Goal: Information Seeking & Learning: Learn about a topic

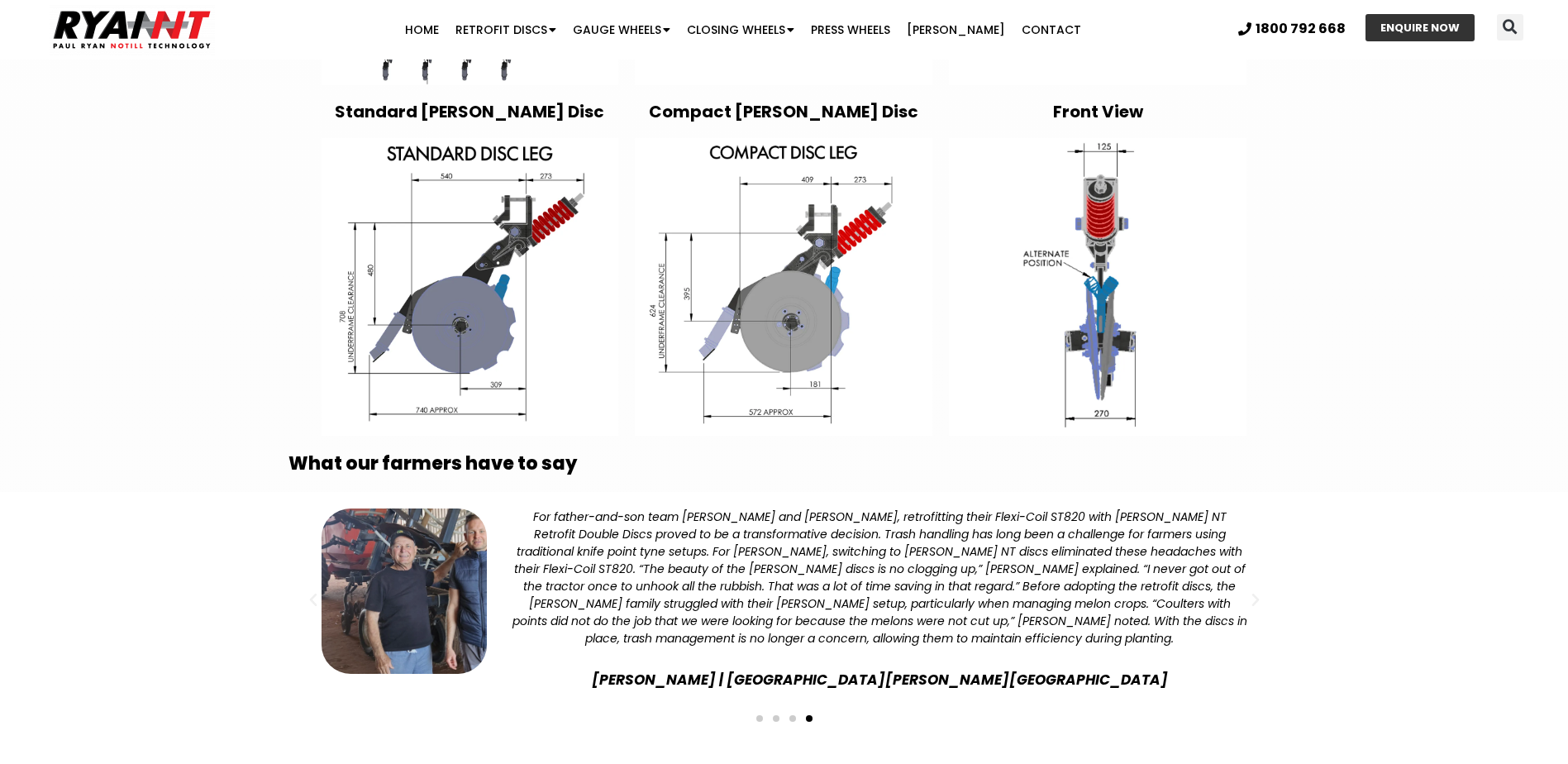
scroll to position [3141, 0]
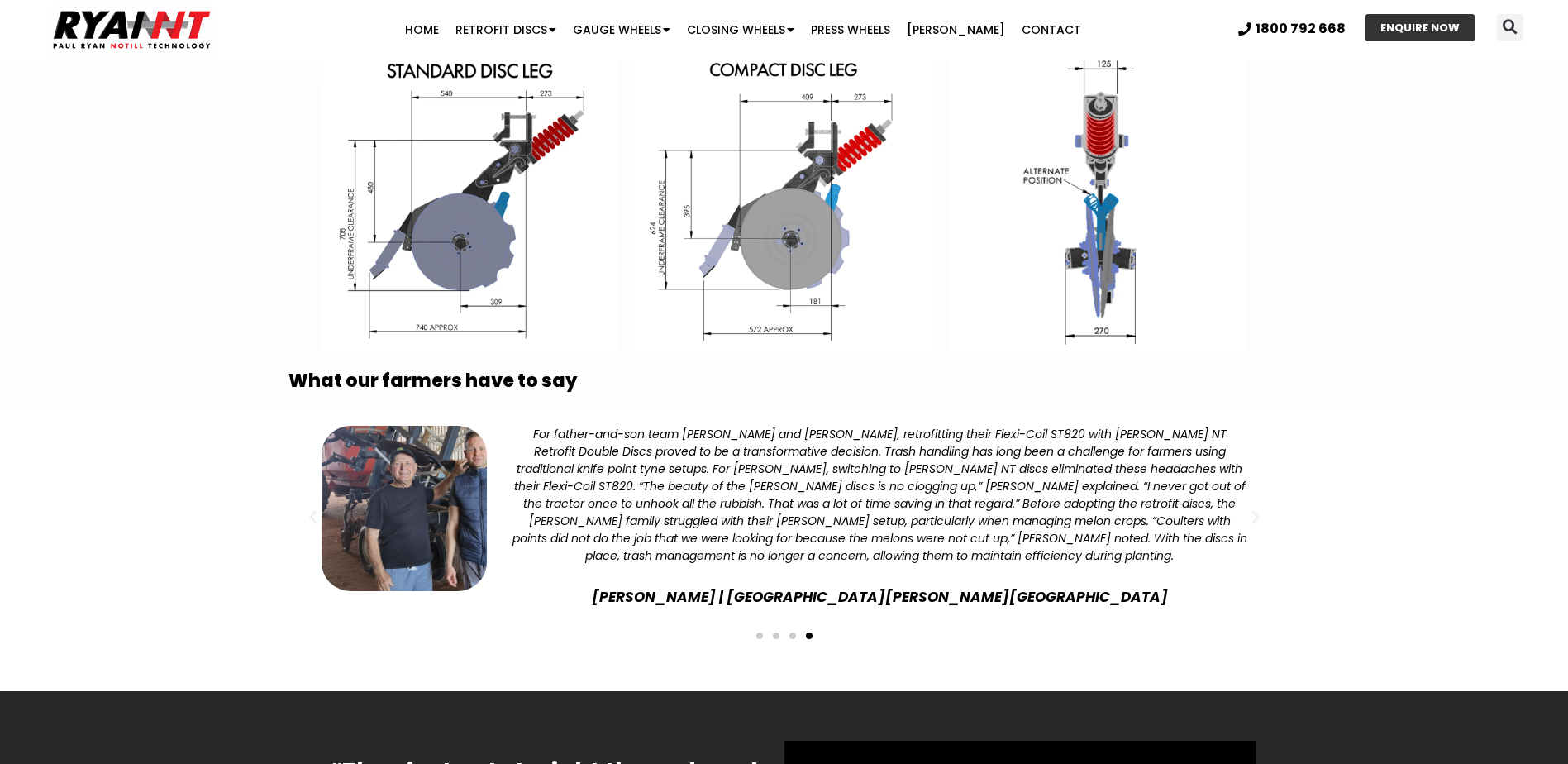
click at [791, 632] on span "Go to slide 3" at bounding box center [793, 636] width 7 height 7
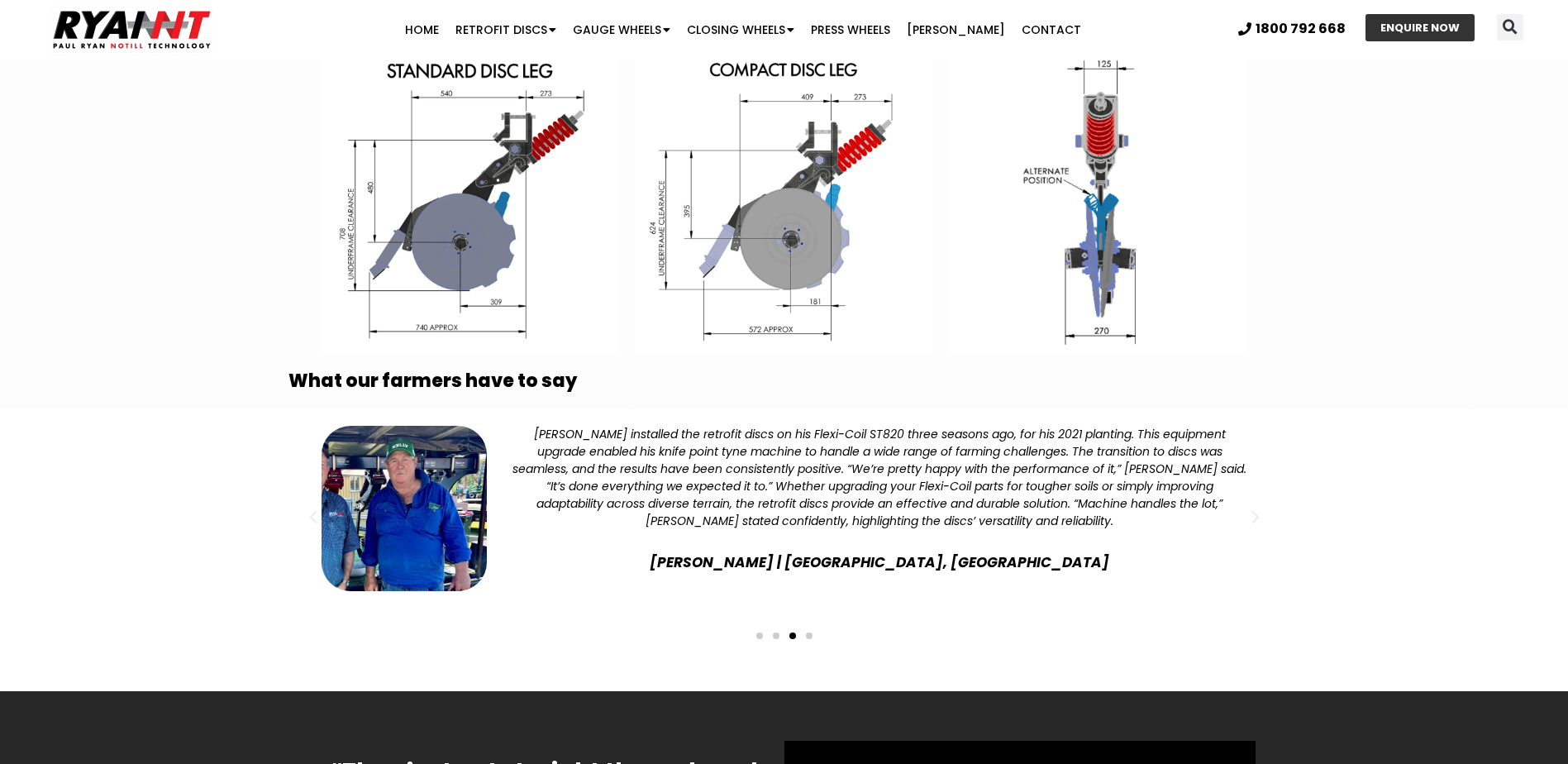
click at [769, 623] on div "Slides" at bounding box center [784, 634] width 976 height 24
click at [778, 632] on span "Go to slide 2" at bounding box center [776, 636] width 7 height 7
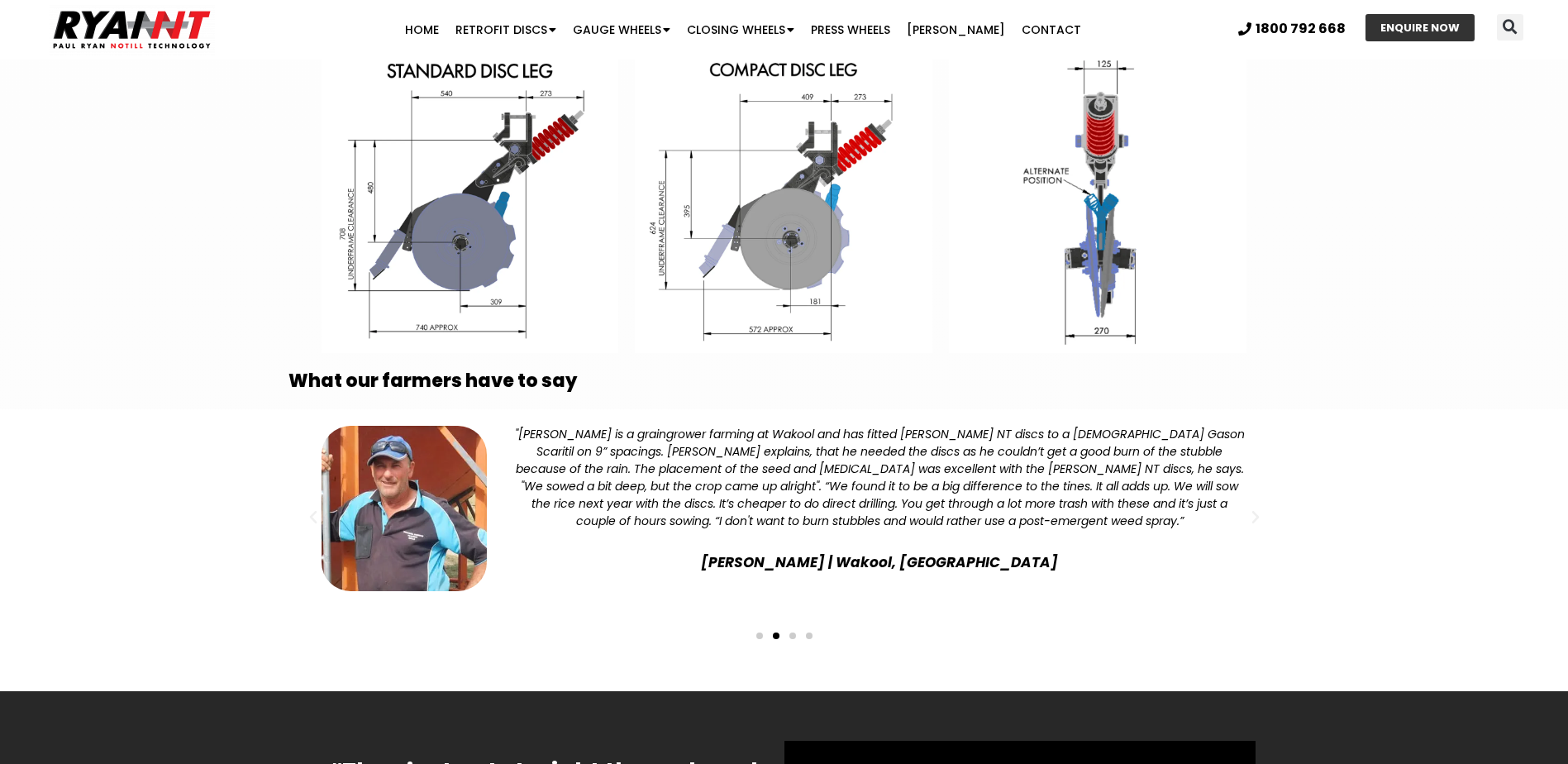
click at [760, 632] on span "Go to slide 1" at bounding box center [760, 636] width 7 height 7
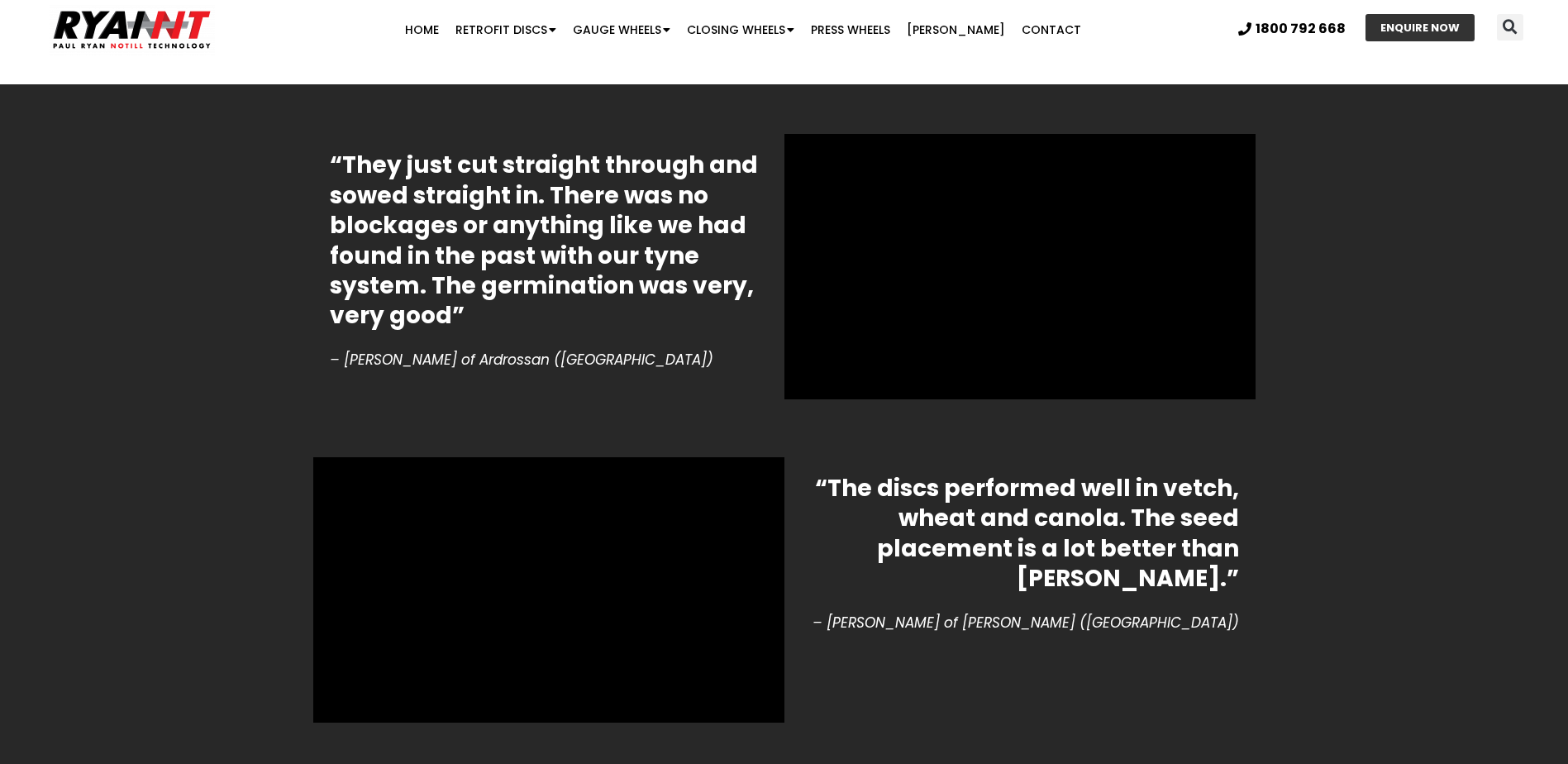
scroll to position [3721, 0]
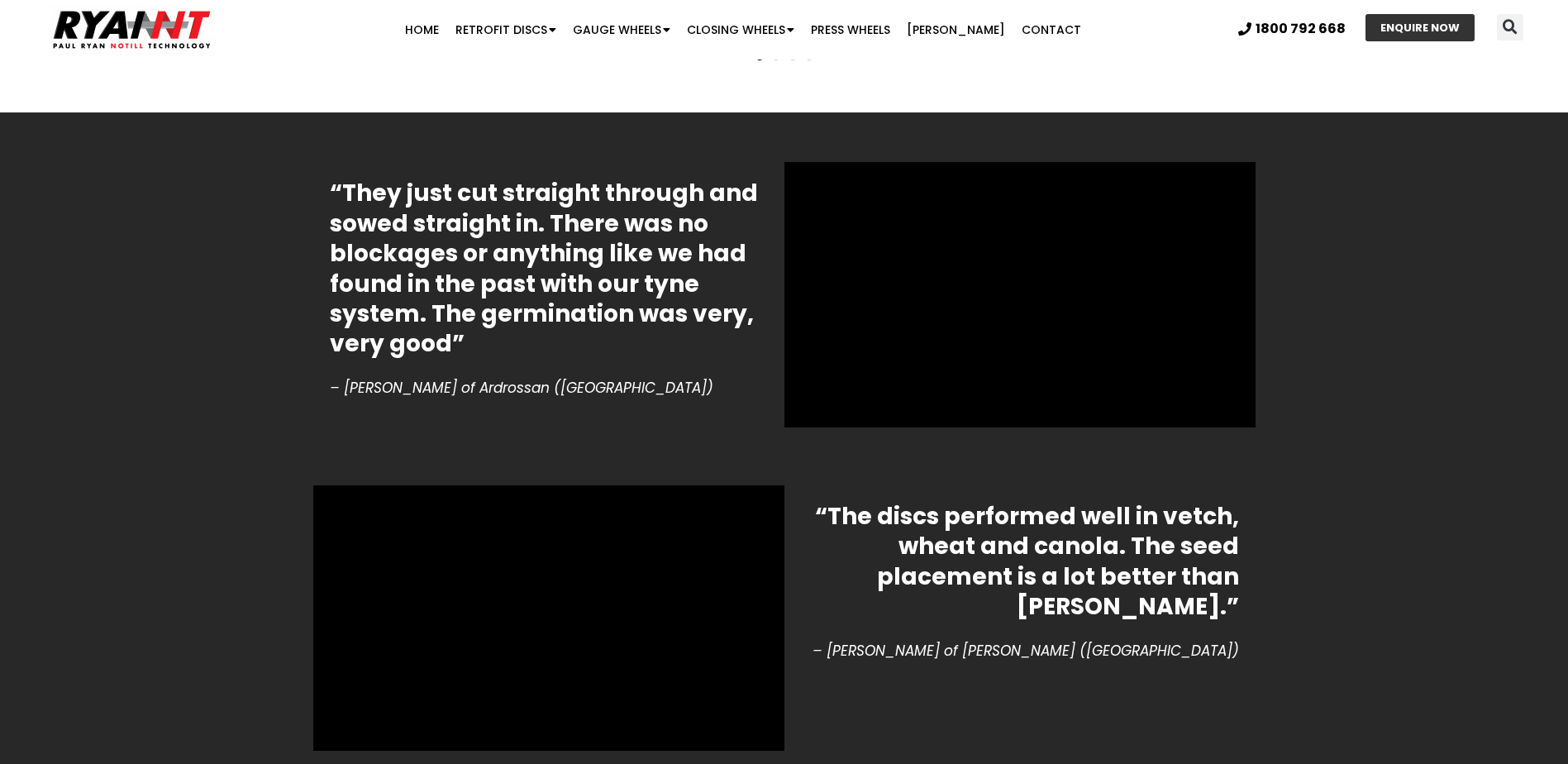
click at [1379, 345] on section "“They just cut straight through and sowed straight in. There was no blockages o…" at bounding box center [784, 284] width 1568 height 344
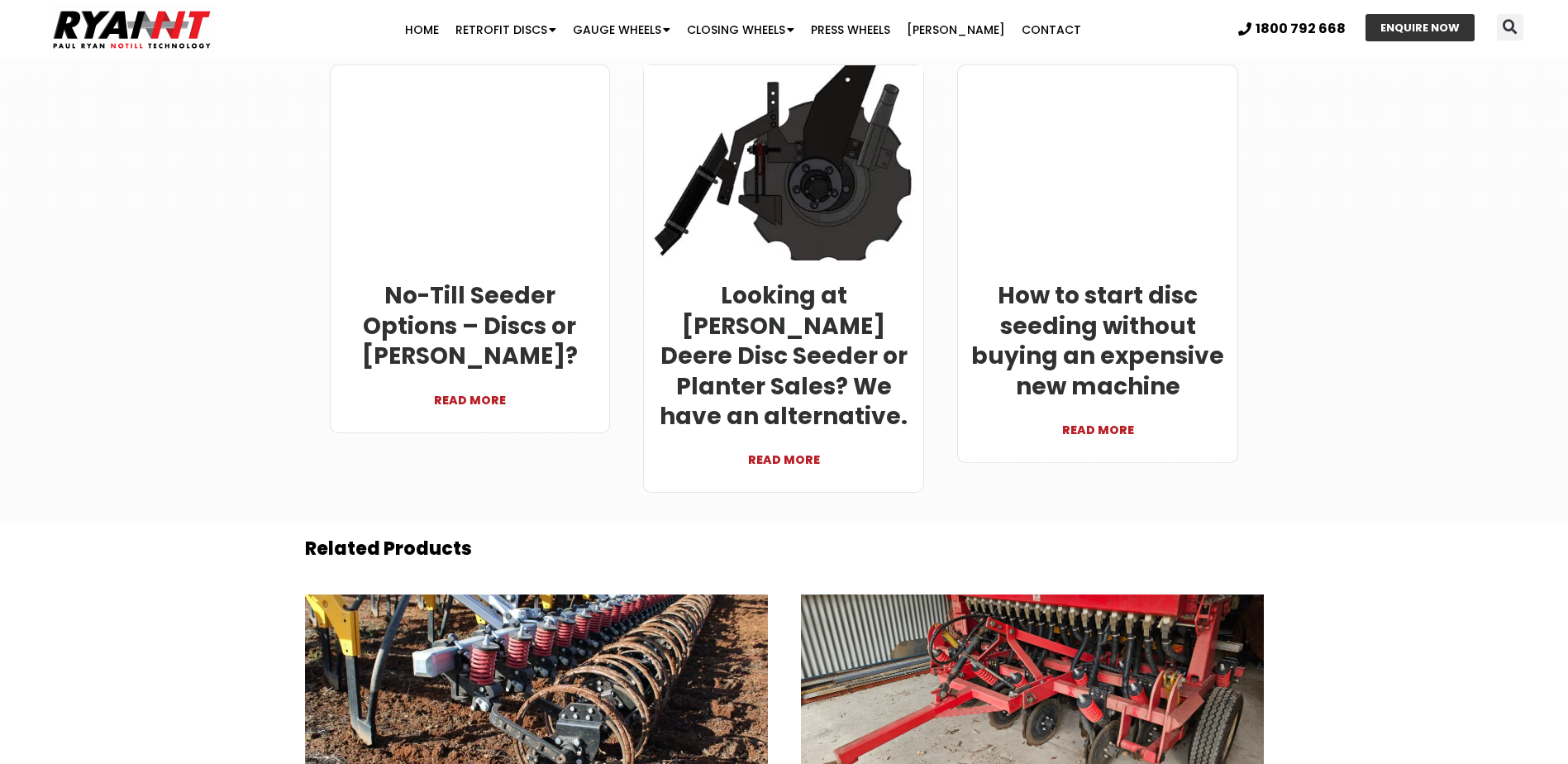
scroll to position [5600, 0]
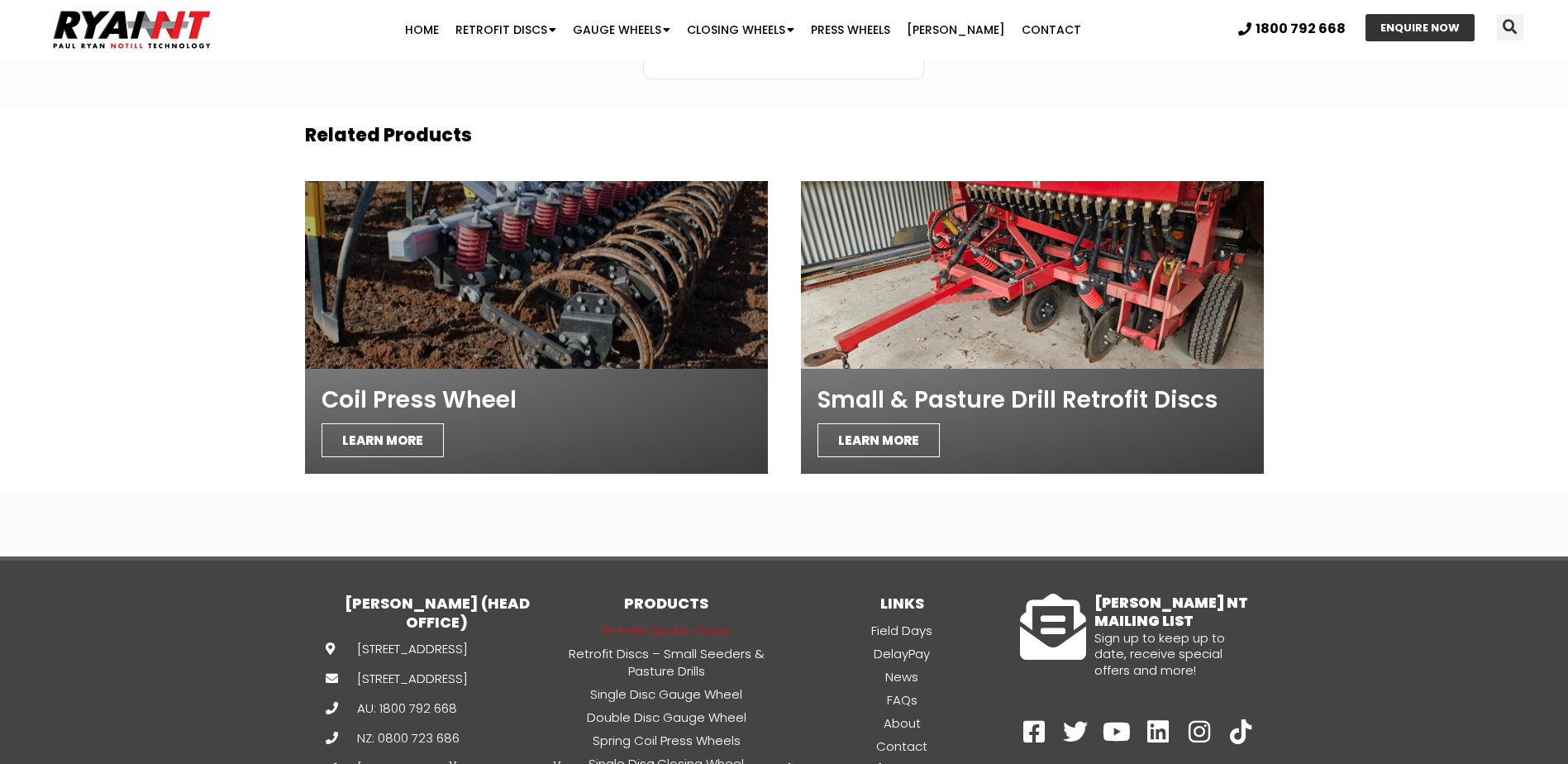
click at [659, 323] on div at bounding box center [536, 275] width 463 height 188
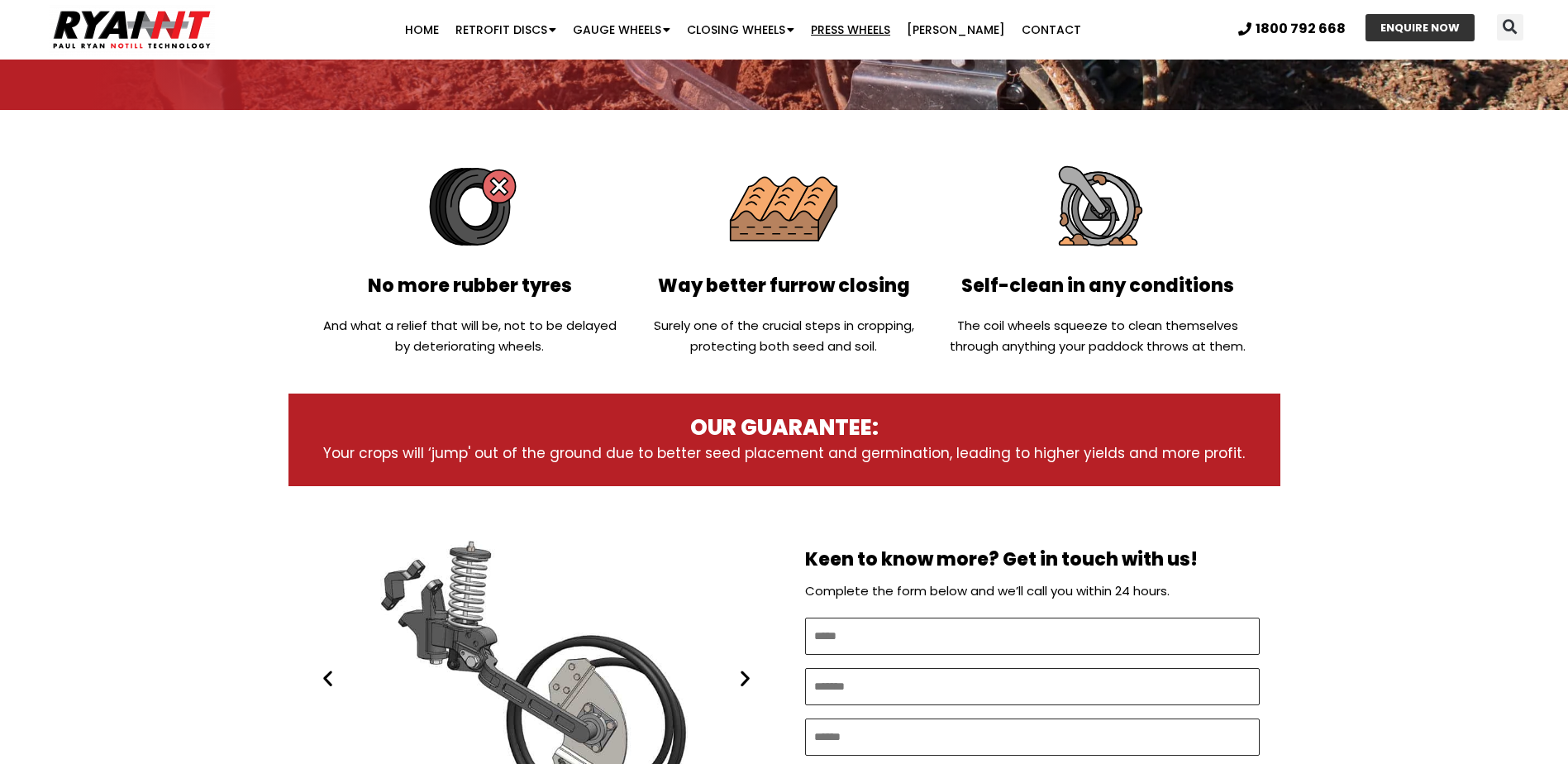
scroll to position [744, 0]
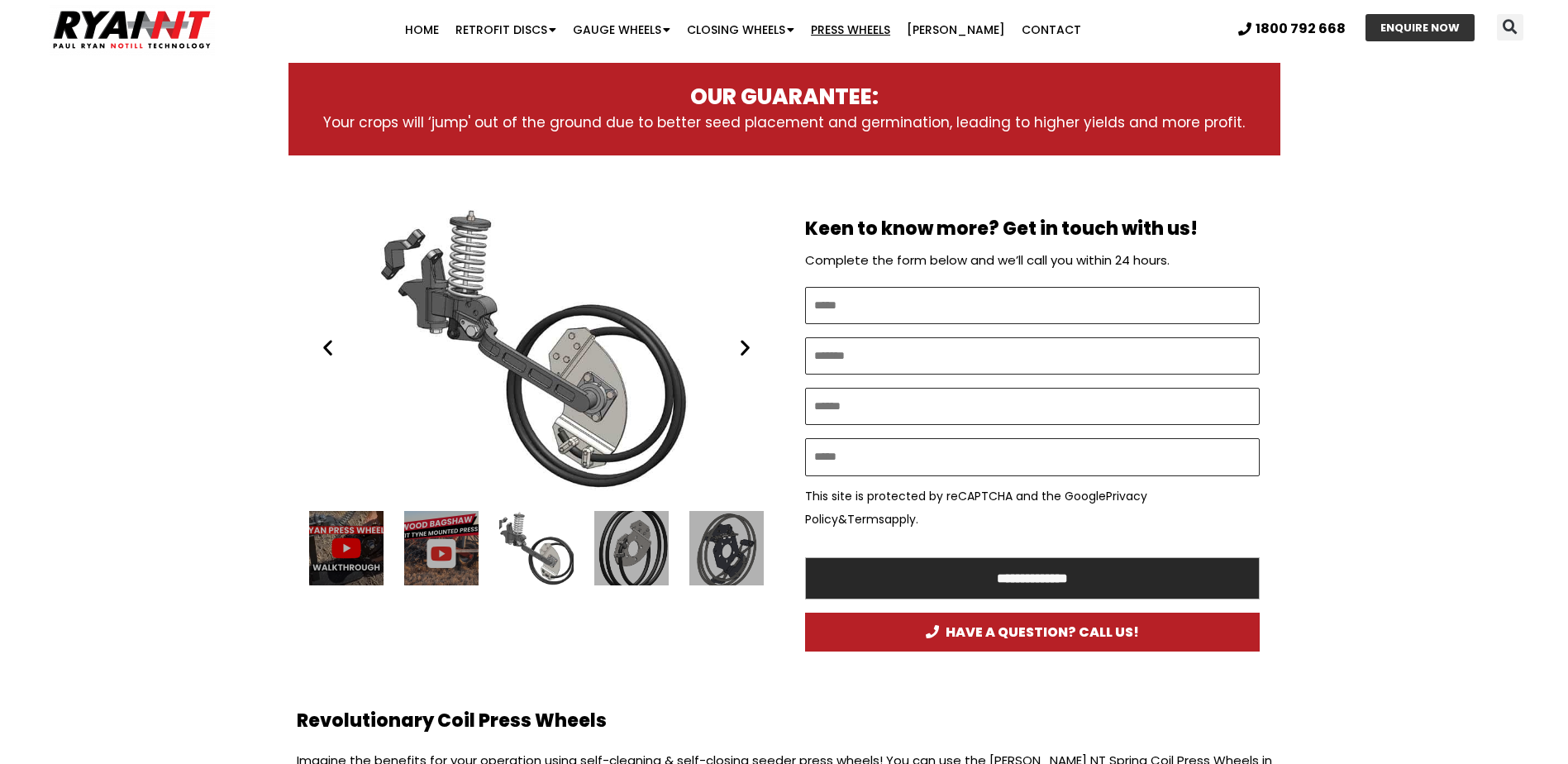
click at [755, 357] on div "RYAN NT (RFM NT) press wheel" at bounding box center [536, 347] width 454 height 285
click at [747, 348] on icon "Next slide" at bounding box center [746, 348] width 21 height 21
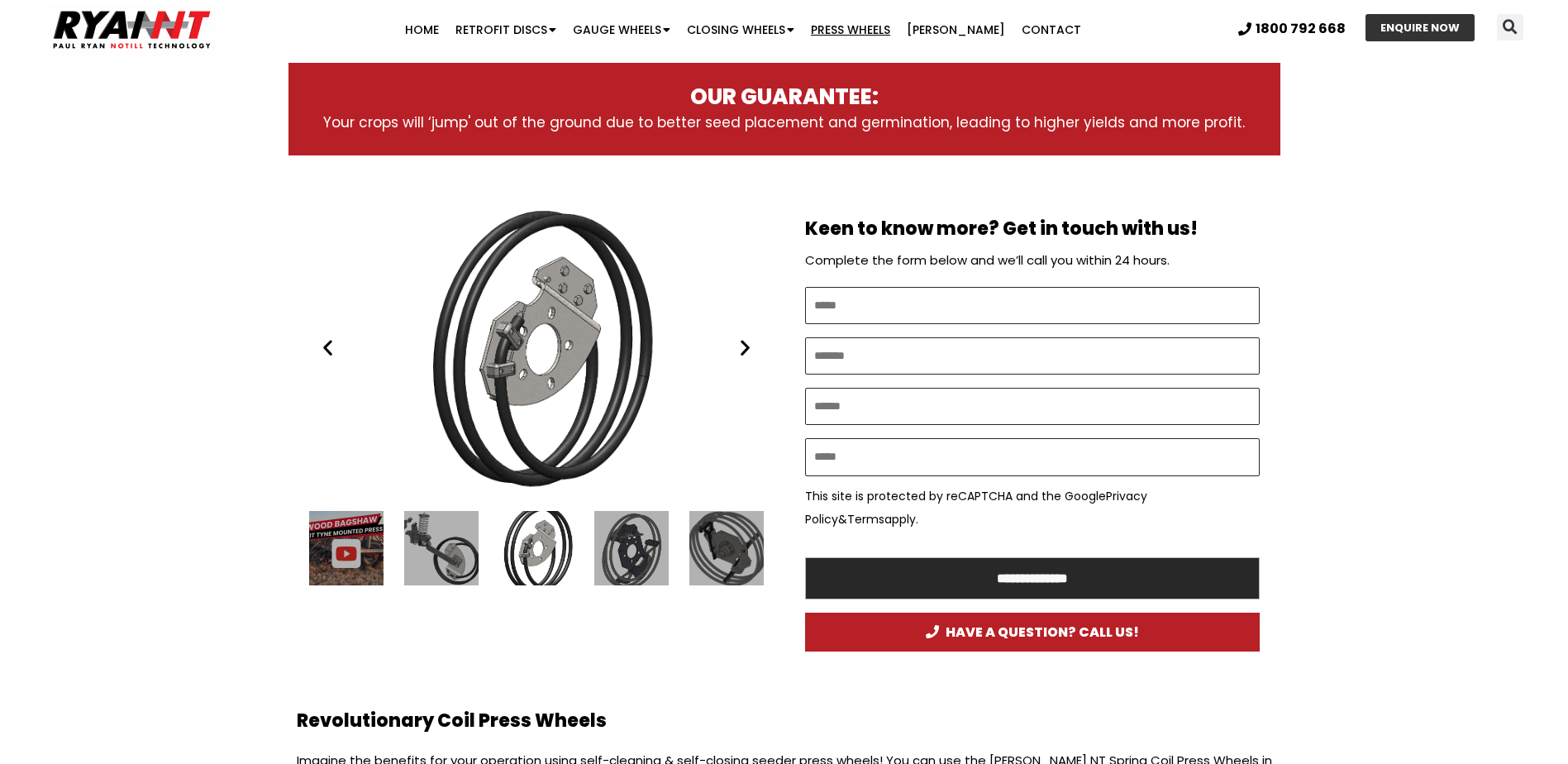
click at [747, 348] on icon "Next slide" at bounding box center [746, 348] width 21 height 21
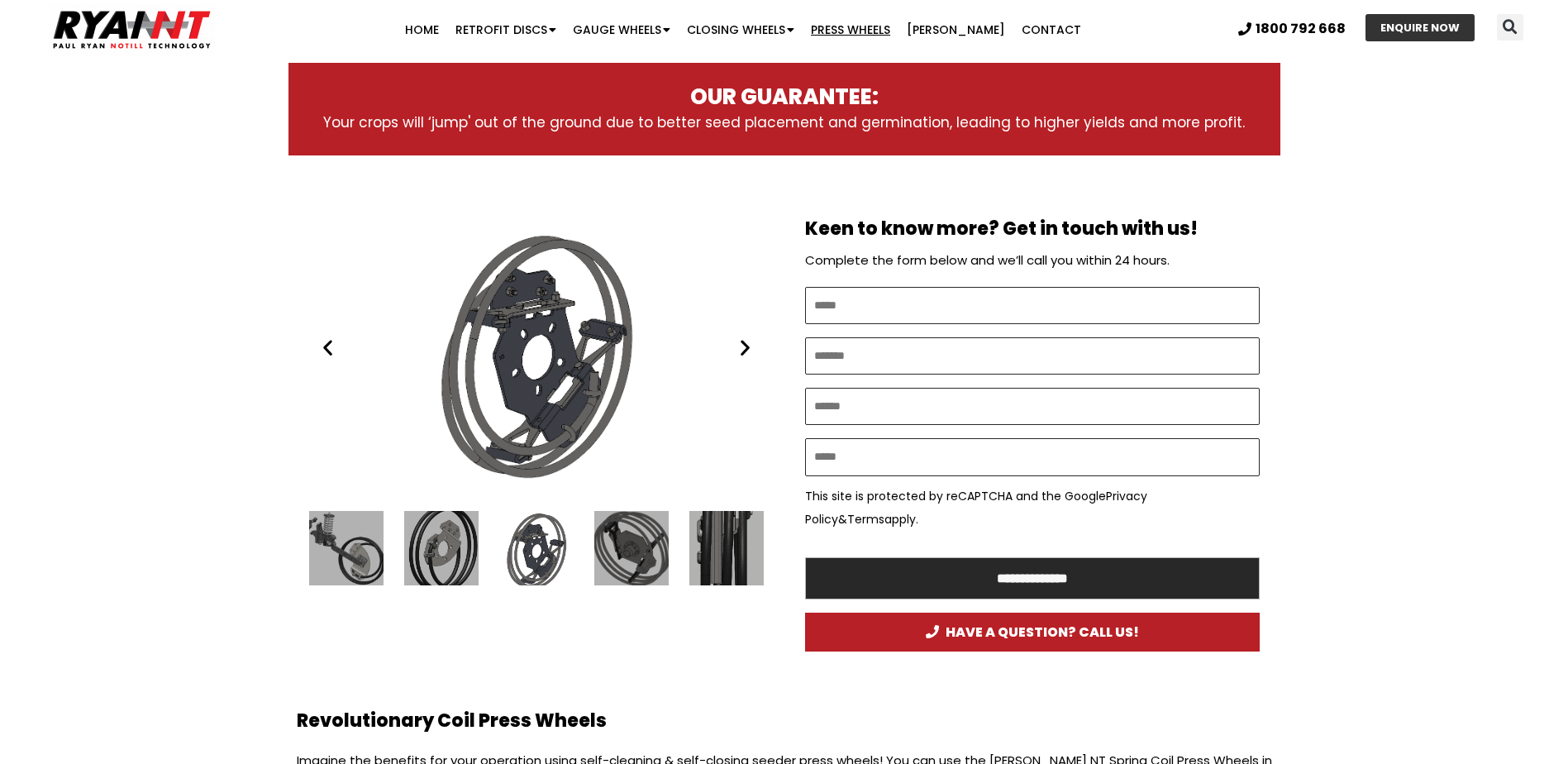
click at [751, 348] on icon "Next slide" at bounding box center [746, 348] width 21 height 21
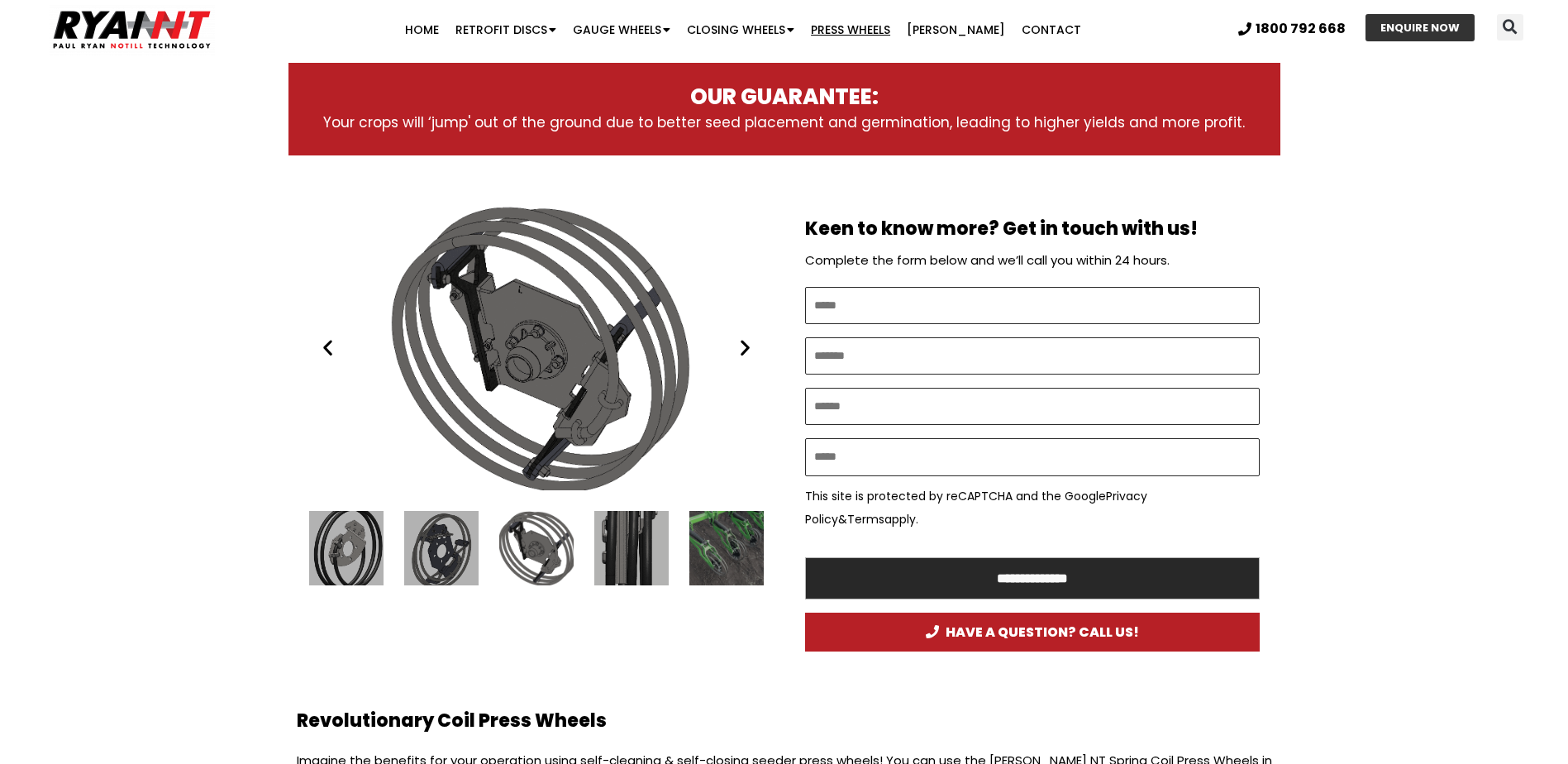
click at [757, 344] on div "Heavy duty press wheel ht 3 coil" at bounding box center [536, 347] width 454 height 285
click at [747, 347] on icon "Next slide" at bounding box center [746, 348] width 21 height 21
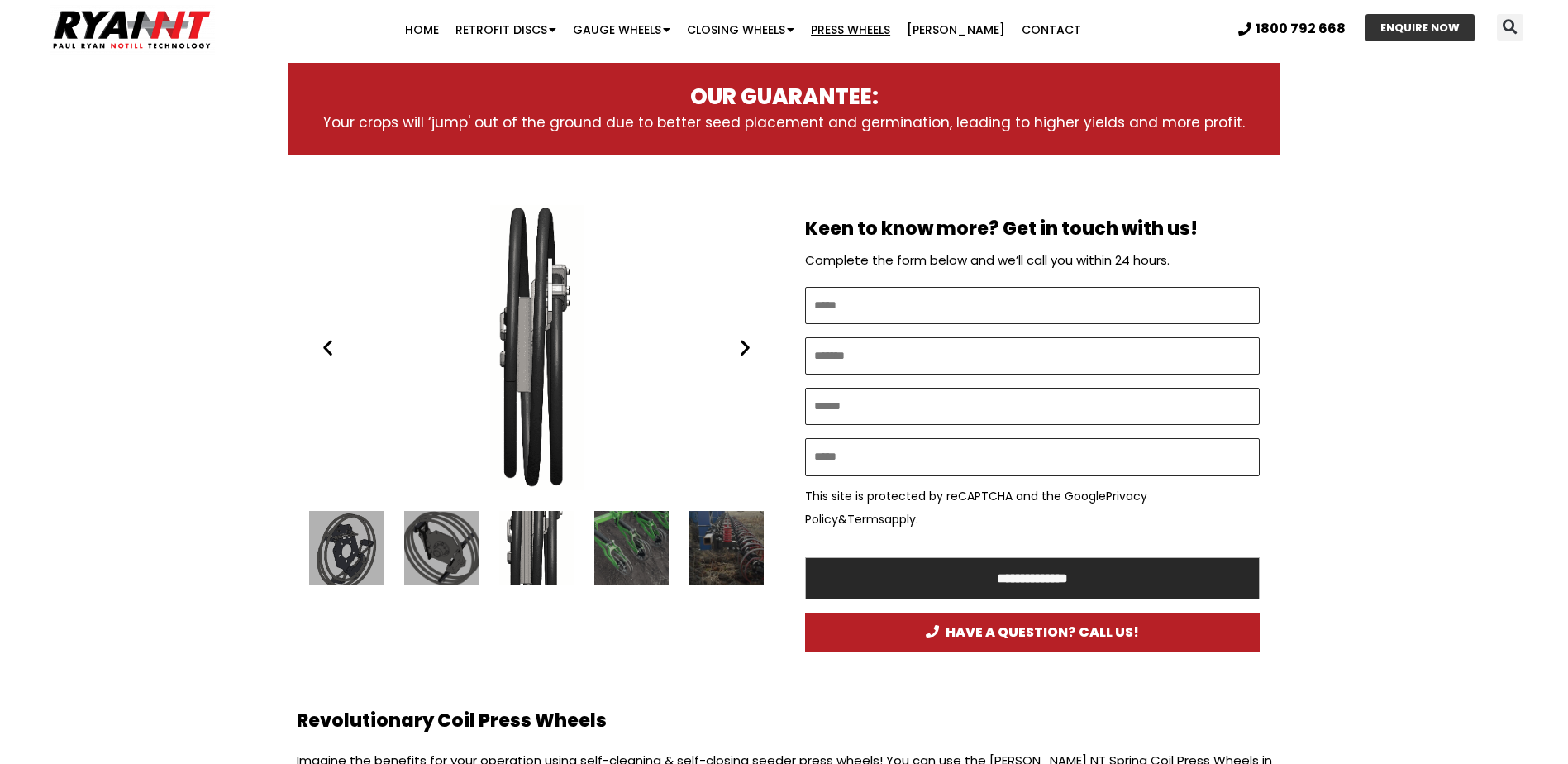
click at [747, 347] on icon "Next slide" at bounding box center [746, 348] width 21 height 21
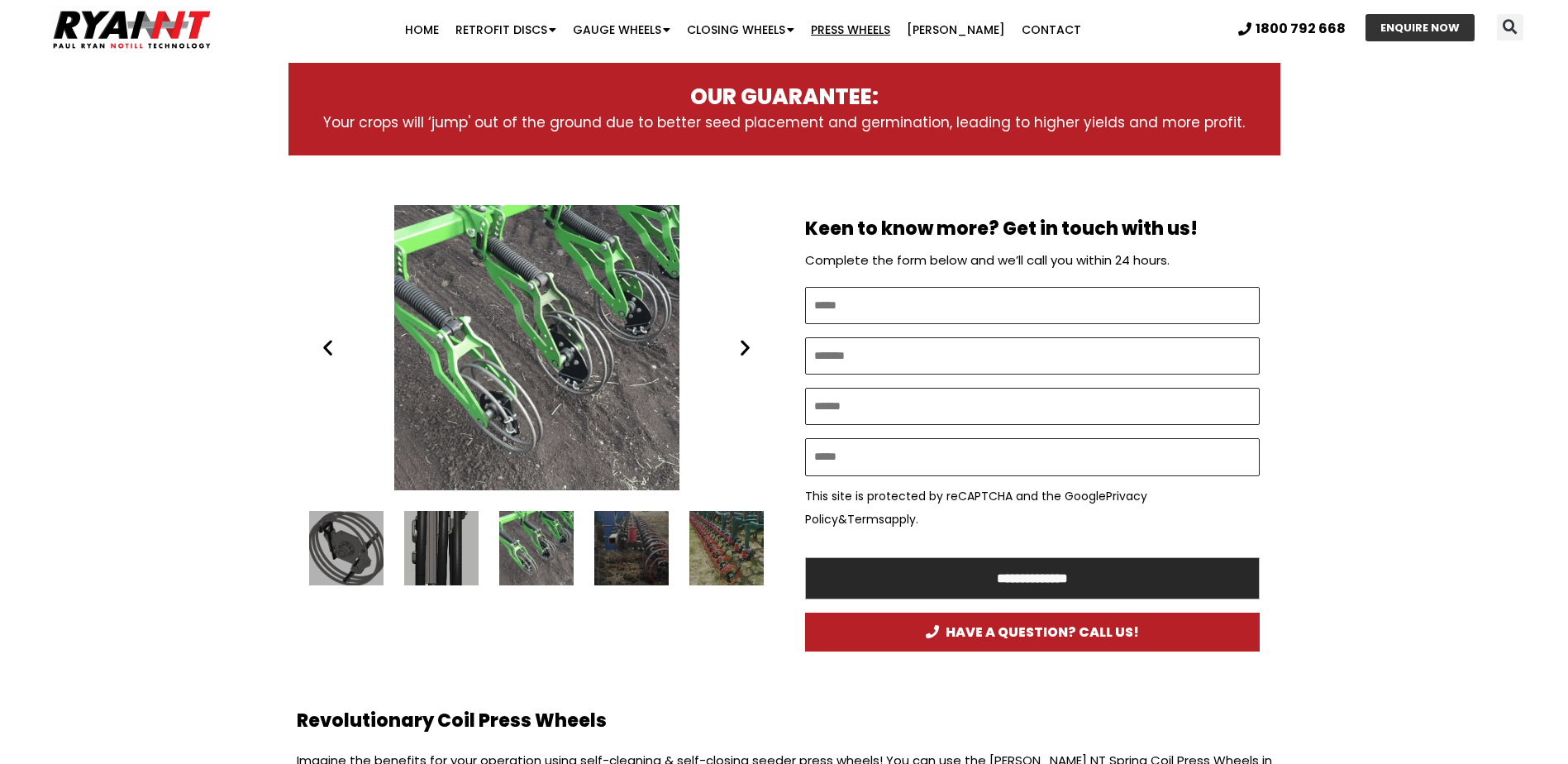
click at [747, 347] on icon "Next slide" at bounding box center [746, 348] width 21 height 21
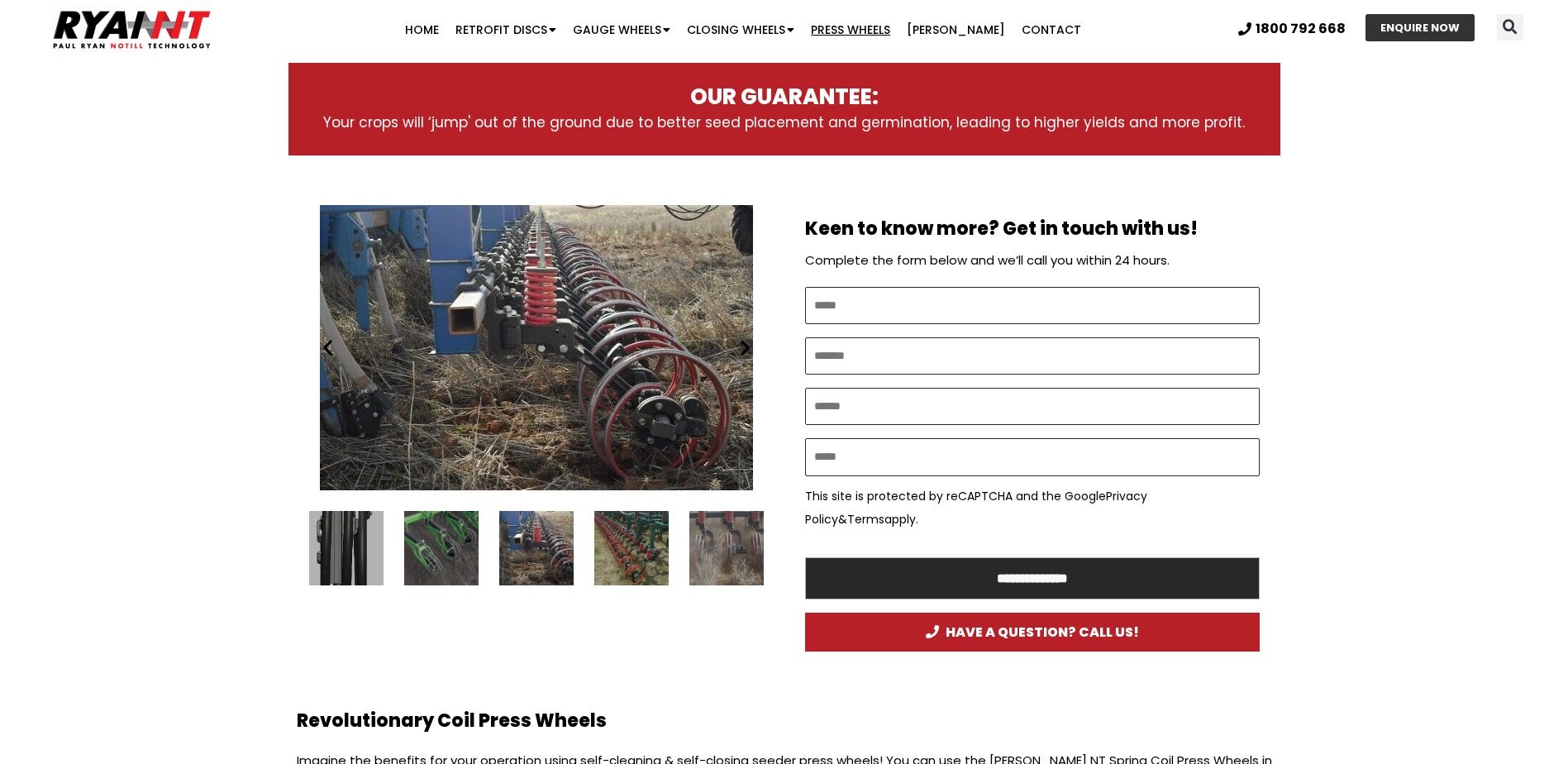
click at [747, 347] on icon "Next slide" at bounding box center [746, 348] width 21 height 21
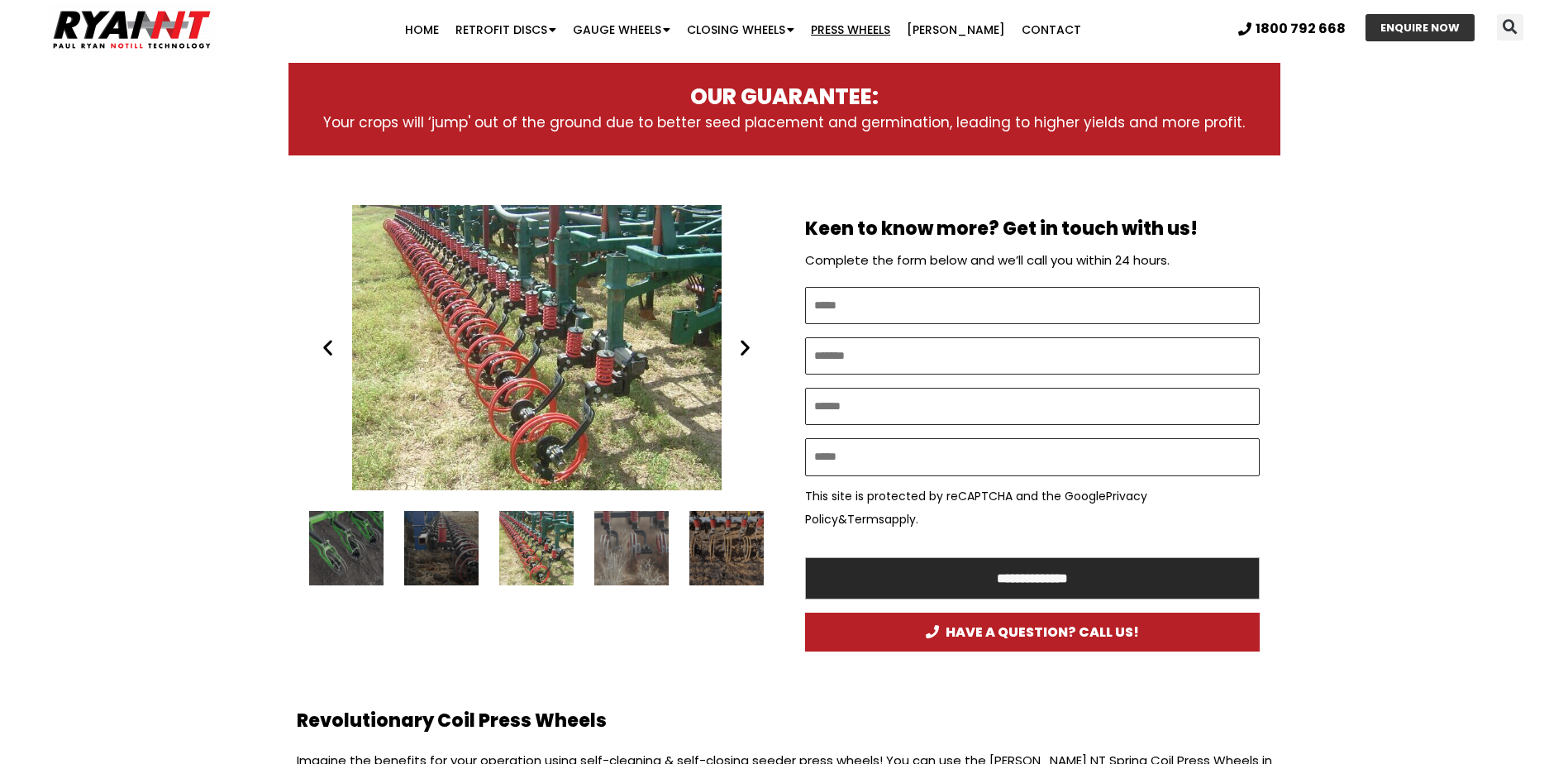
click at [747, 347] on icon "Next slide" at bounding box center [746, 348] width 21 height 21
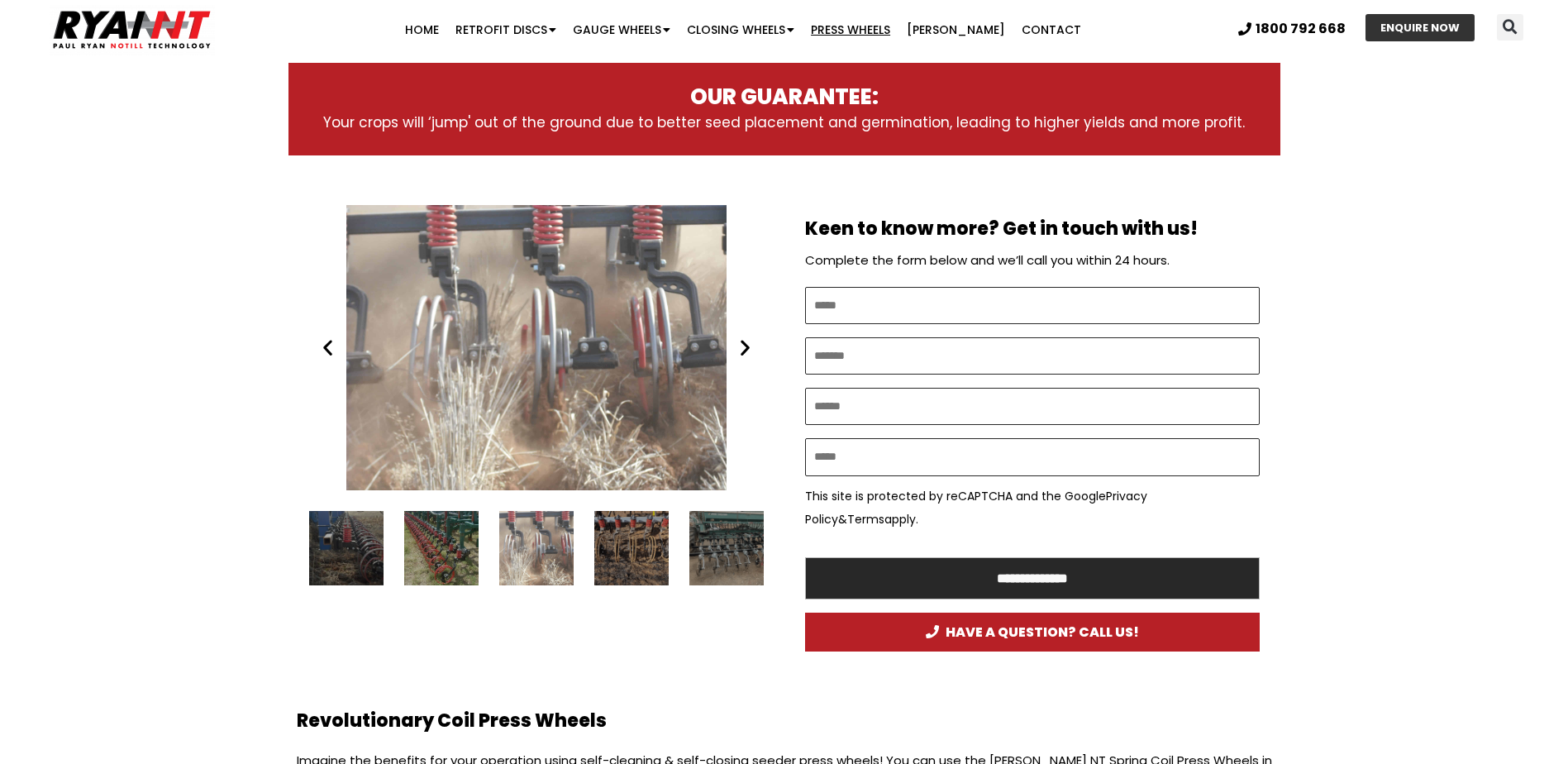
click at [747, 347] on icon "Next slide" at bounding box center [746, 348] width 21 height 21
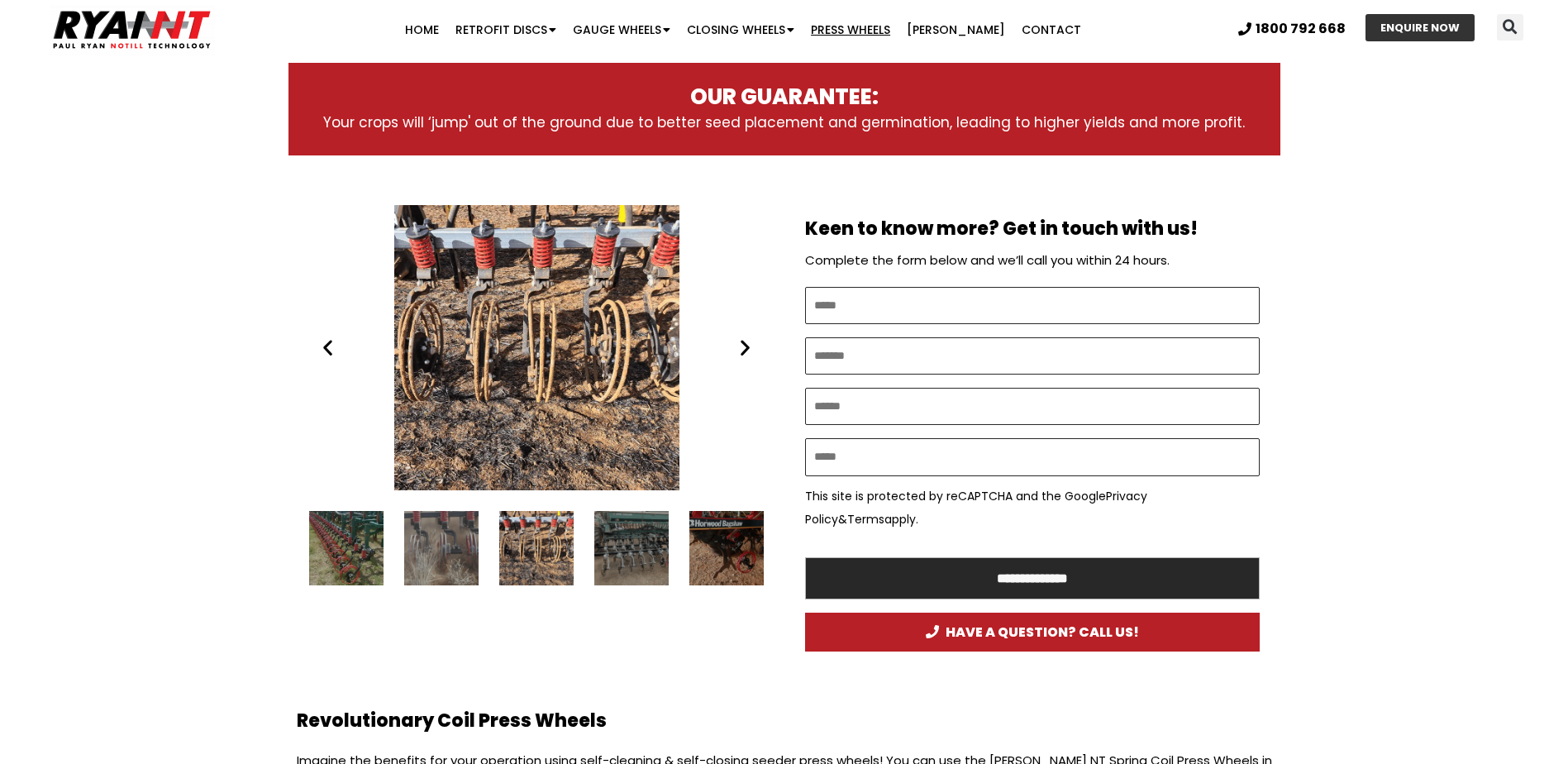
click at [747, 347] on icon "Next slide" at bounding box center [746, 348] width 21 height 21
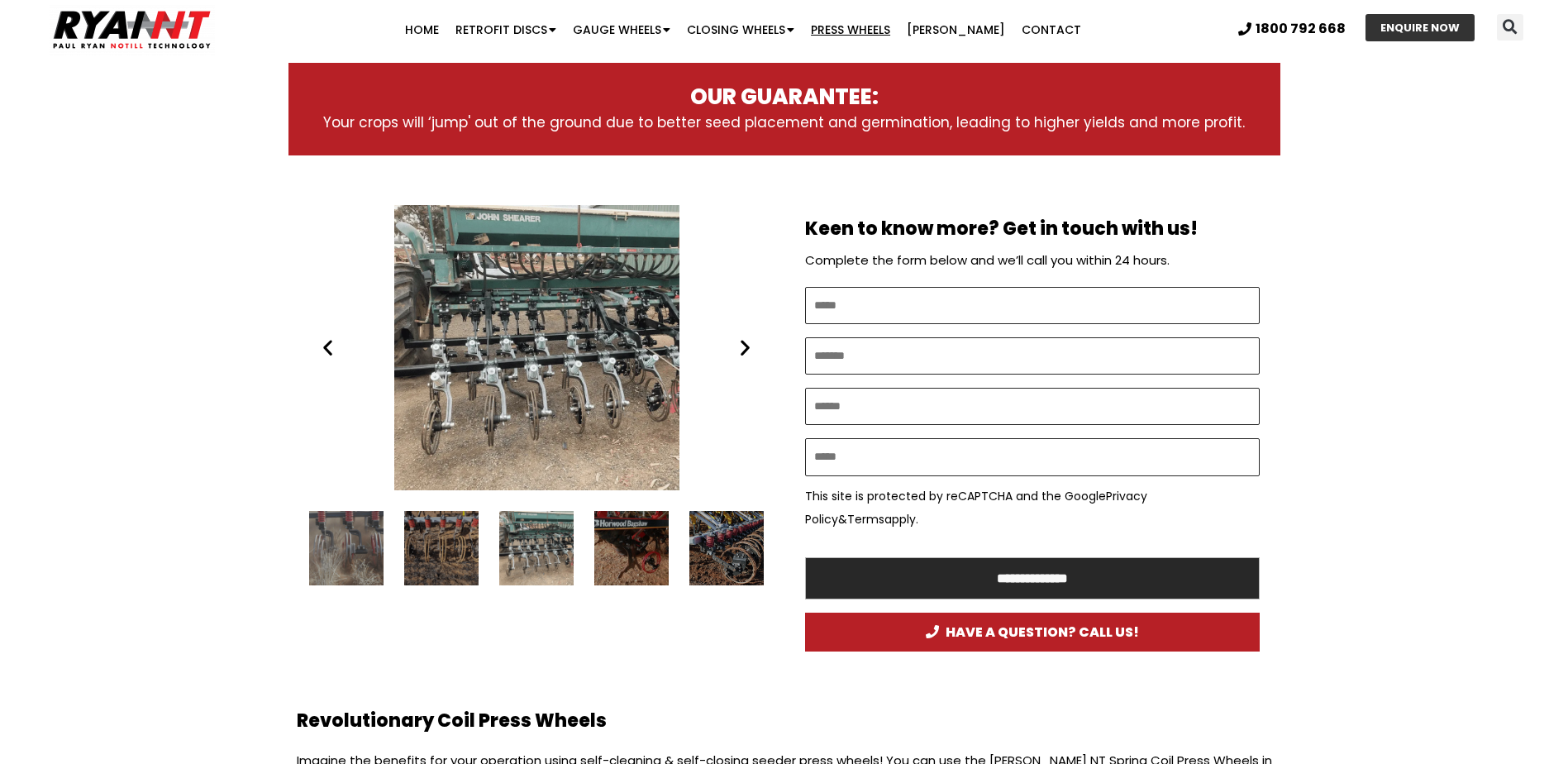
click at [747, 347] on icon "Next slide" at bounding box center [746, 348] width 21 height 21
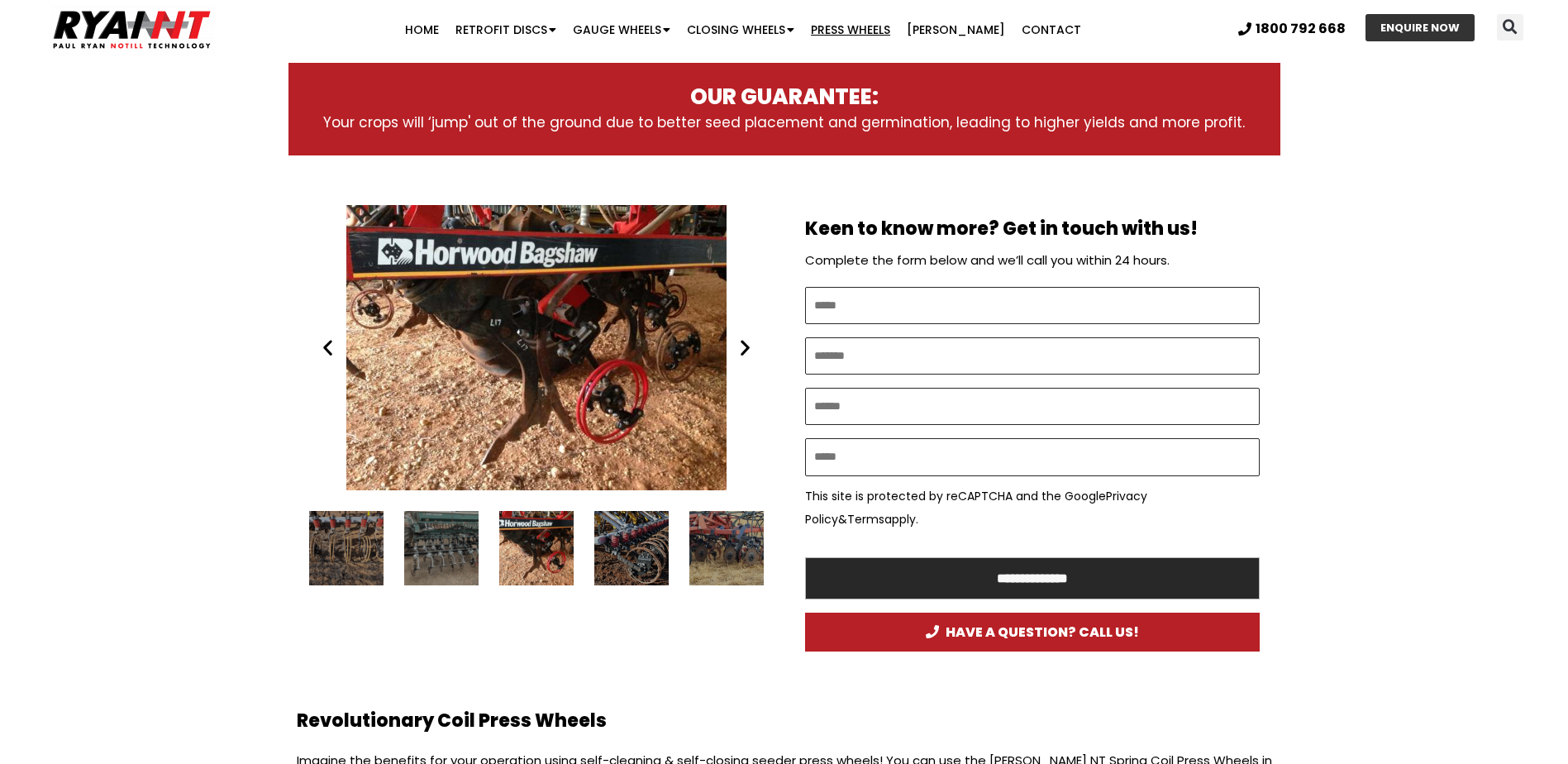
click at [747, 347] on icon "Next slide" at bounding box center [746, 348] width 21 height 21
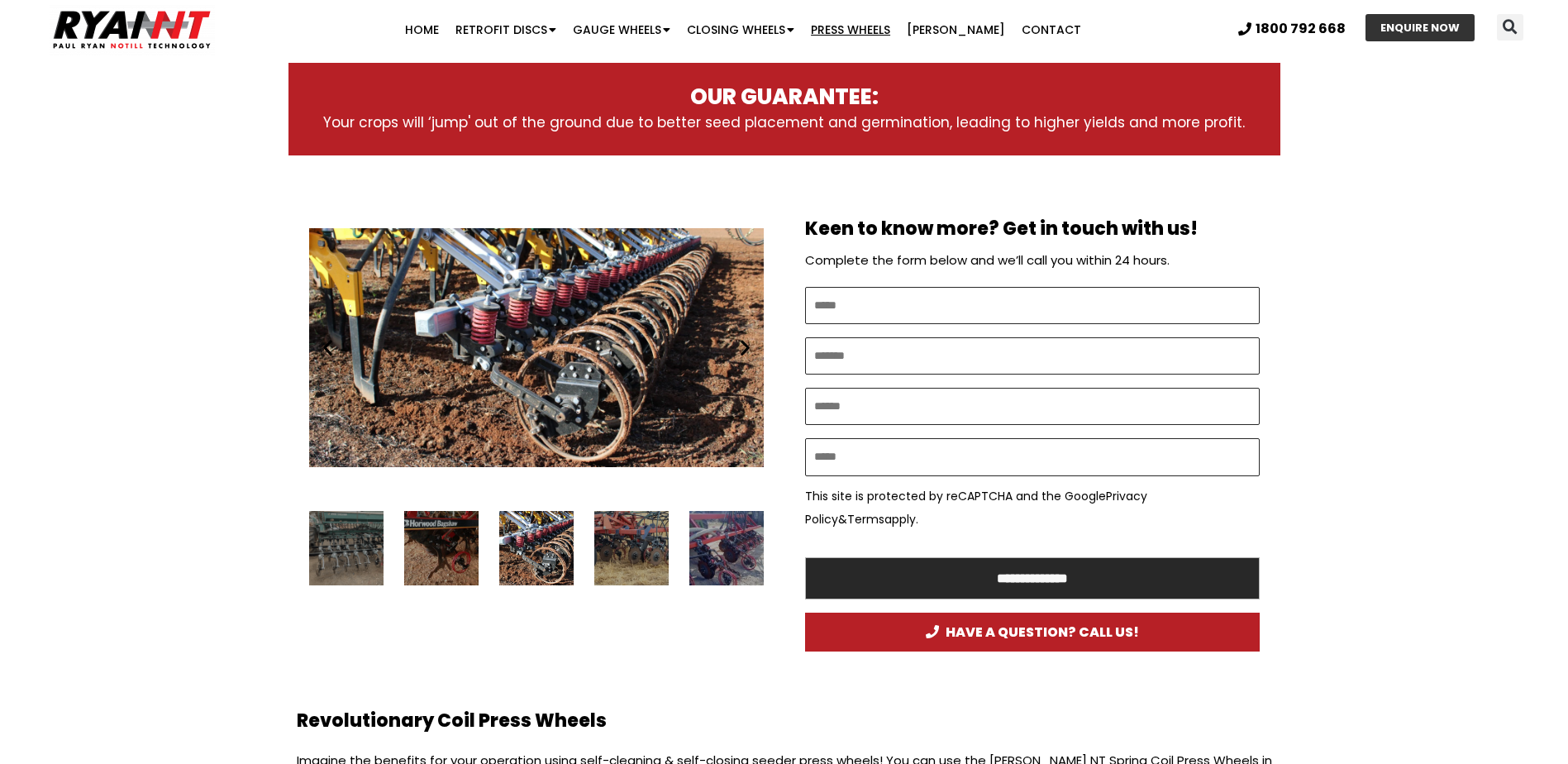
click at [747, 347] on icon "Next slide" at bounding box center [746, 348] width 21 height 21
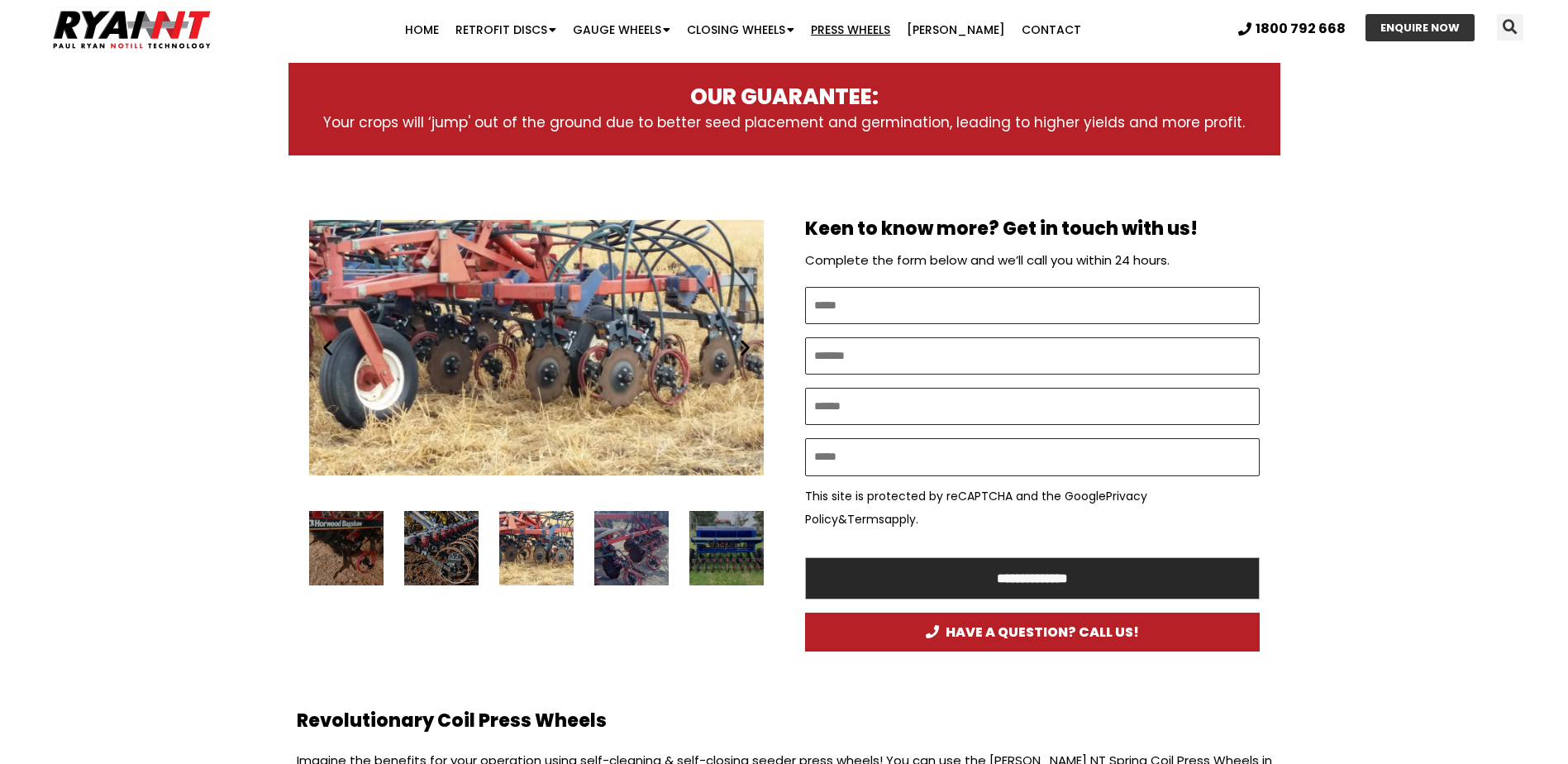
click at [747, 347] on icon "Next slide" at bounding box center [746, 348] width 21 height 21
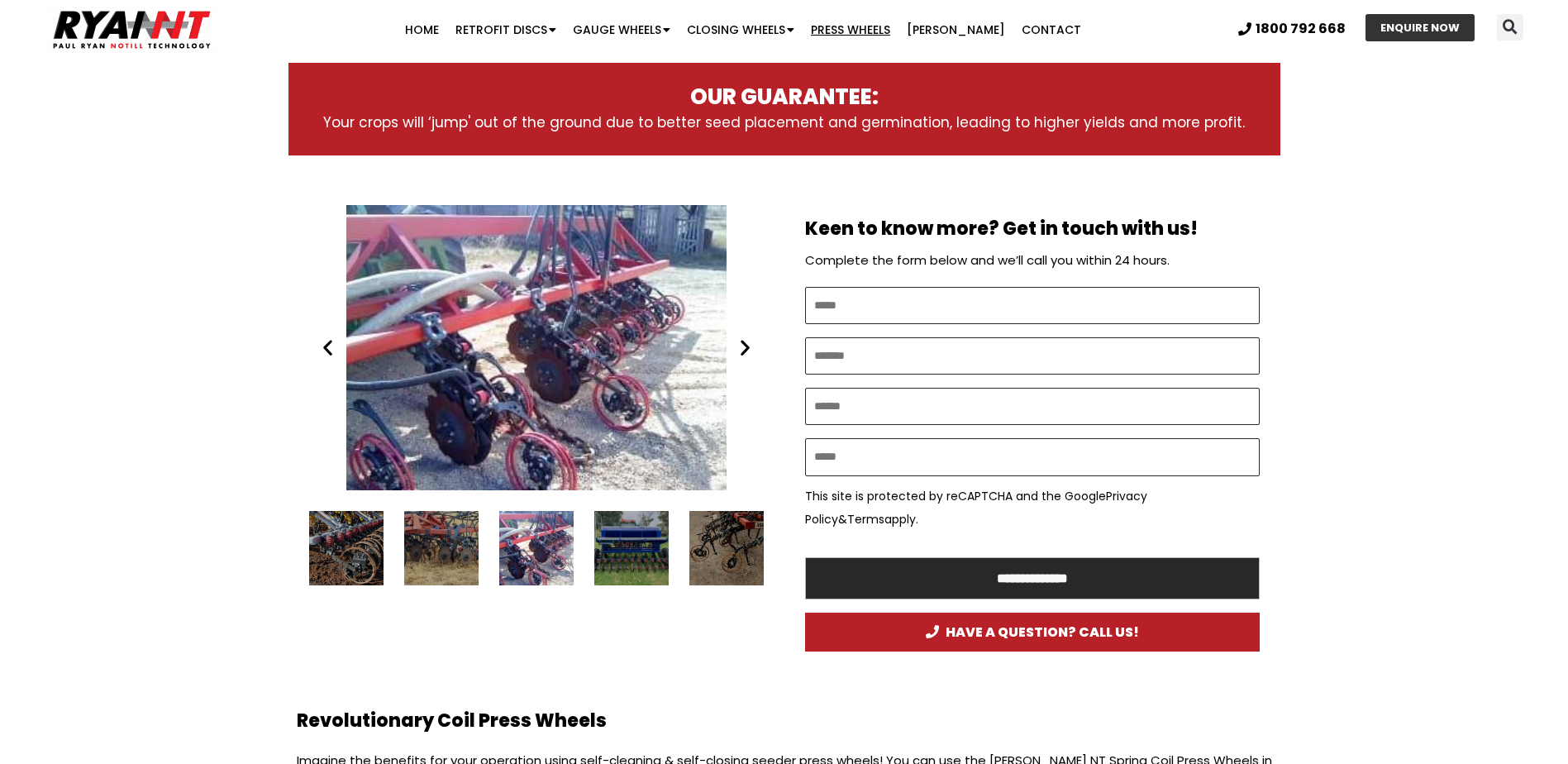
click at [747, 347] on icon "Next slide" at bounding box center [746, 348] width 21 height 21
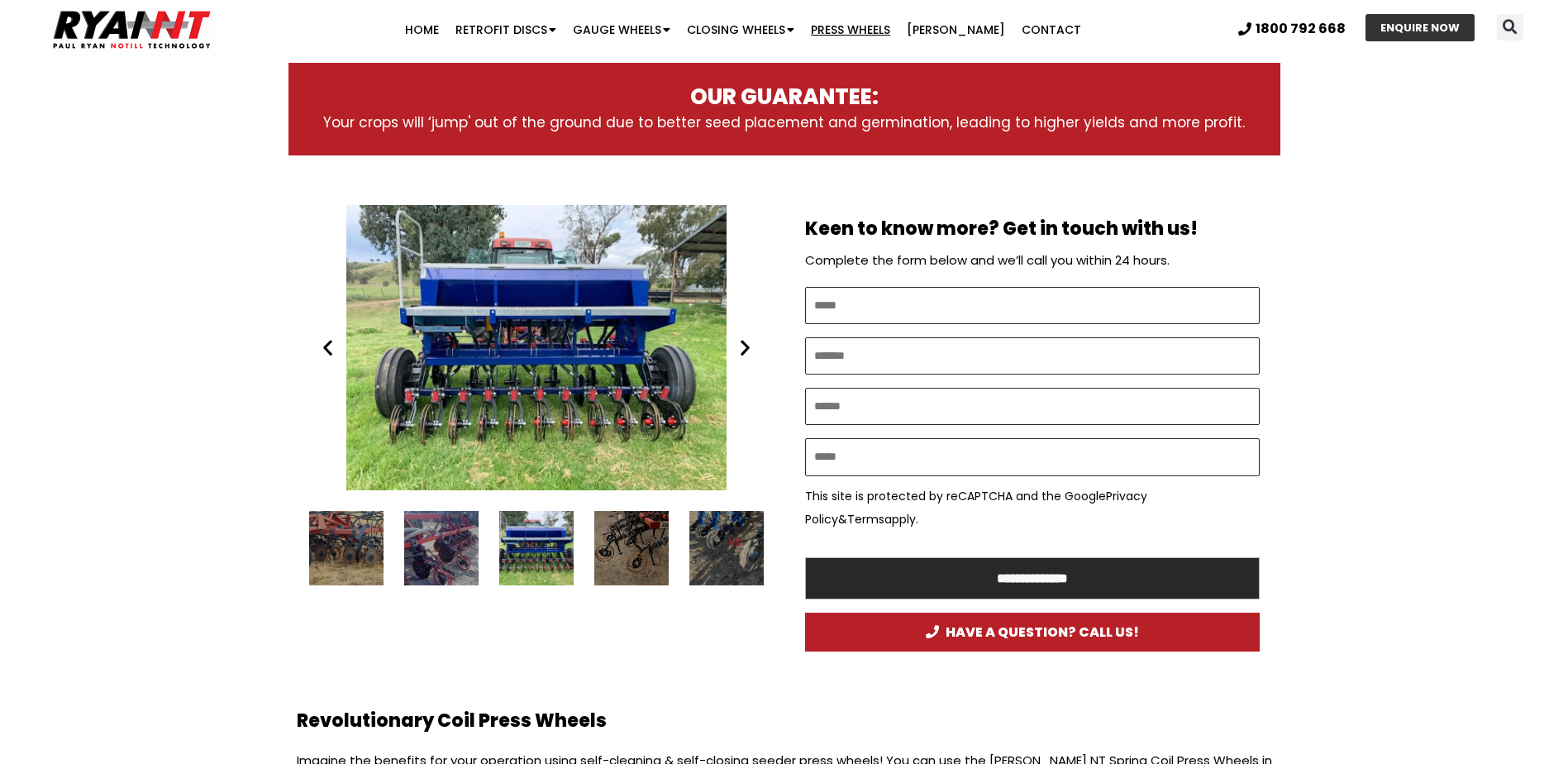
click at [747, 347] on icon "Next slide" at bounding box center [746, 348] width 21 height 21
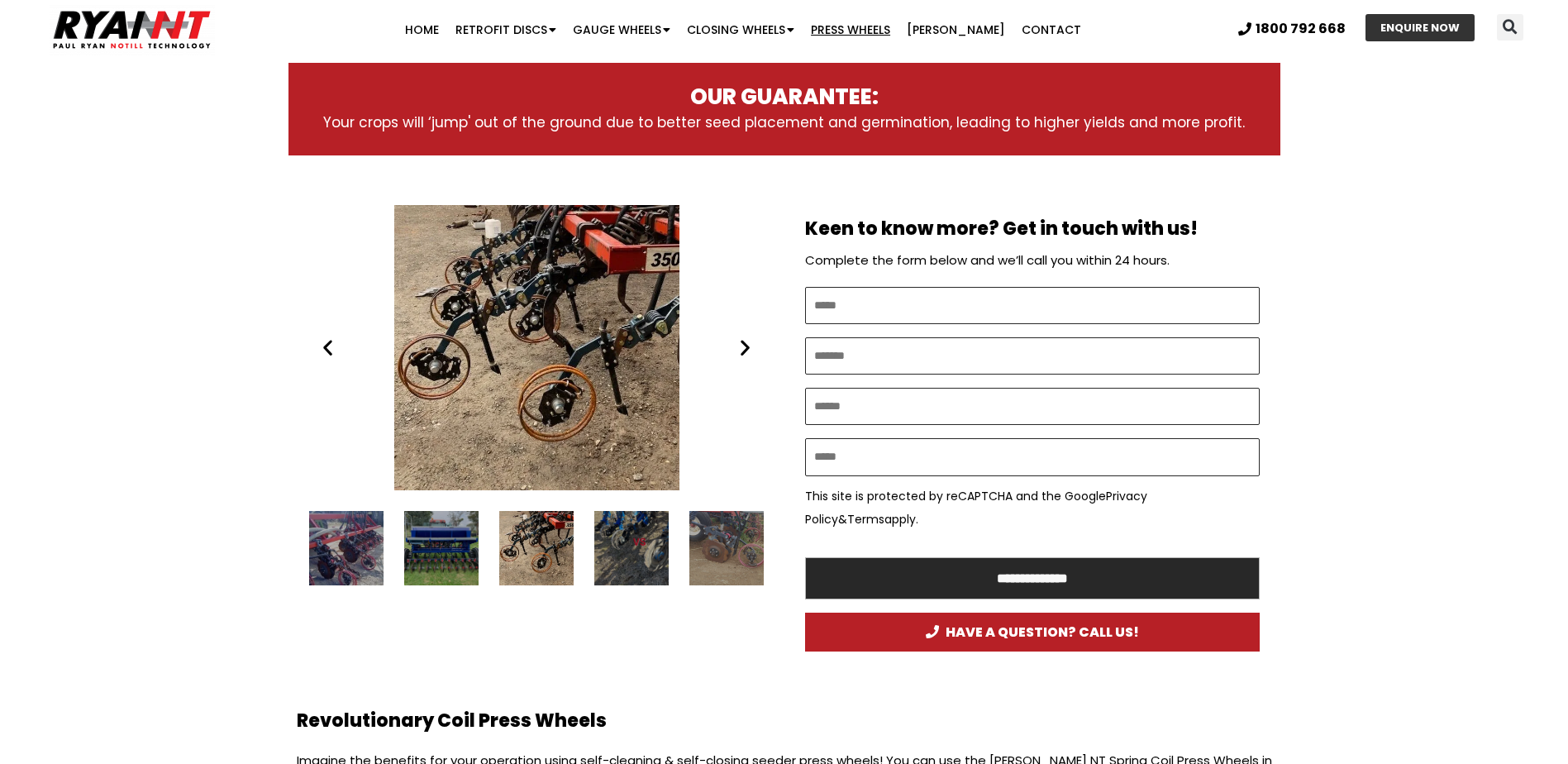
click at [747, 347] on icon "Next slide" at bounding box center [746, 348] width 21 height 21
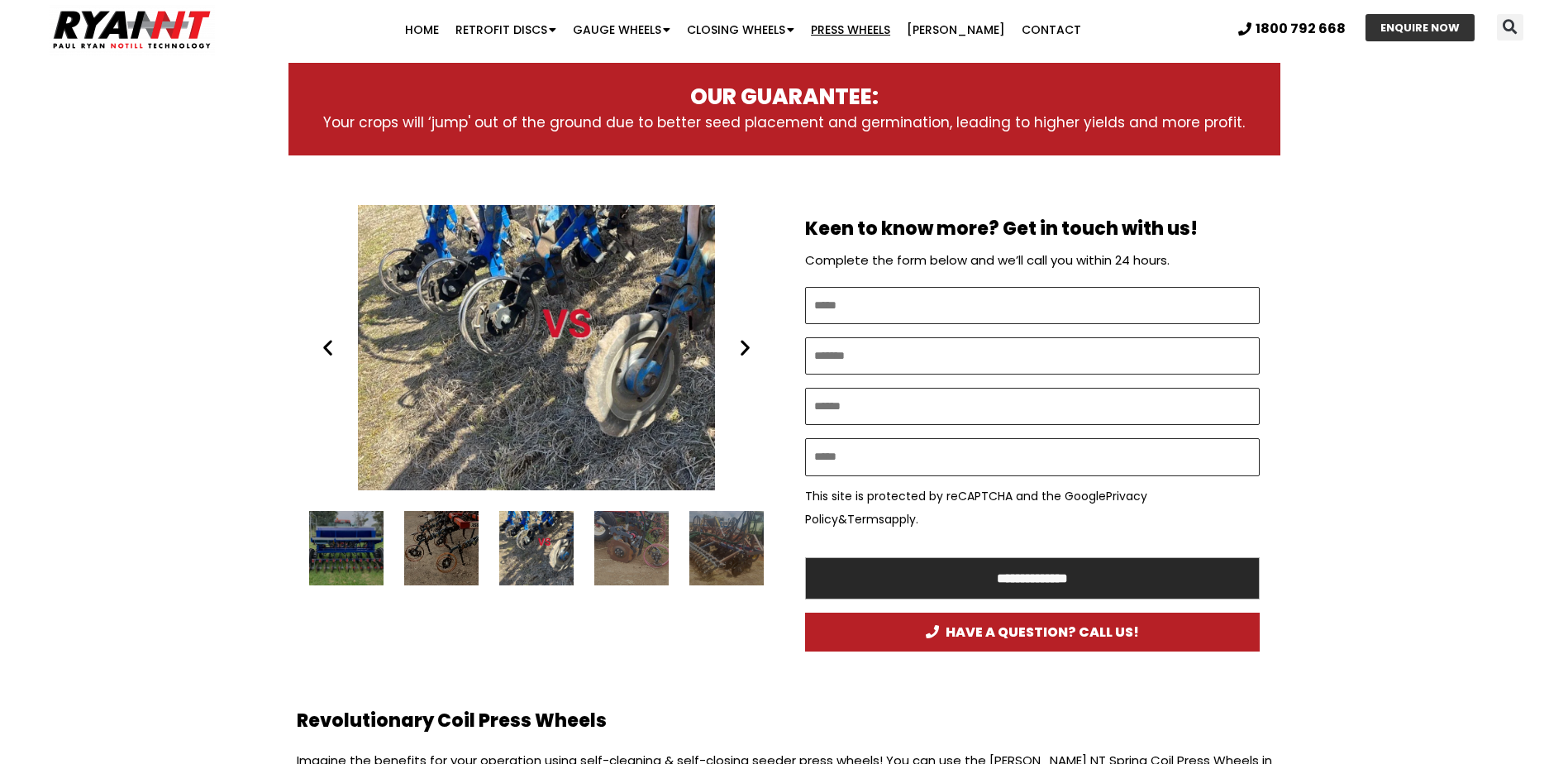
click at [747, 347] on icon "Next slide" at bounding box center [746, 348] width 21 height 21
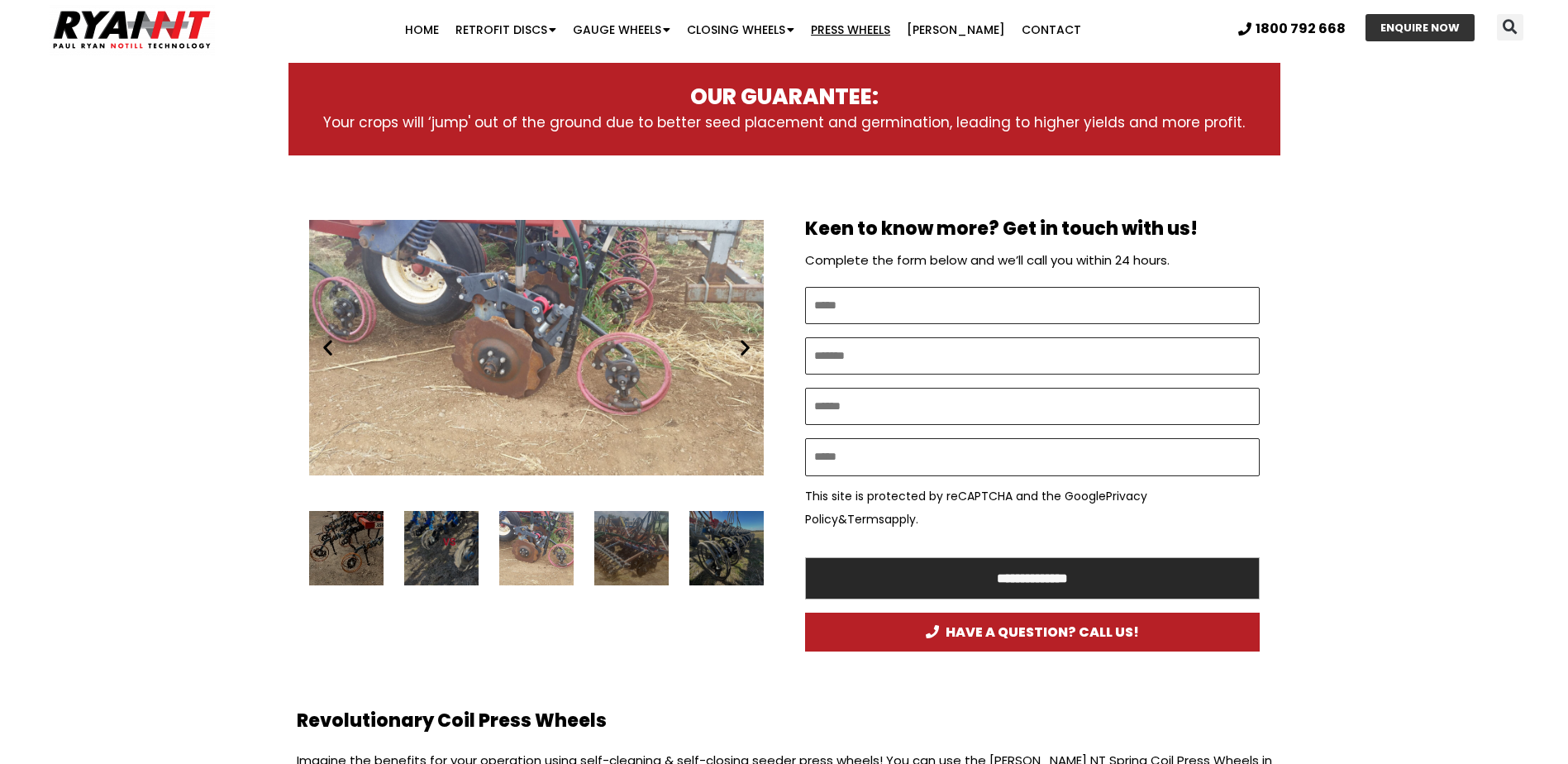
click at [747, 347] on icon "Next slide" at bounding box center [746, 348] width 21 height 21
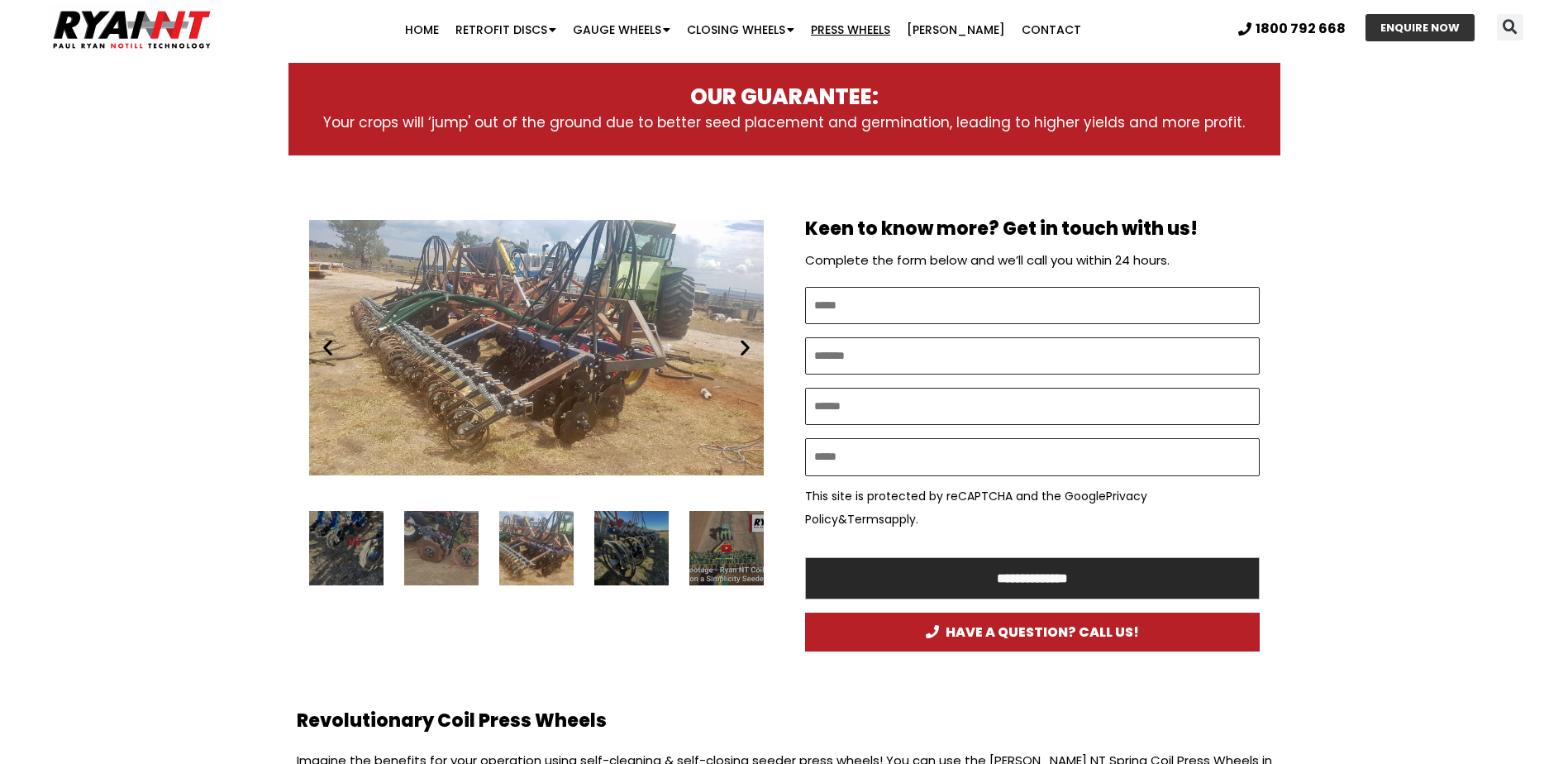
click at [747, 347] on icon "Next slide" at bounding box center [746, 348] width 21 height 21
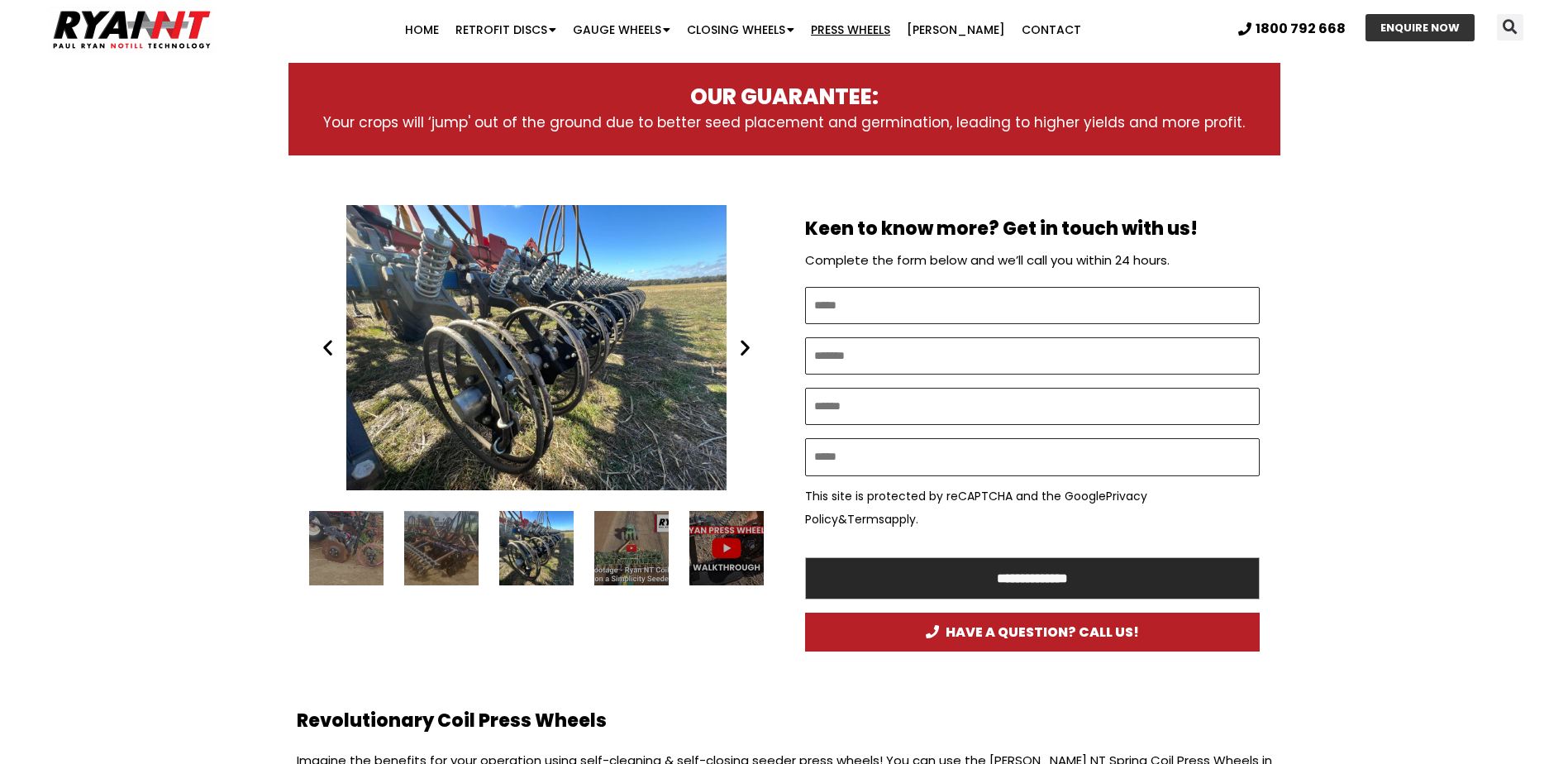
click at [747, 347] on icon "Next slide" at bounding box center [746, 348] width 21 height 21
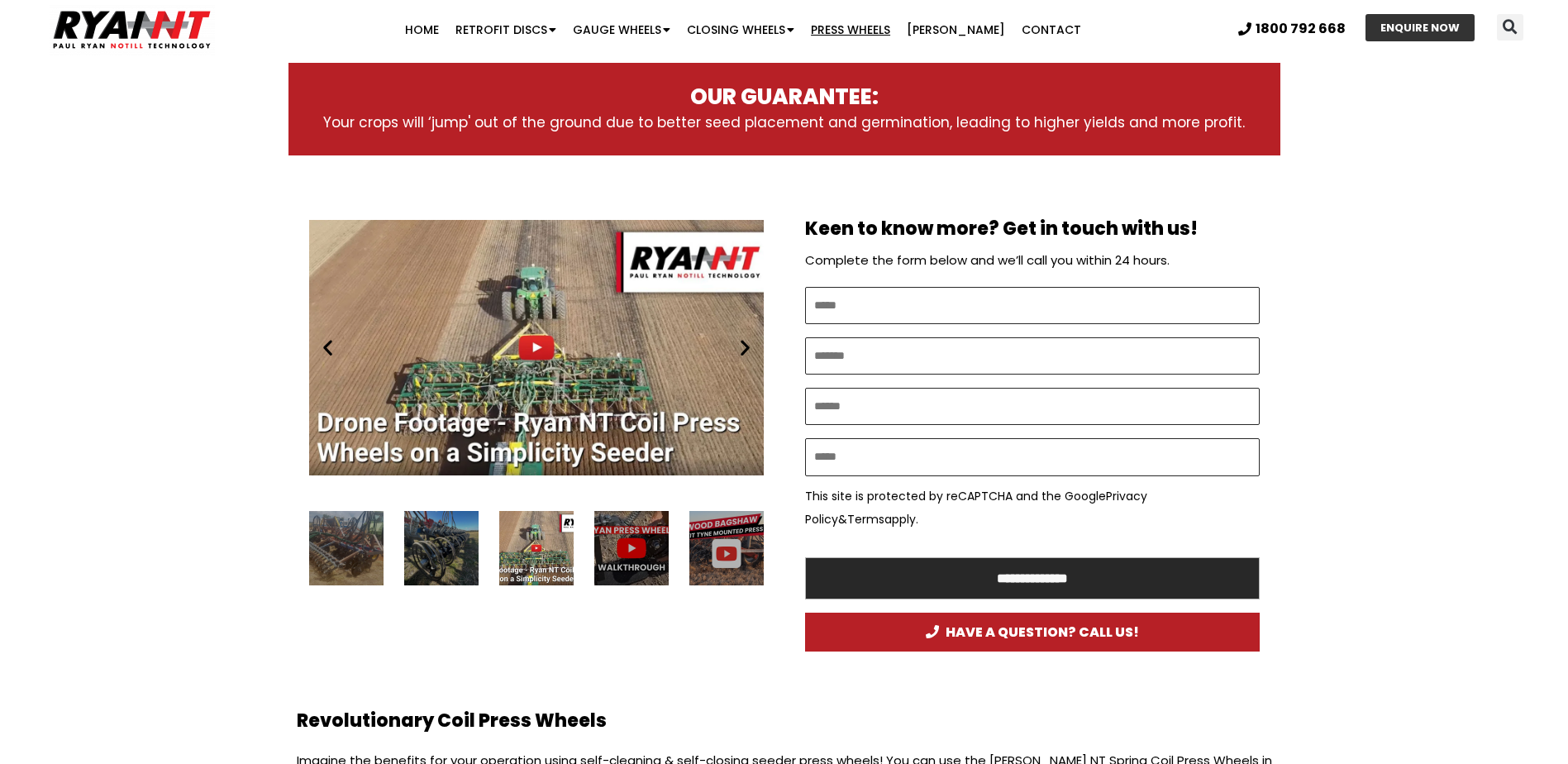
click at [747, 347] on icon "Next slide" at bounding box center [746, 348] width 21 height 21
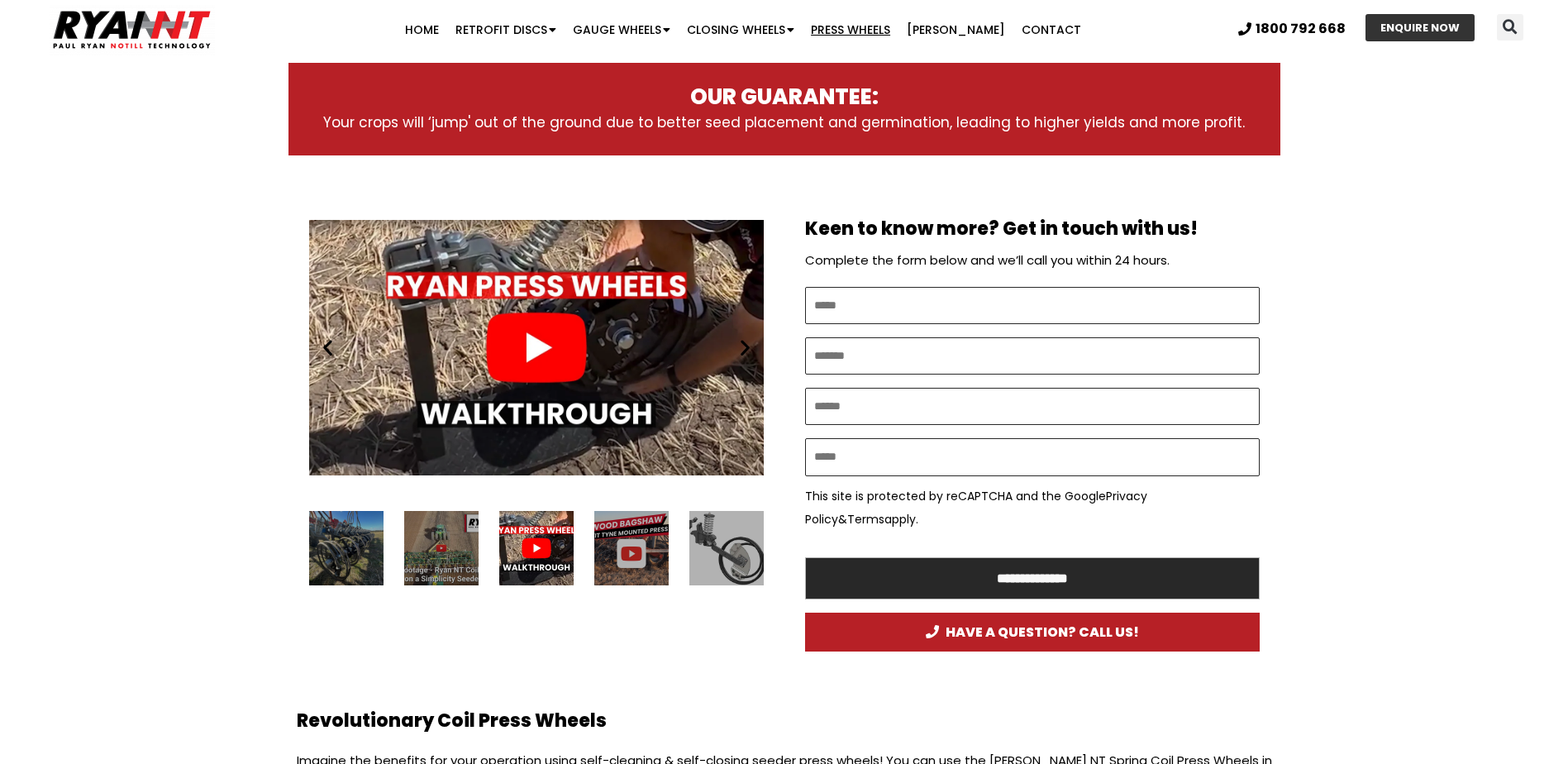
click at [747, 347] on icon "Next slide" at bounding box center [746, 348] width 21 height 21
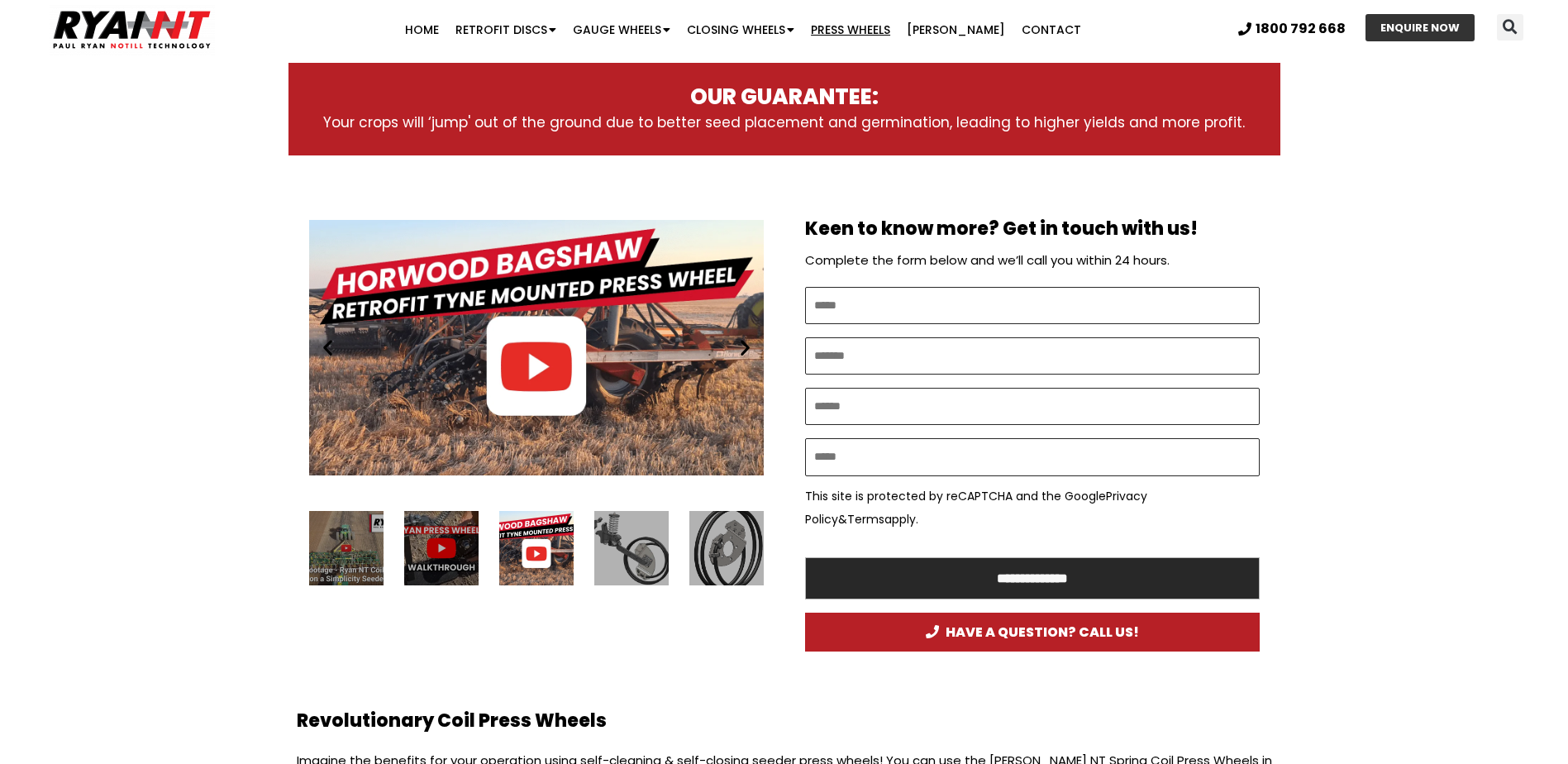
click at [747, 347] on icon "Next slide" at bounding box center [746, 348] width 21 height 21
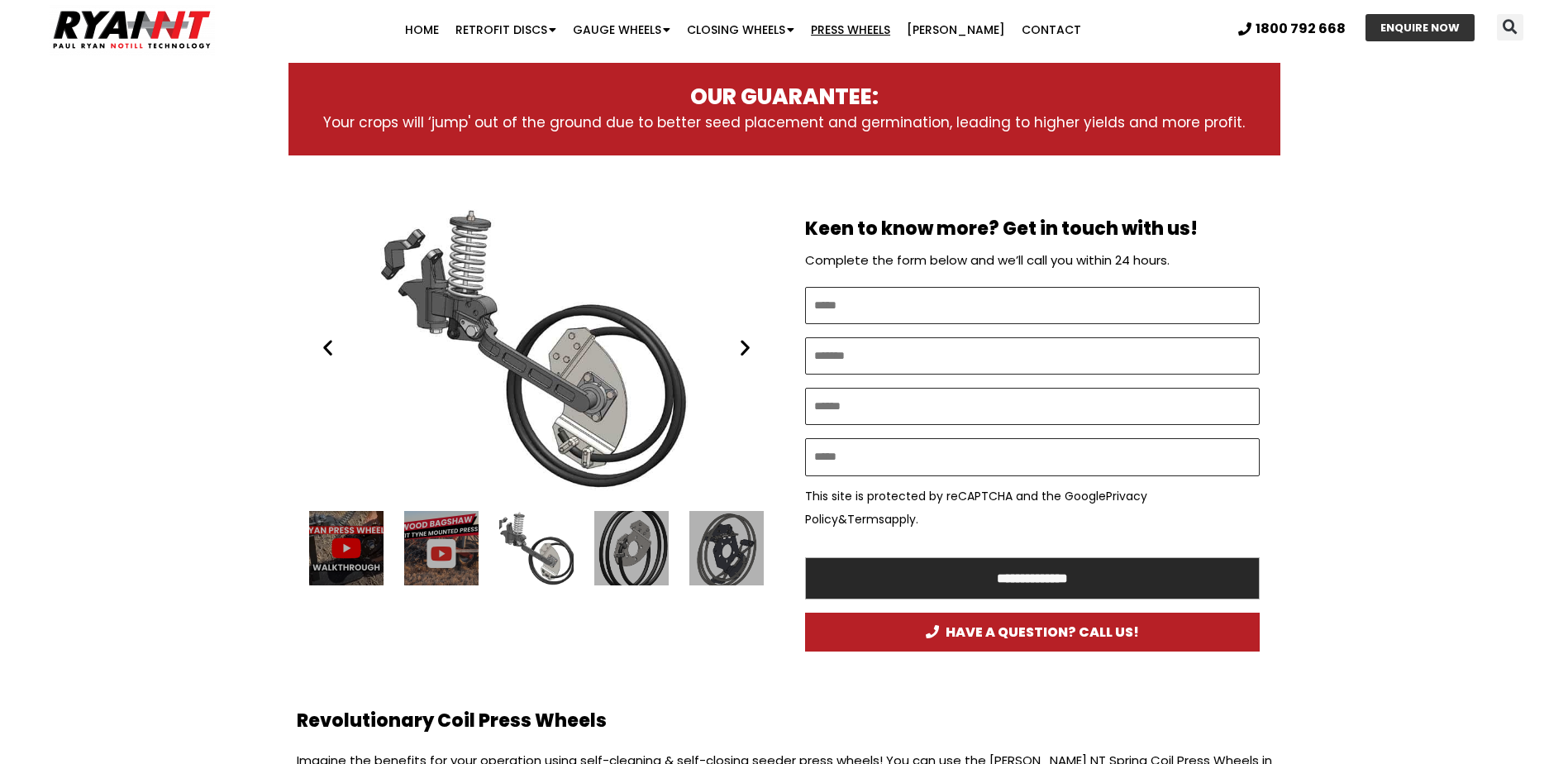
click at [747, 347] on icon "Next slide" at bounding box center [746, 348] width 21 height 21
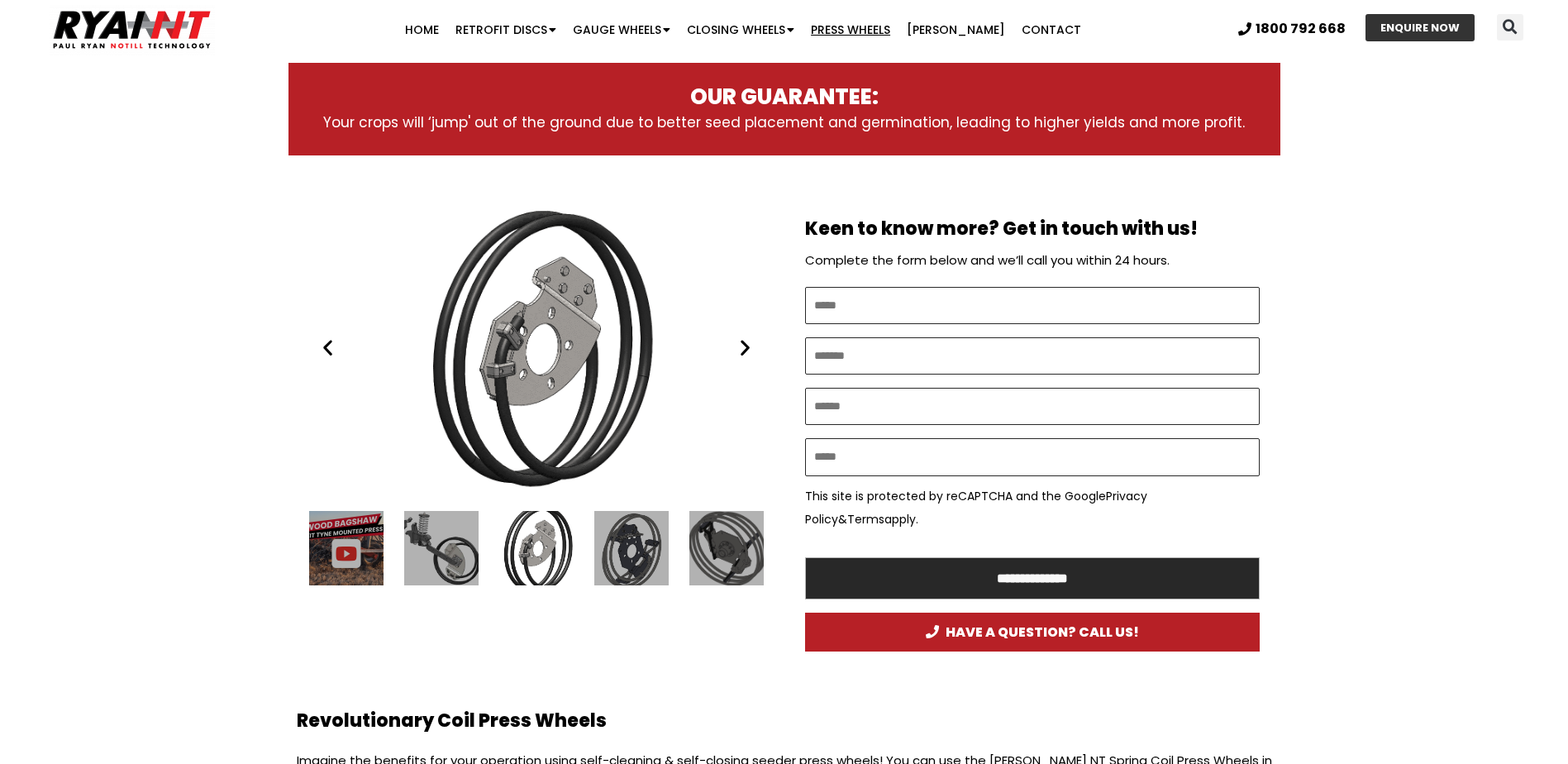
click at [747, 347] on icon "Next slide" at bounding box center [746, 348] width 21 height 21
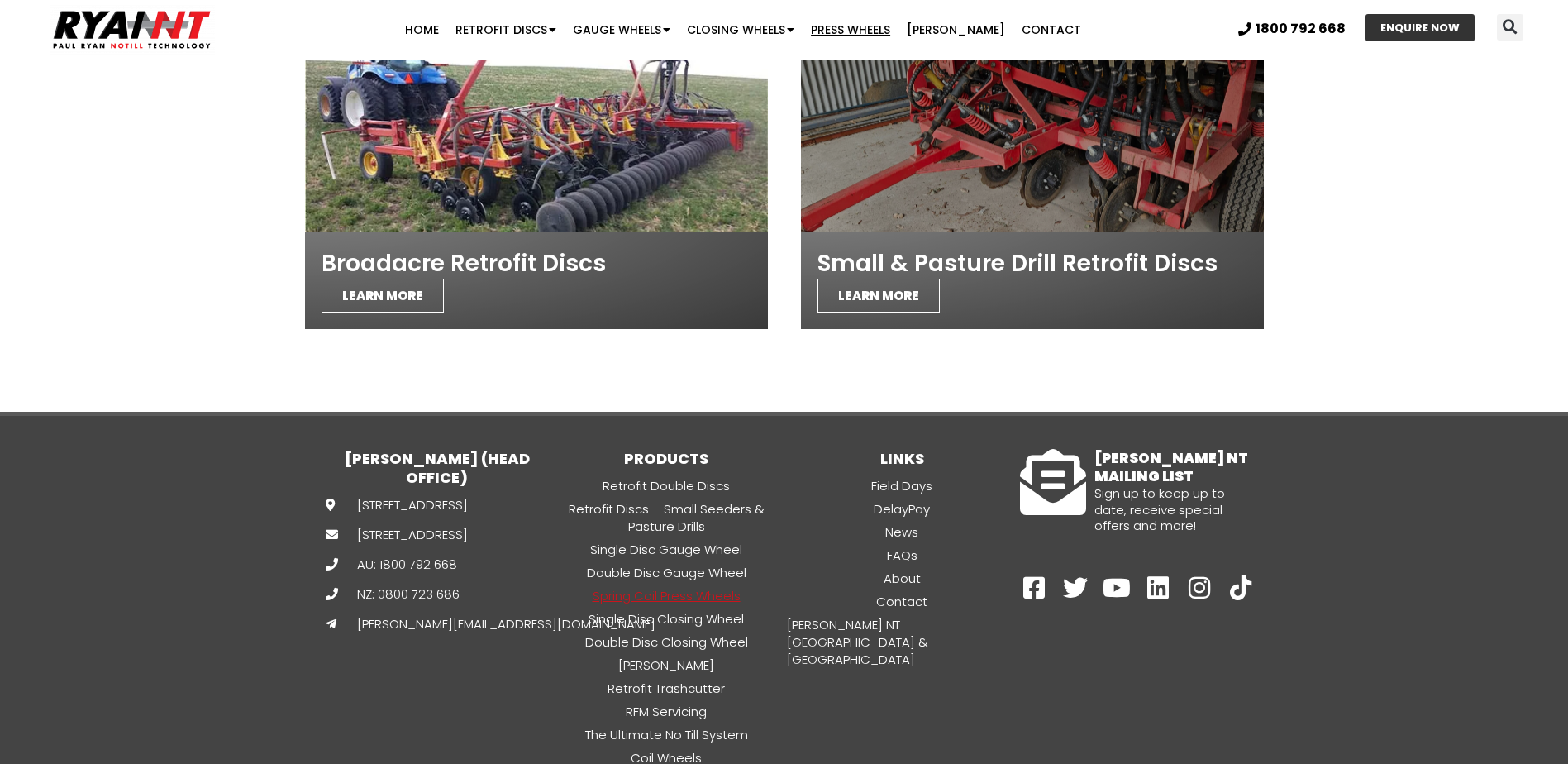
scroll to position [4720, 0]
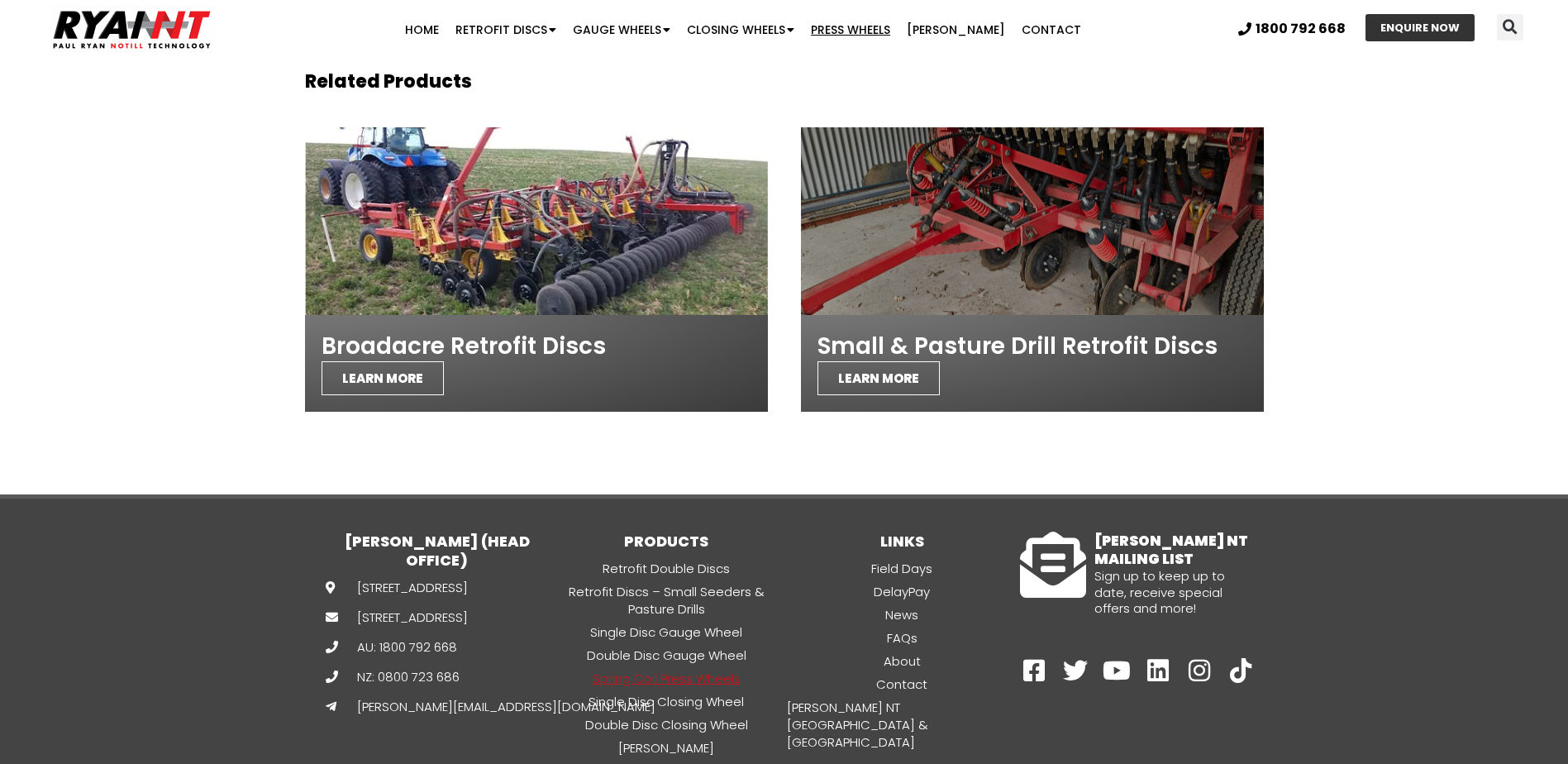
click at [978, 358] on div "Small & Pasture Drill Retrofit Discs LEARN MORE" at bounding box center [1033, 363] width 463 height 97
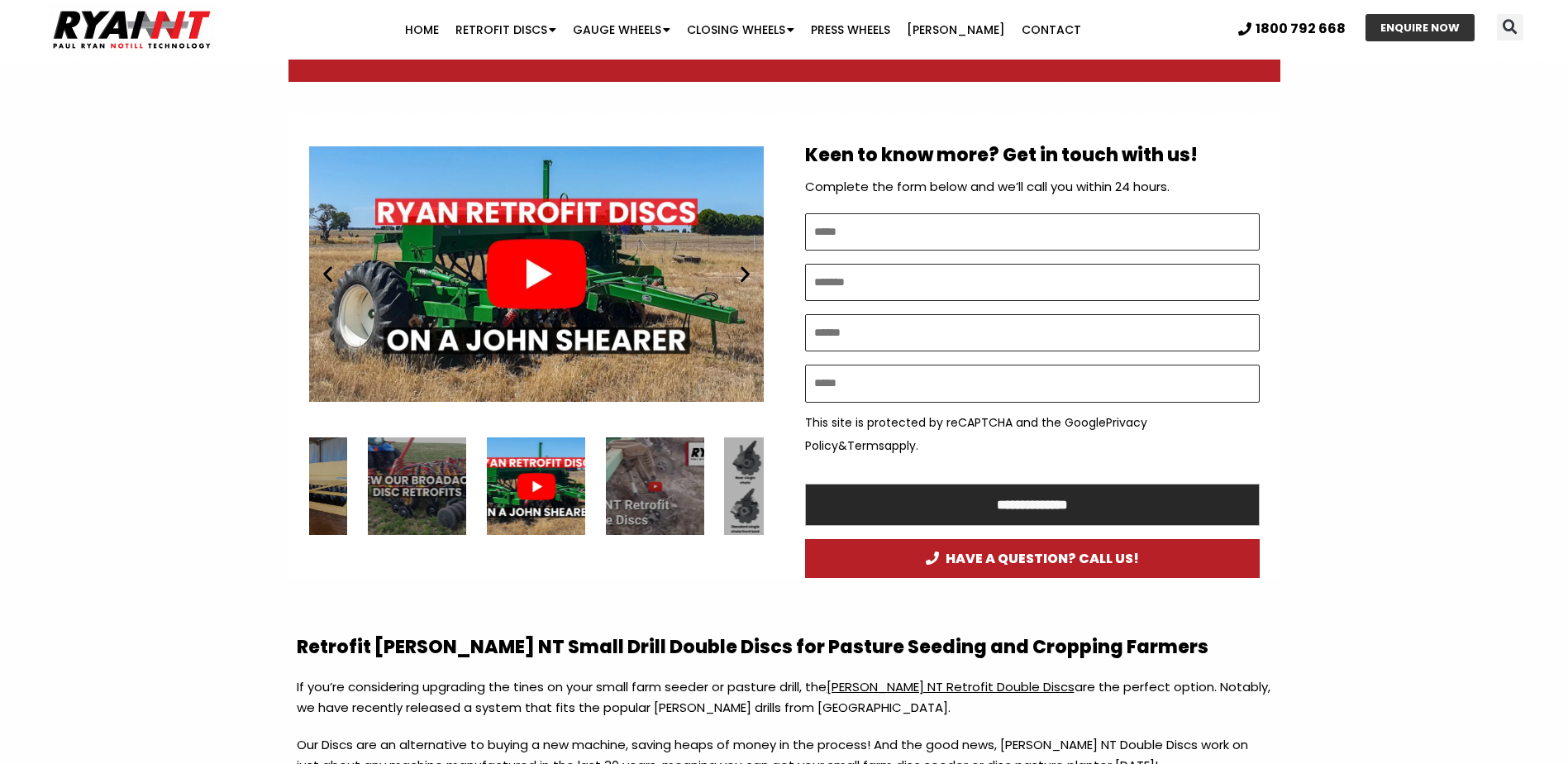
click at [751, 272] on icon "Next slide" at bounding box center [746, 274] width 21 height 21
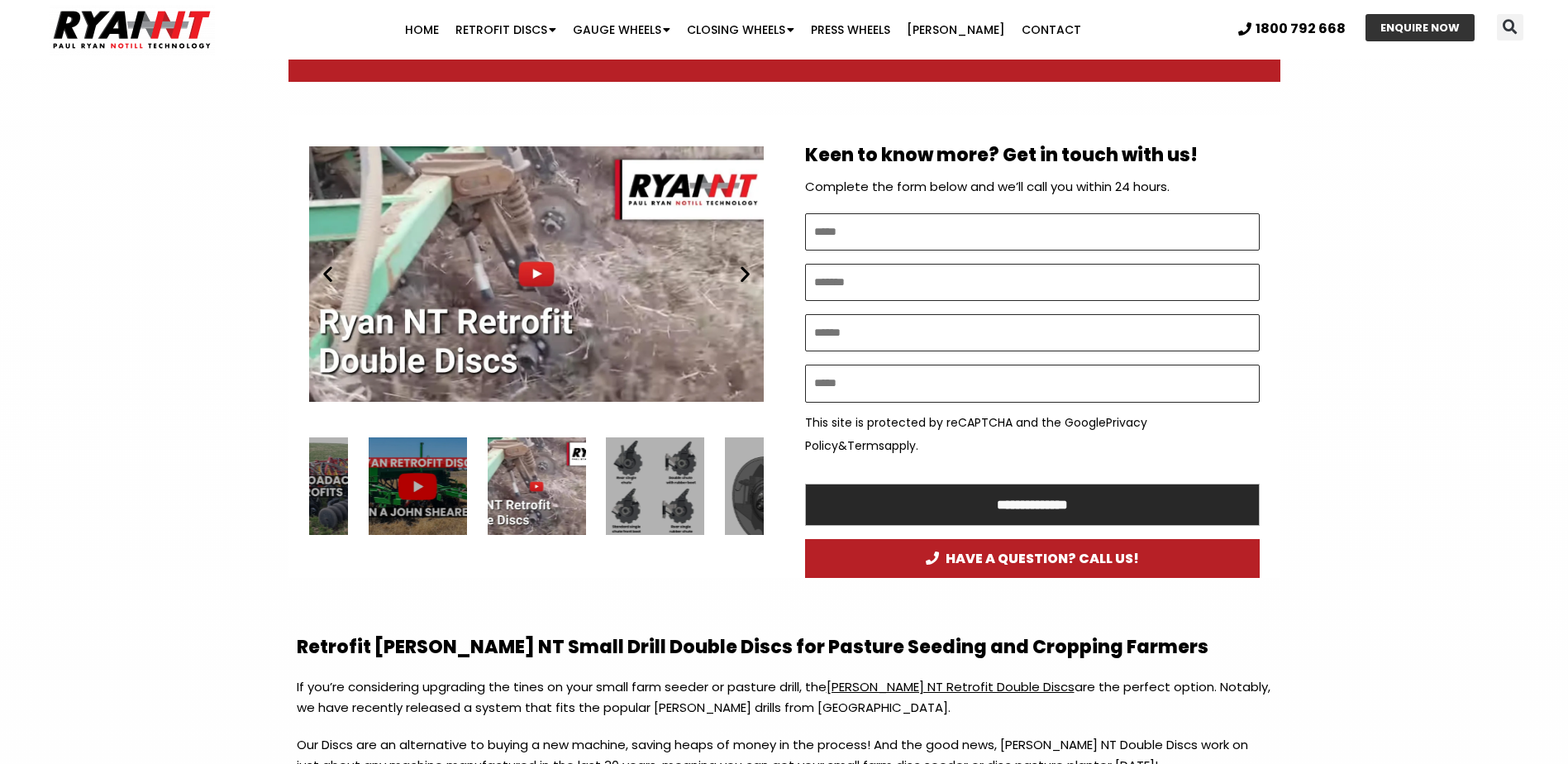
click at [751, 272] on icon "Next slide" at bounding box center [746, 274] width 21 height 21
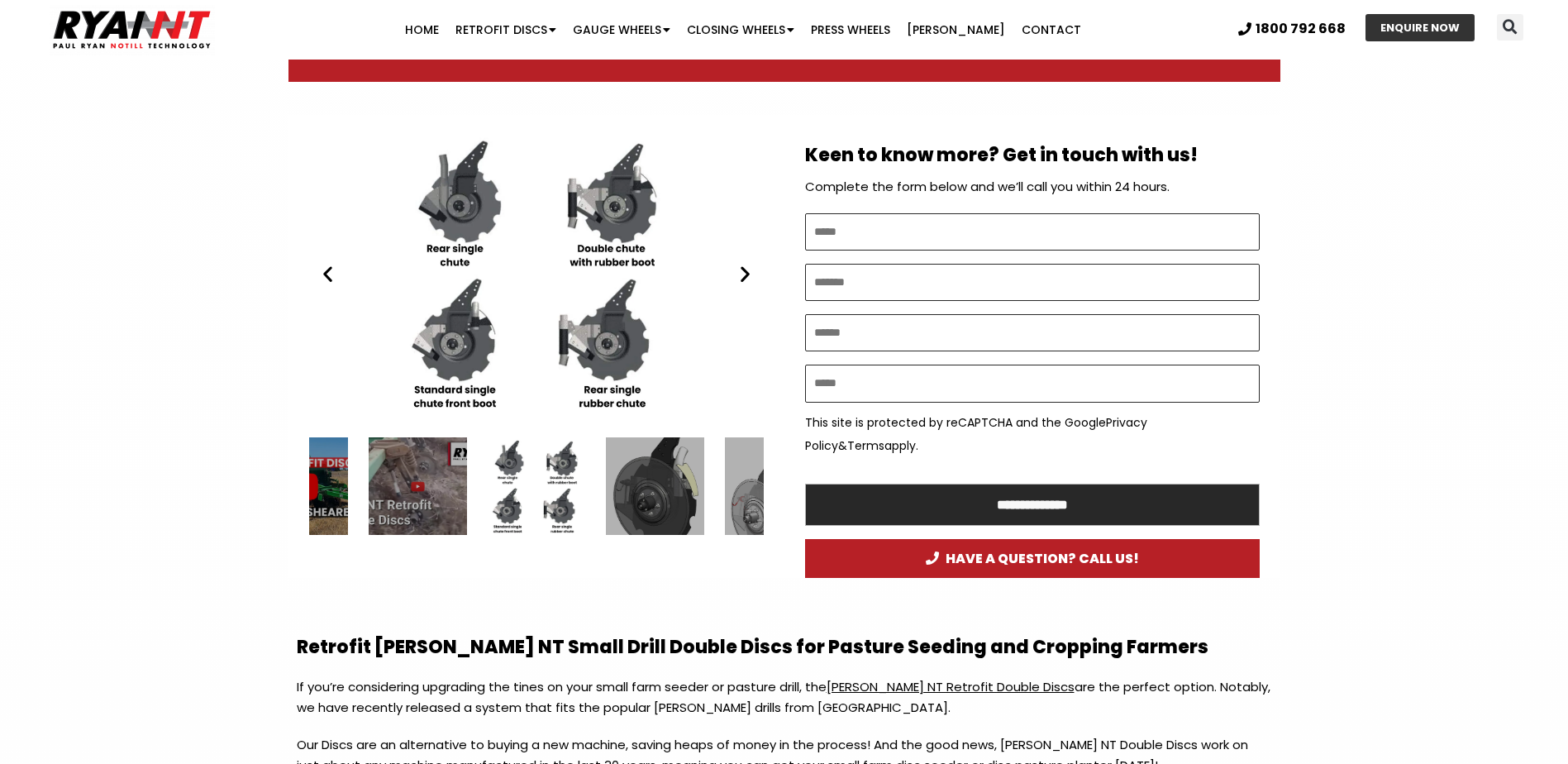
click at [751, 272] on icon "Next slide" at bounding box center [746, 274] width 21 height 21
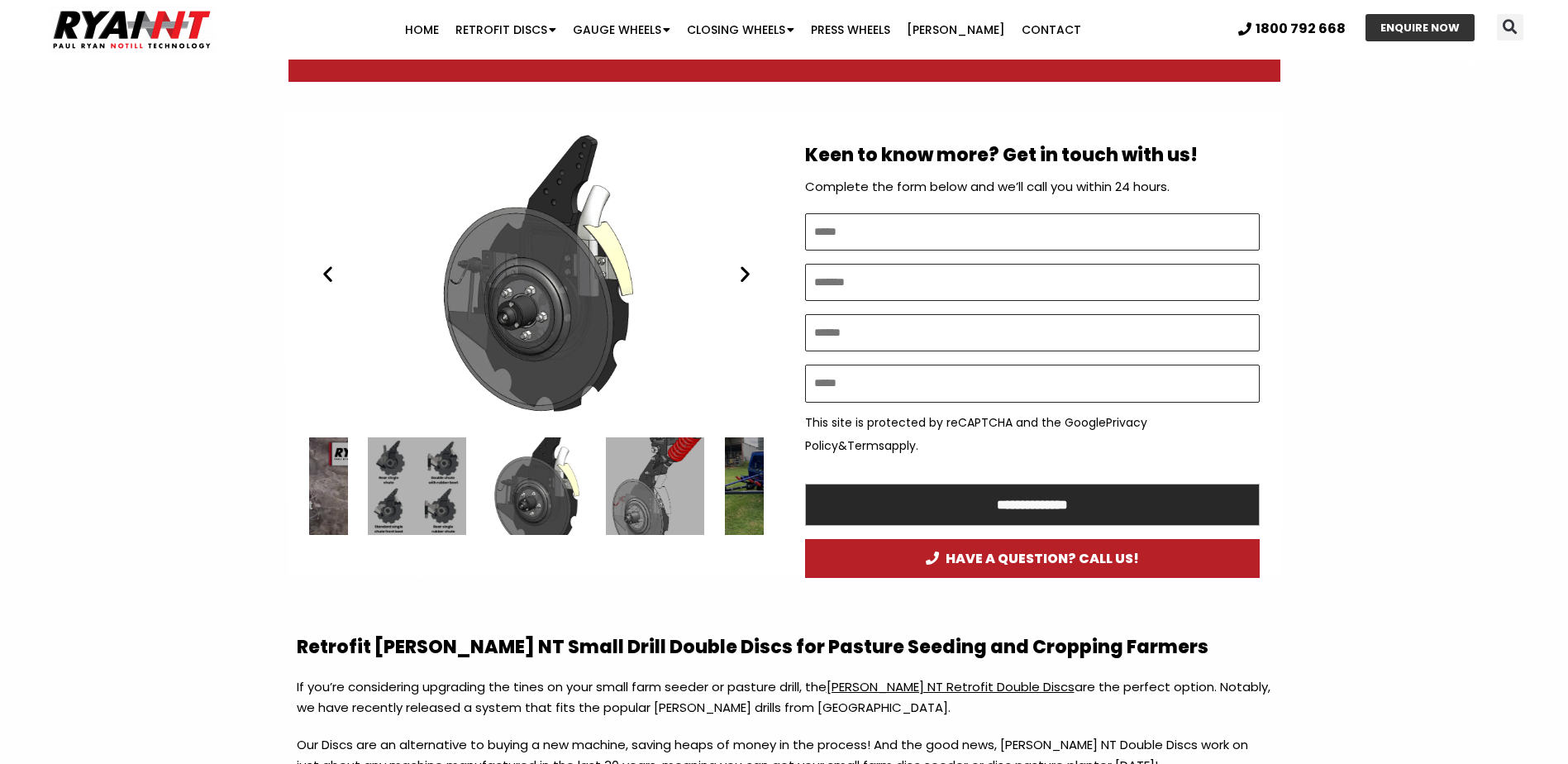
click at [751, 272] on icon "Next slide" at bounding box center [746, 274] width 21 height 21
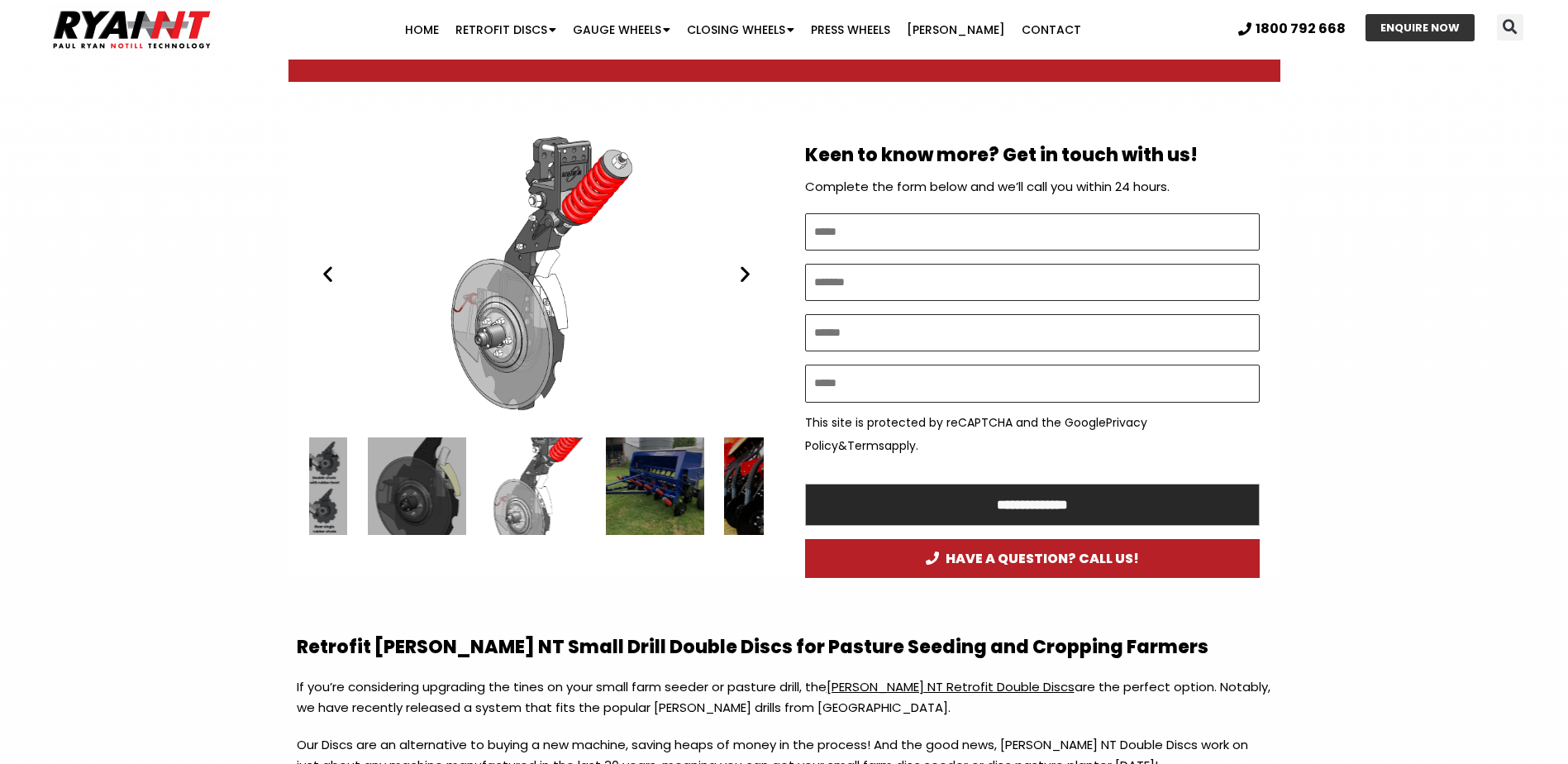
click at [751, 272] on icon "Next slide" at bounding box center [746, 274] width 21 height 21
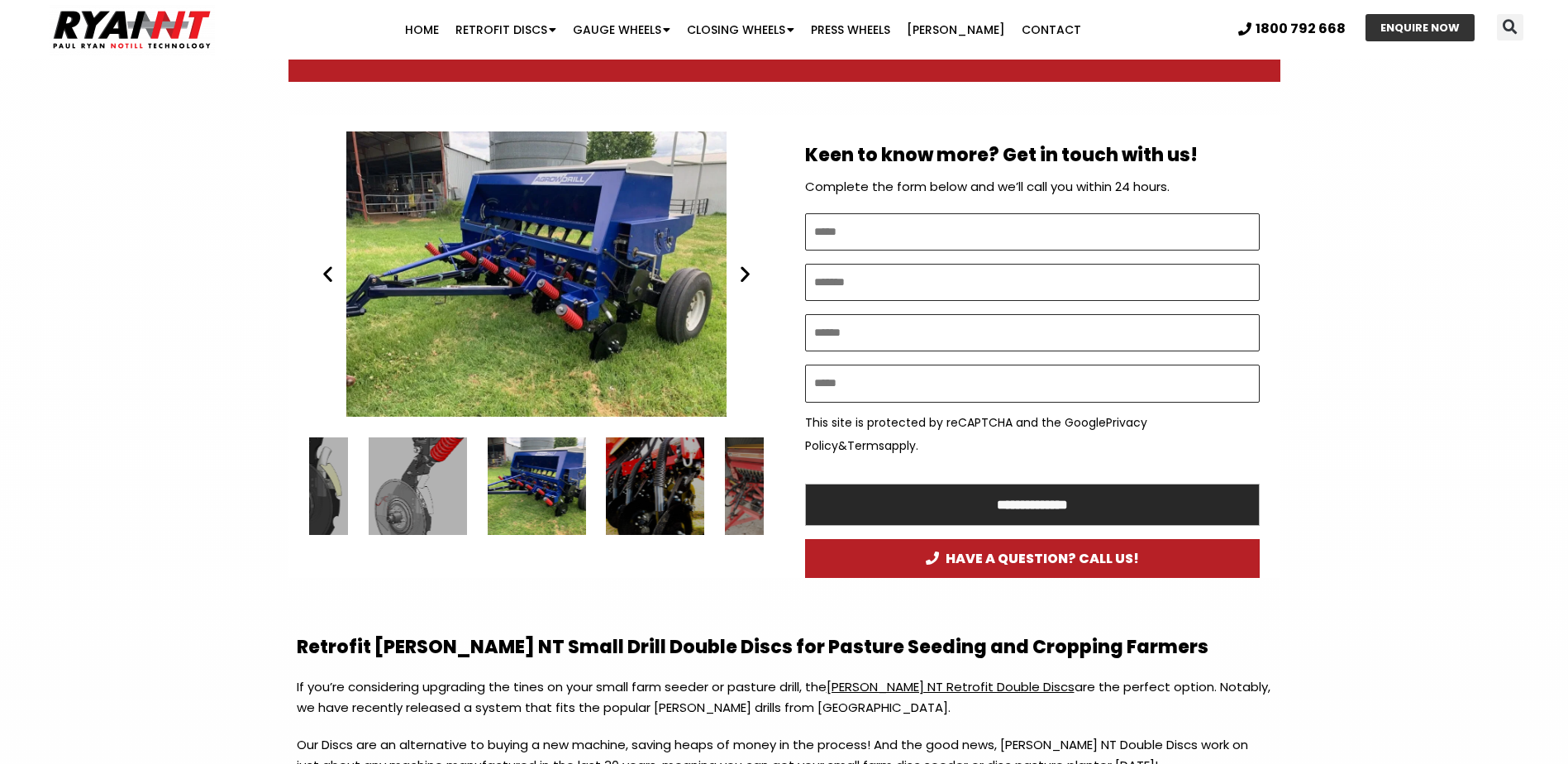
click at [751, 272] on icon "Next slide" at bounding box center [746, 274] width 21 height 21
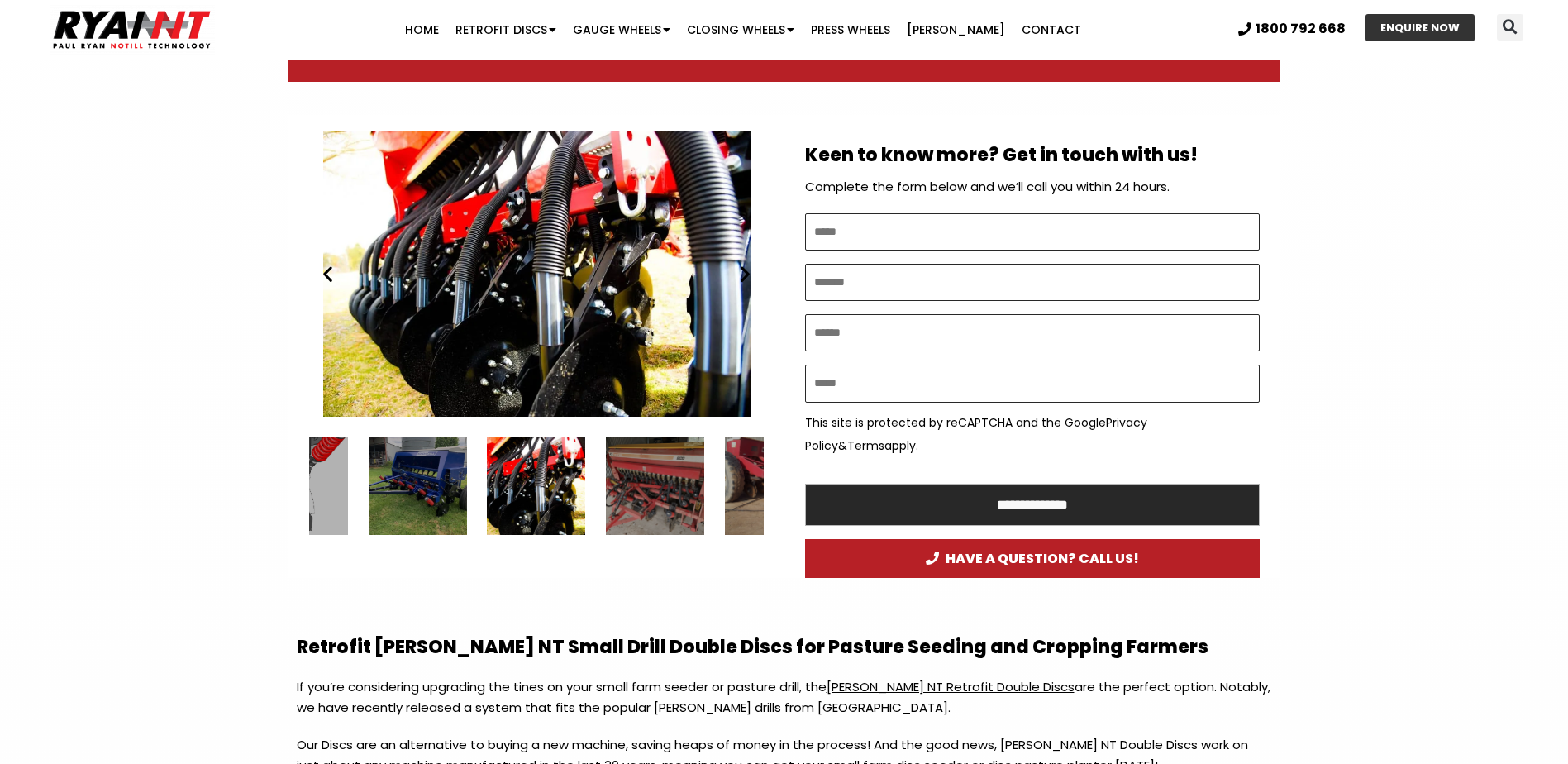
click at [751, 272] on icon "Next slide" at bounding box center [746, 274] width 21 height 21
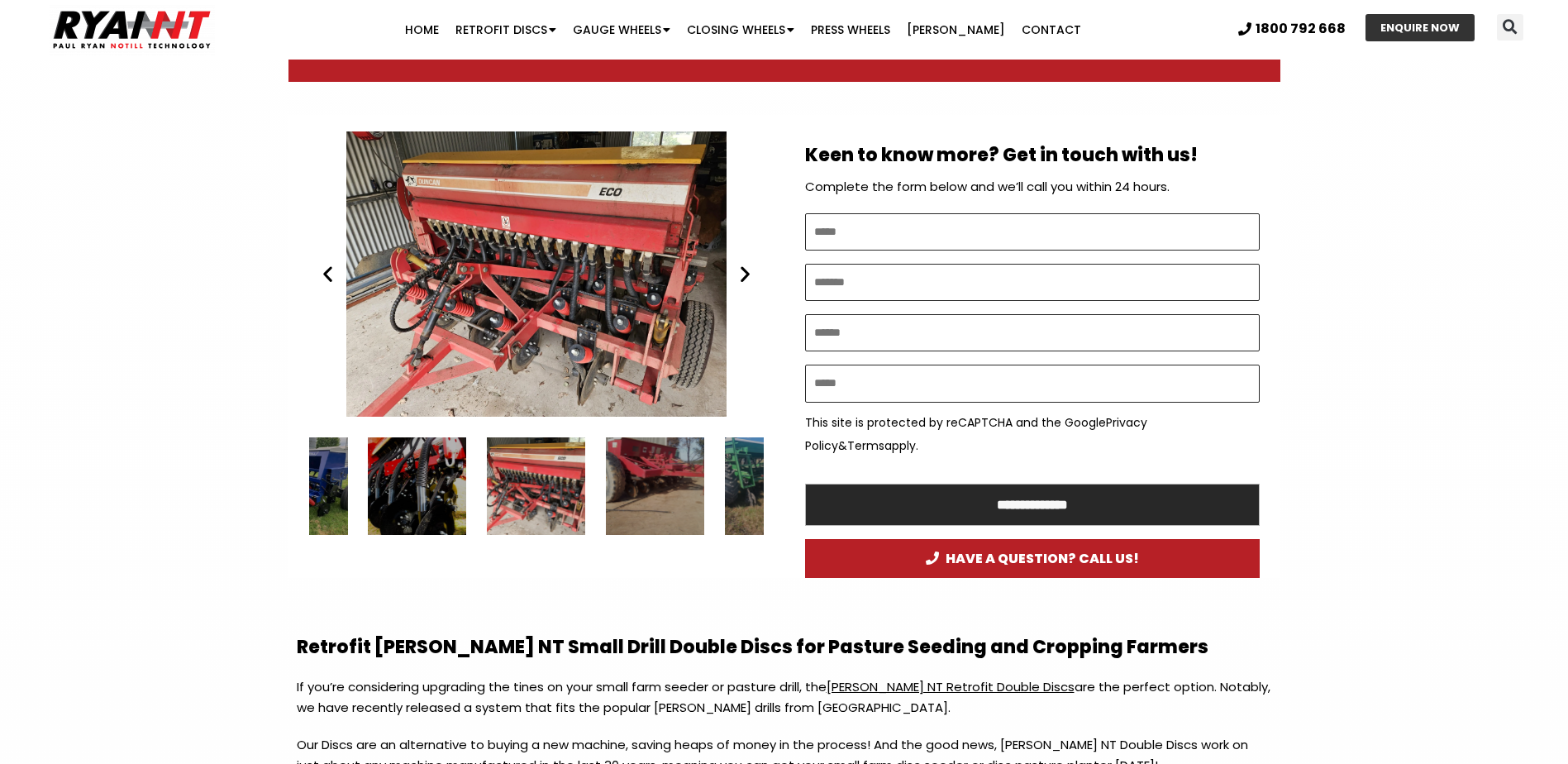
click at [751, 272] on icon "Next slide" at bounding box center [746, 274] width 21 height 21
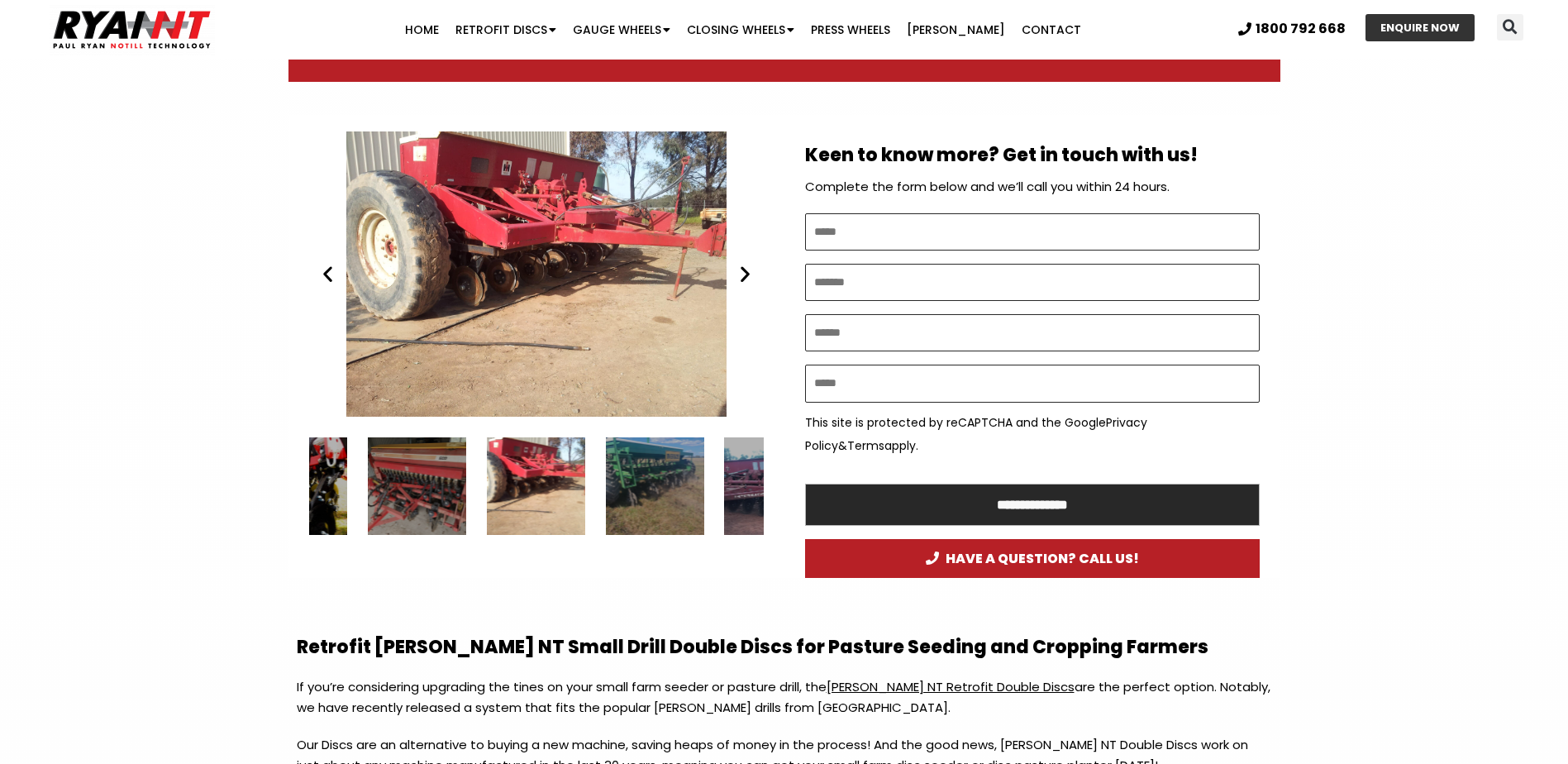
click at [334, 278] on icon "Previous slide" at bounding box center [328, 274] width 21 height 21
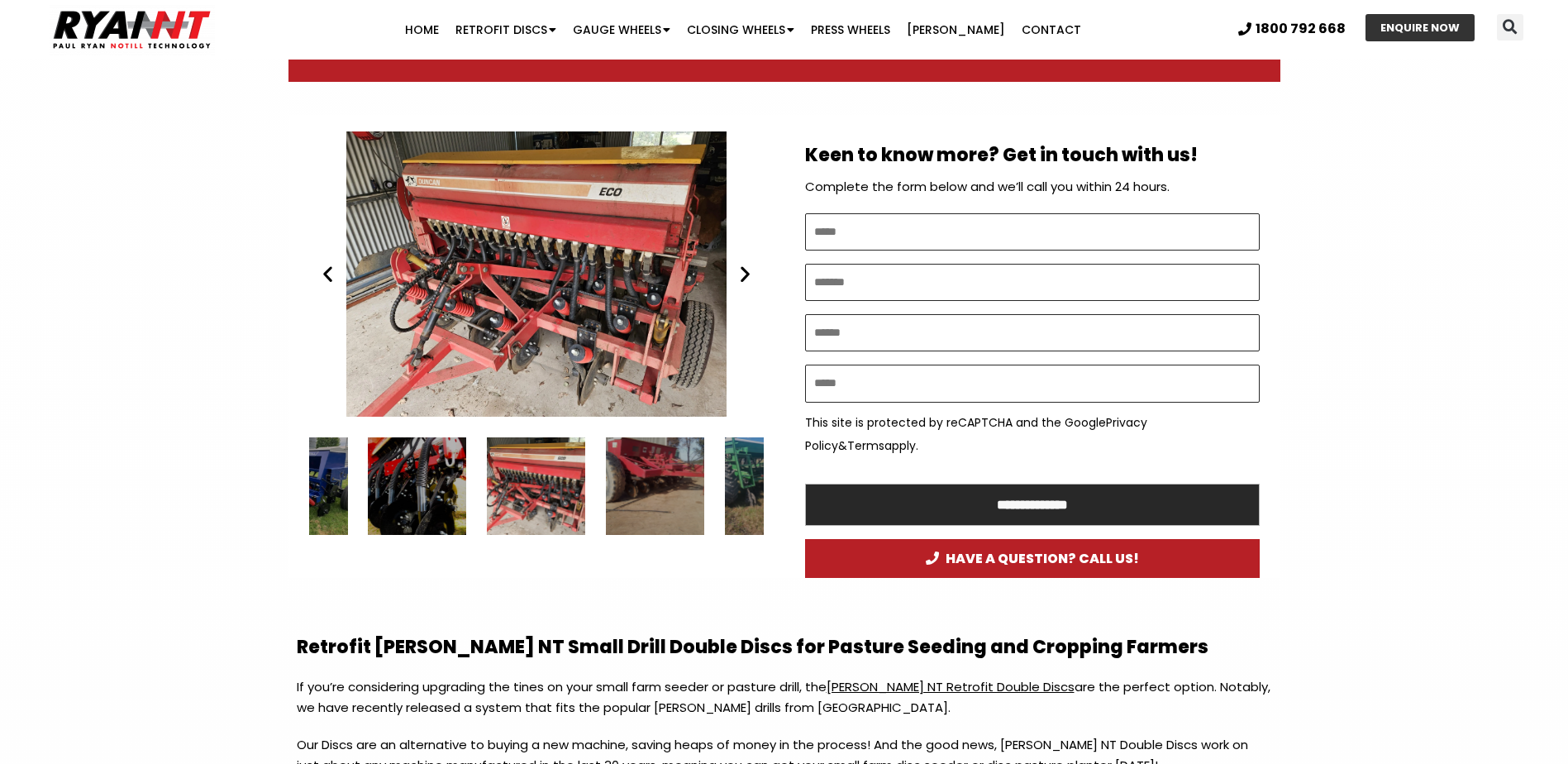
click at [747, 272] on icon "Next slide" at bounding box center [746, 274] width 21 height 21
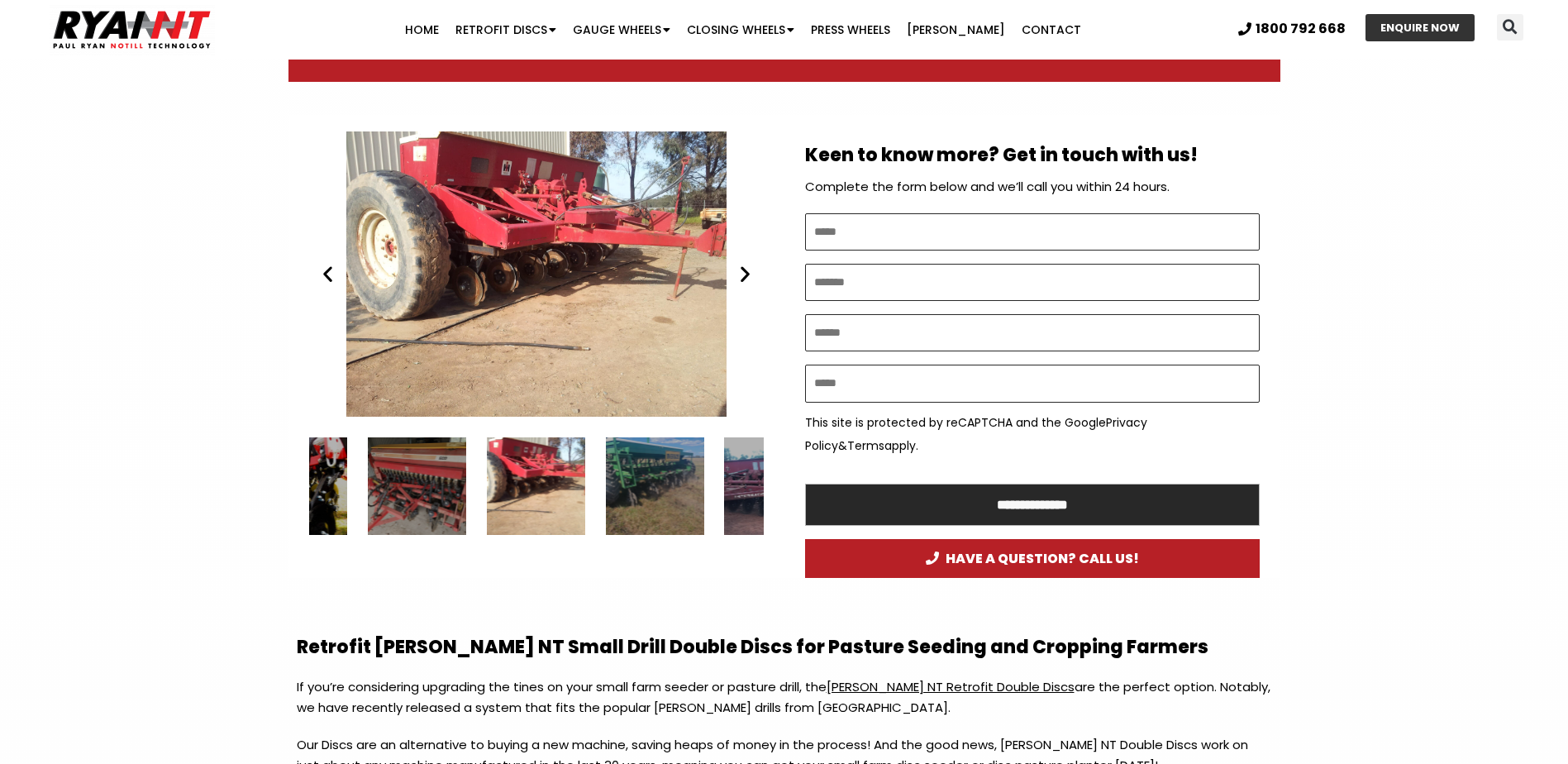
click at [747, 272] on icon "Next slide" at bounding box center [746, 274] width 21 height 21
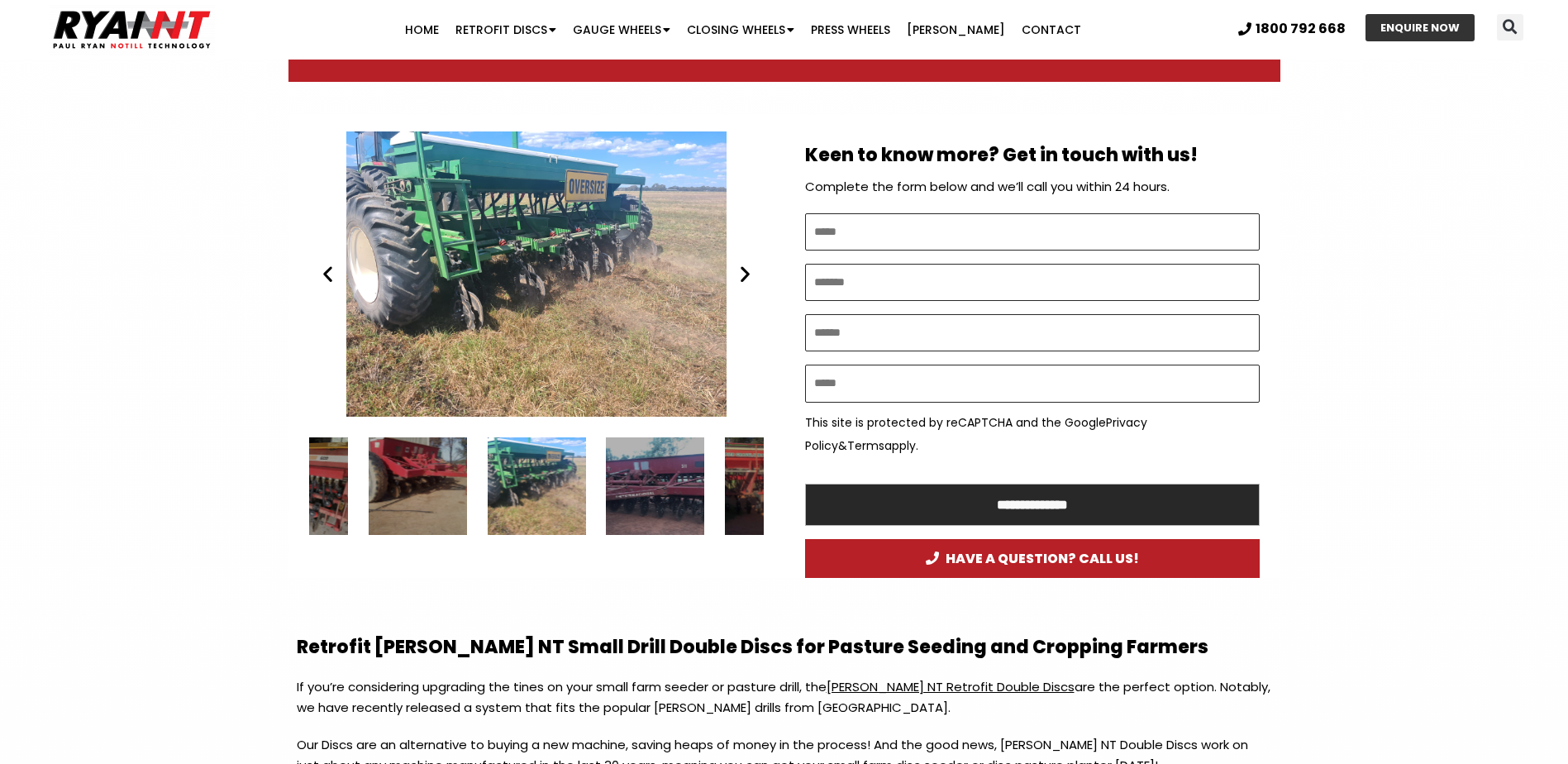
click at [747, 272] on icon "Next slide" at bounding box center [746, 274] width 21 height 21
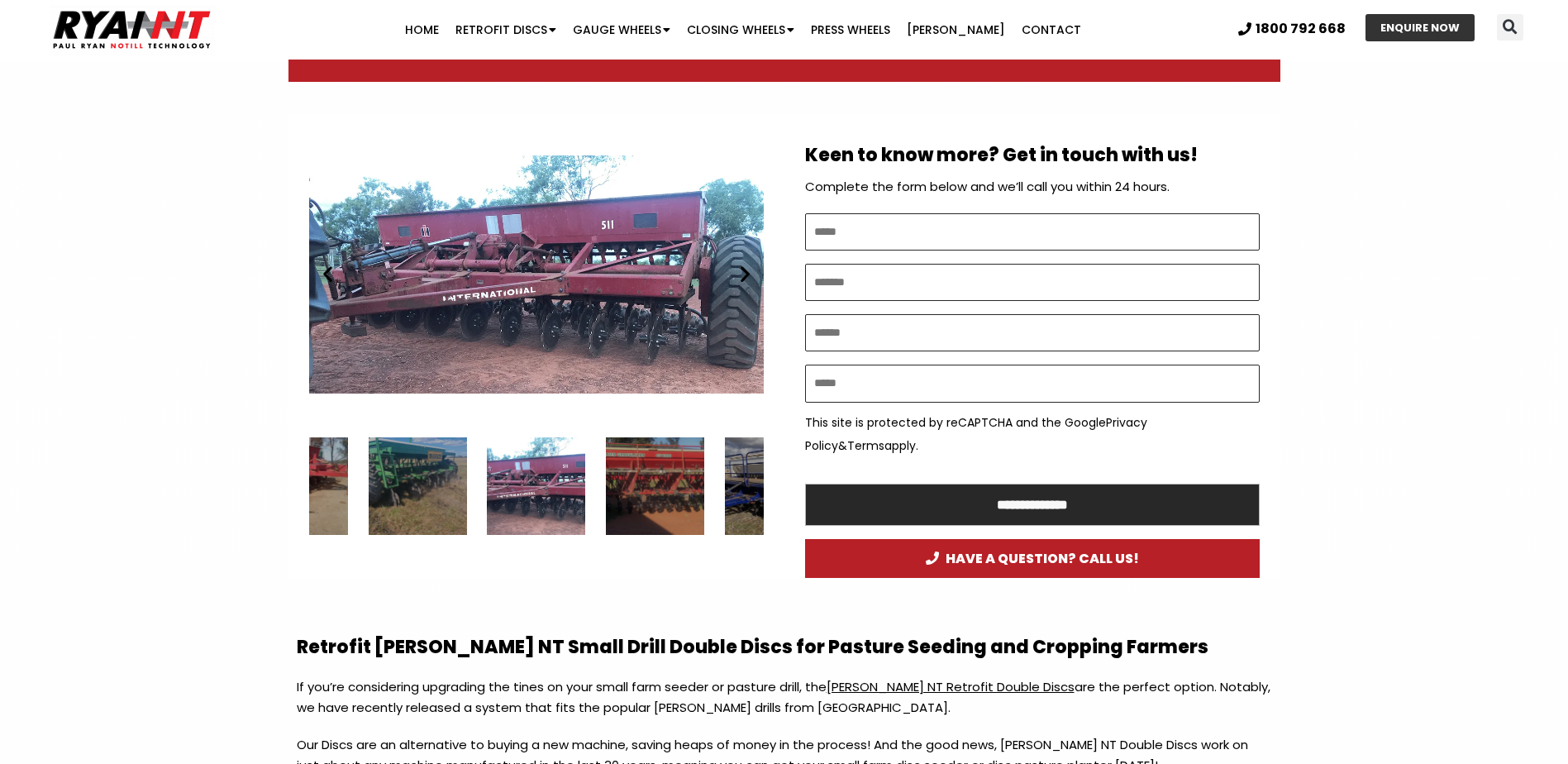
click at [747, 272] on icon "Next slide" at bounding box center [746, 274] width 21 height 21
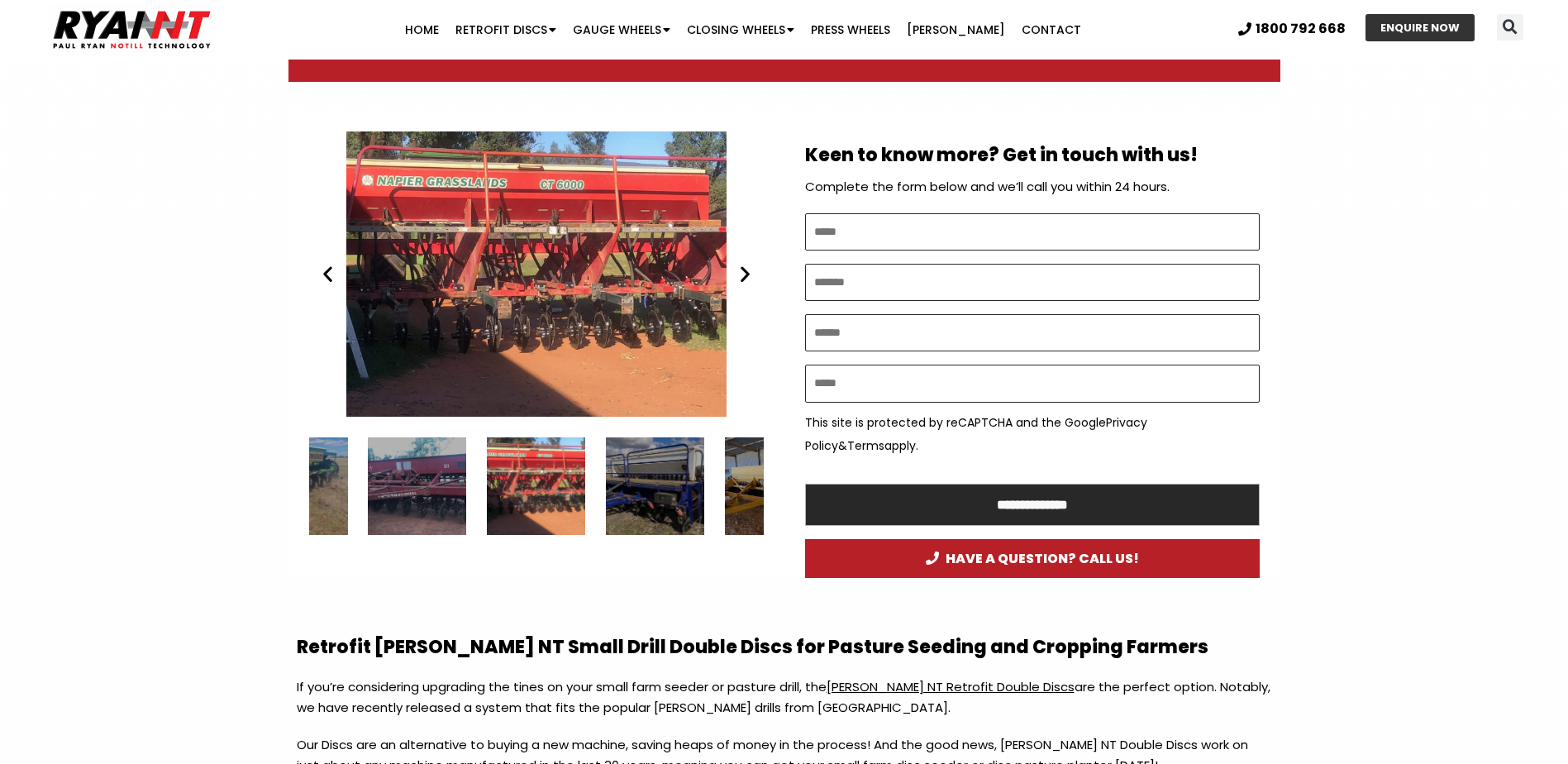
click at [747, 272] on icon "Next slide" at bounding box center [746, 274] width 21 height 21
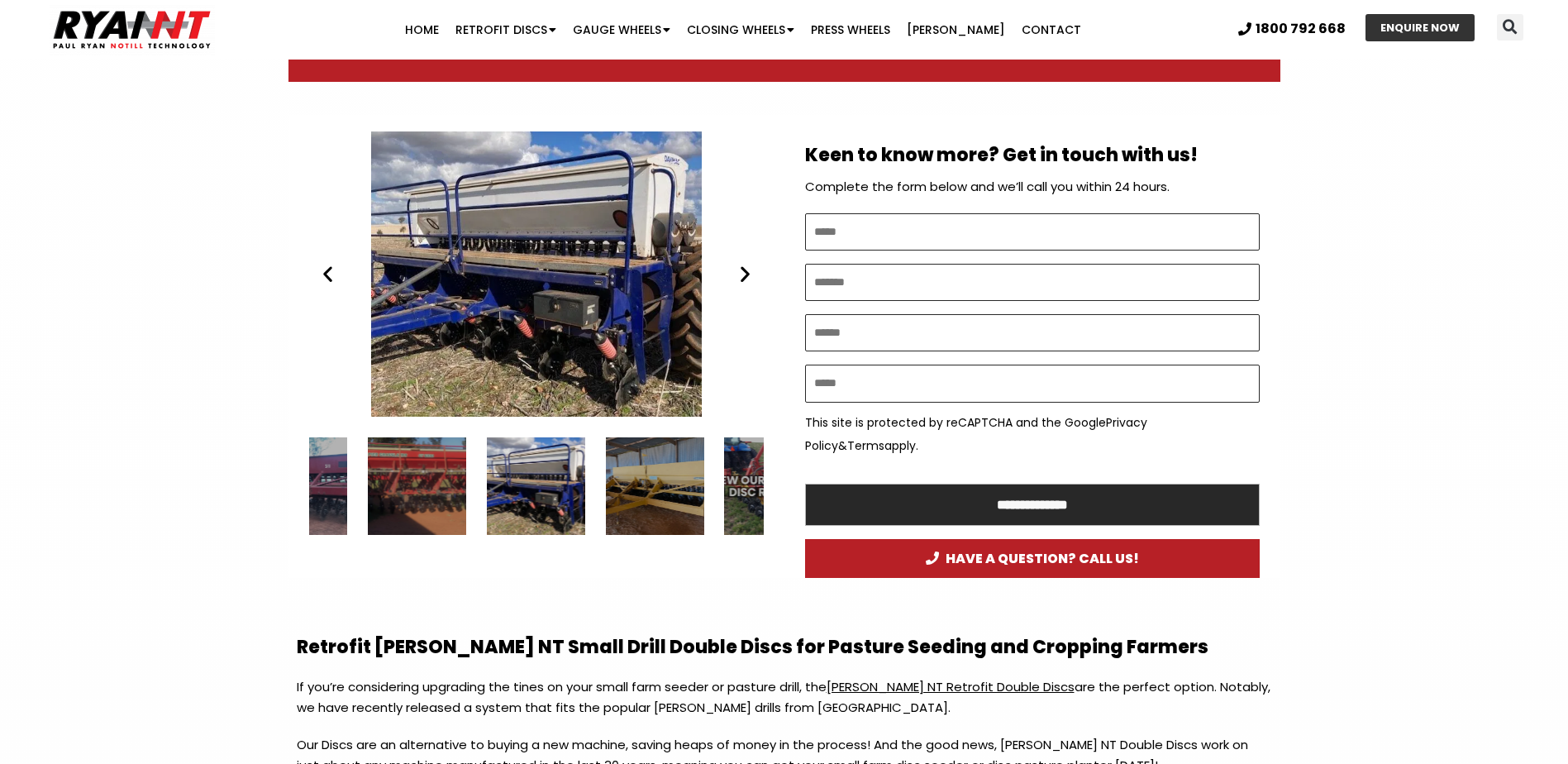
click at [747, 272] on icon "Next slide" at bounding box center [746, 274] width 21 height 21
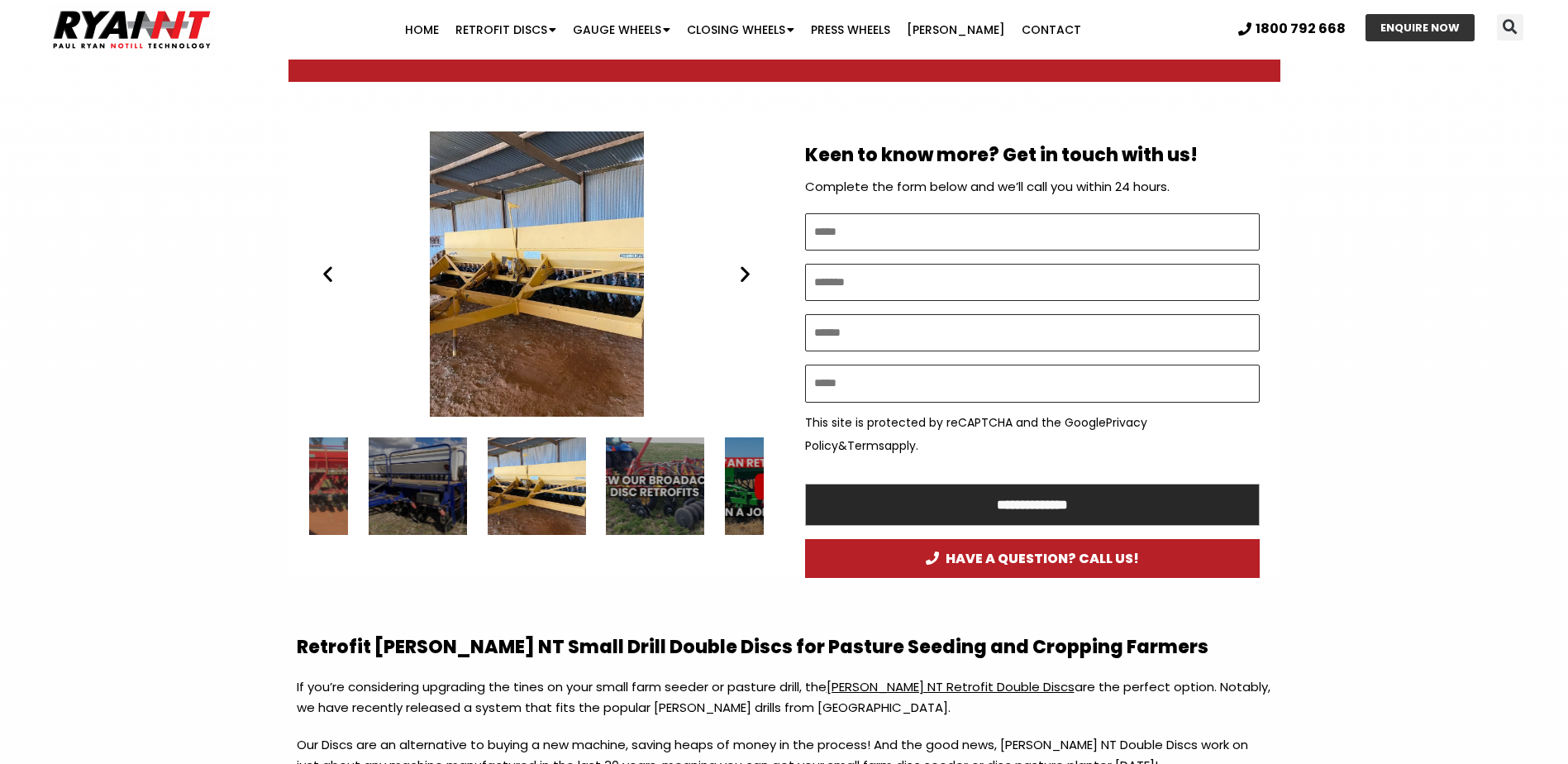
click at [747, 272] on icon "Next slide" at bounding box center [746, 274] width 21 height 21
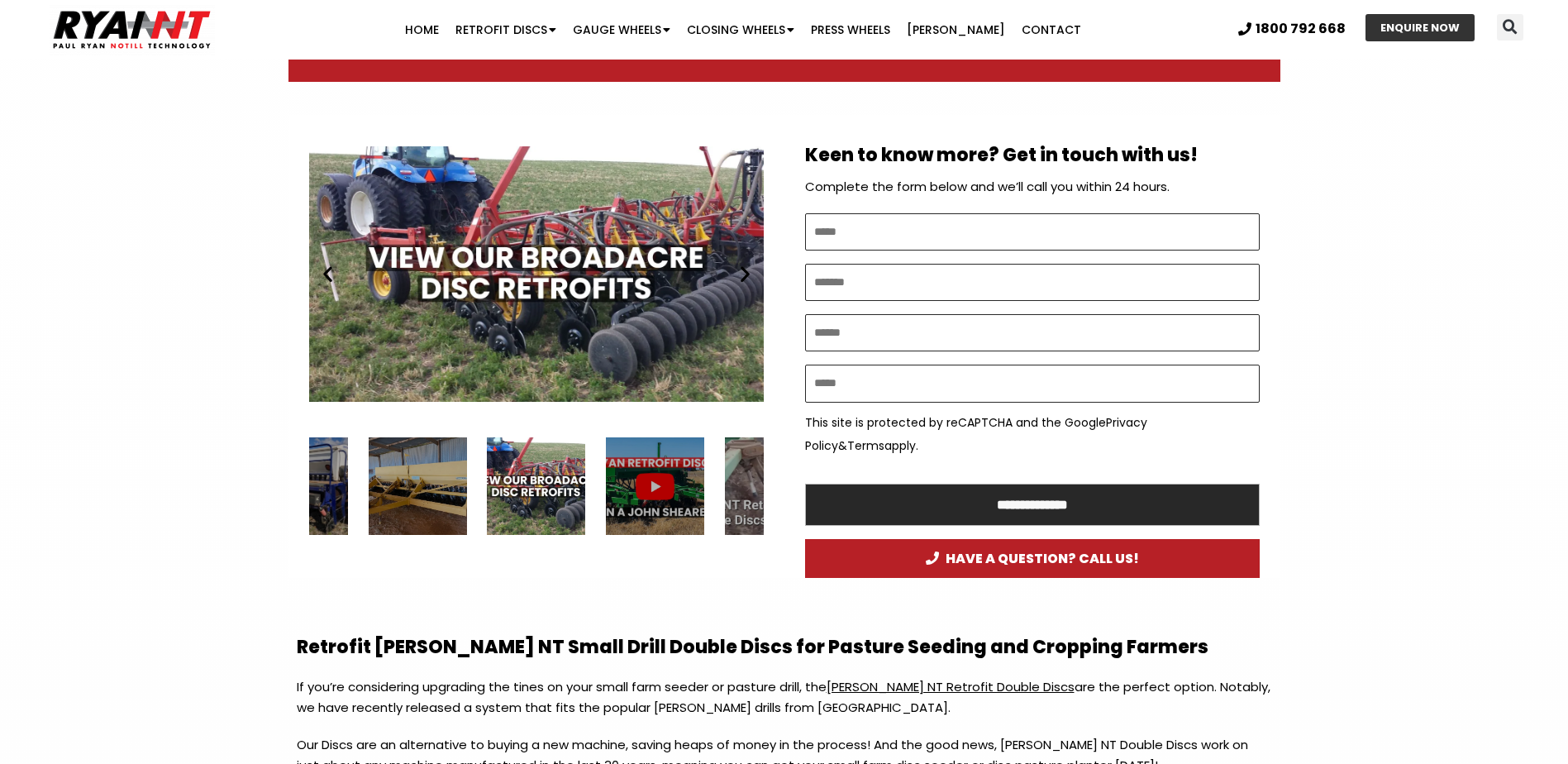
click at [324, 273] on icon "Previous slide" at bounding box center [328, 274] width 21 height 21
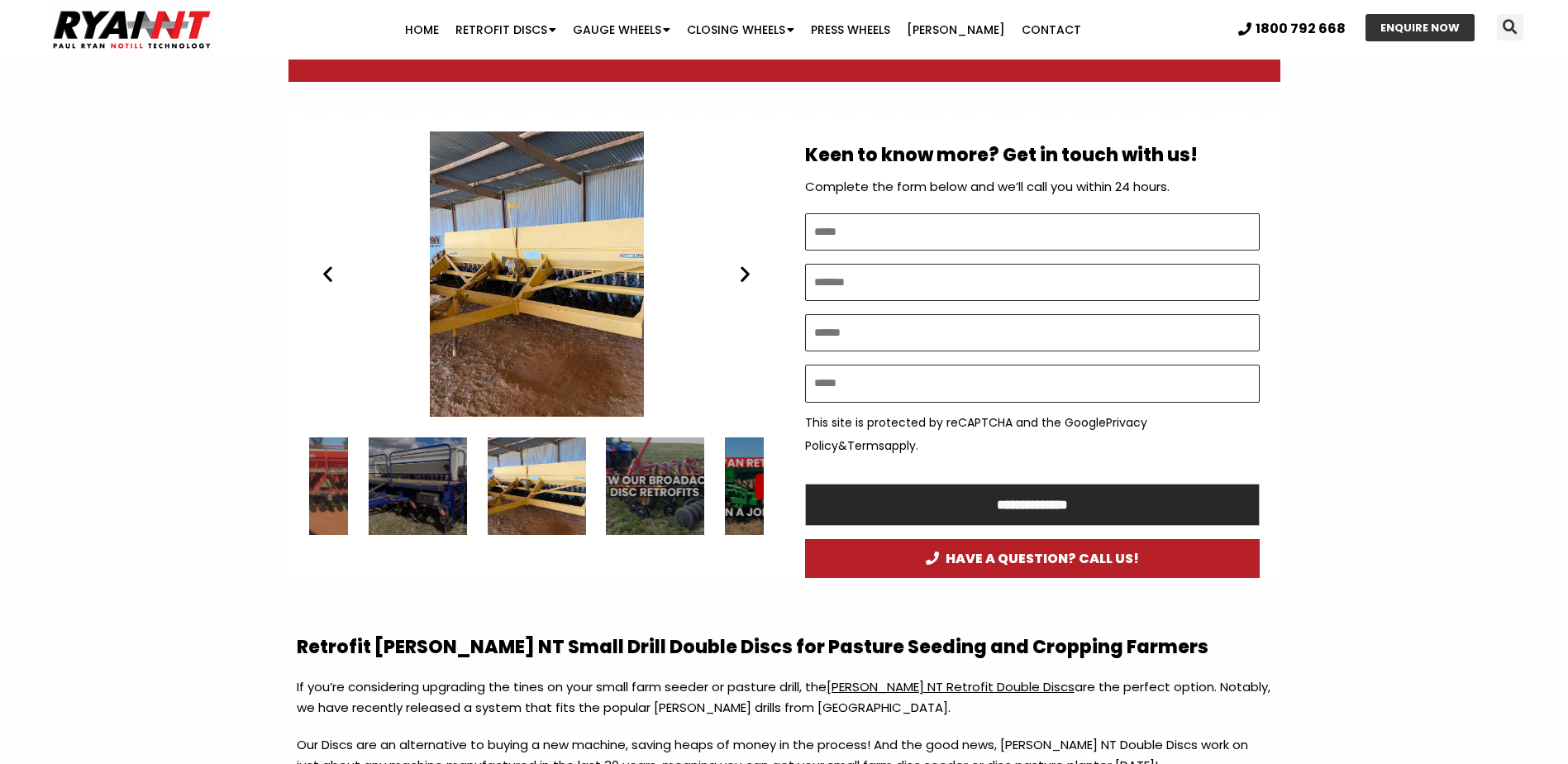
click at [481, 267] on div "Chamberlin Drill fitted with RYAN NT Double Discs discs small farm disc seeder" at bounding box center [536, 274] width 454 height 285
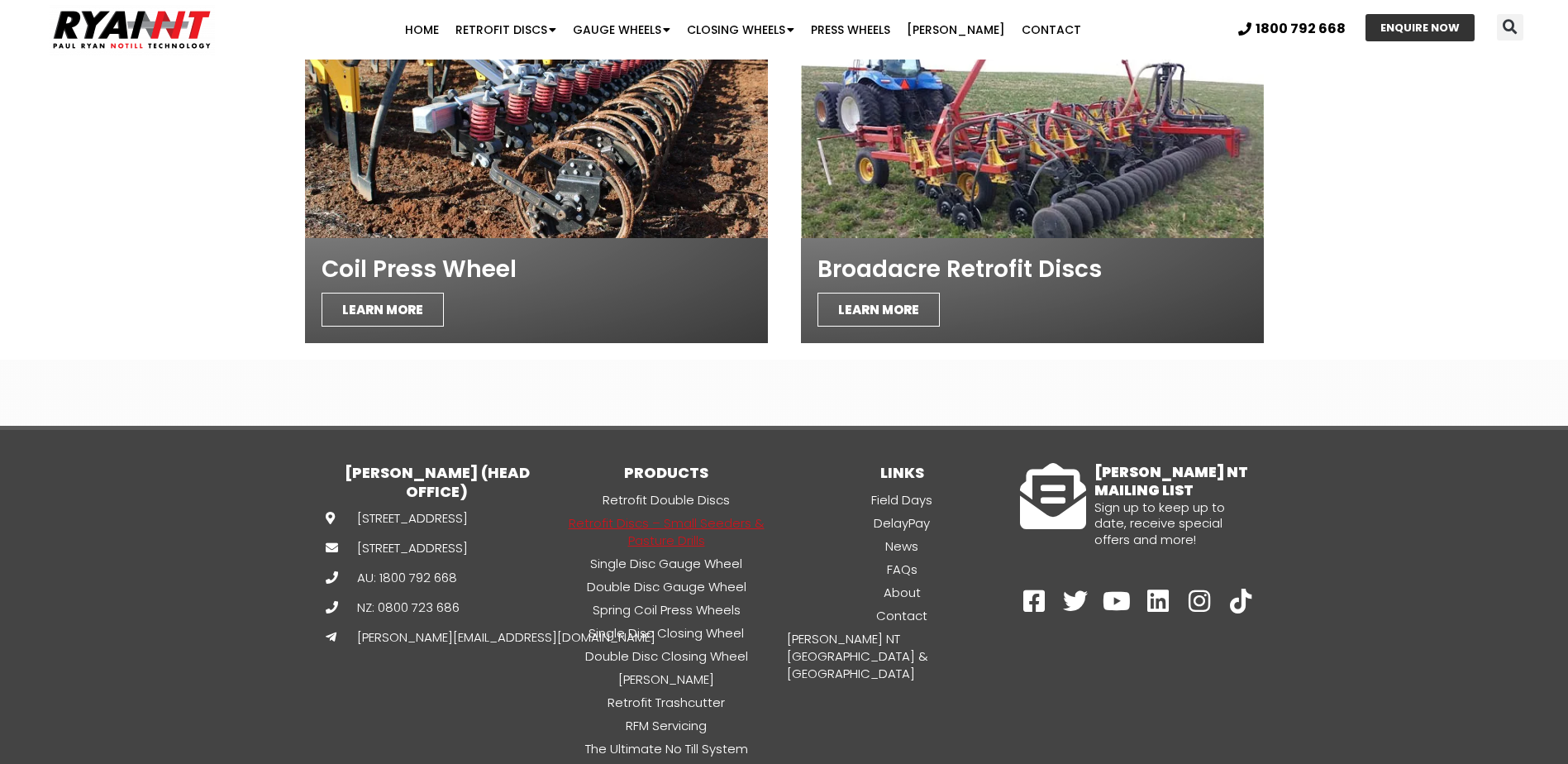
scroll to position [6049, 0]
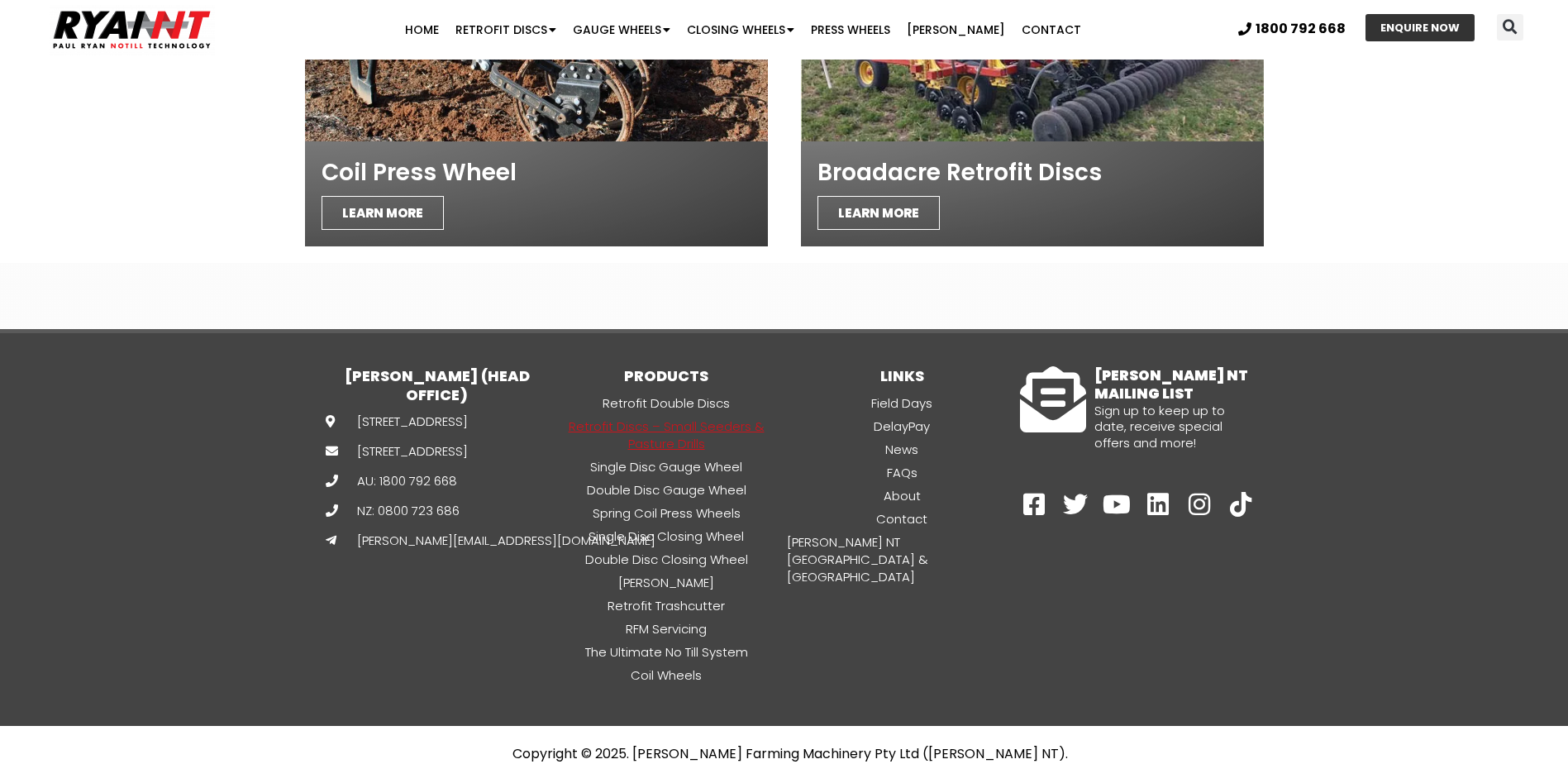
click at [669, 643] on link "The Ultimate No Till System" at bounding box center [666, 652] width 235 height 19
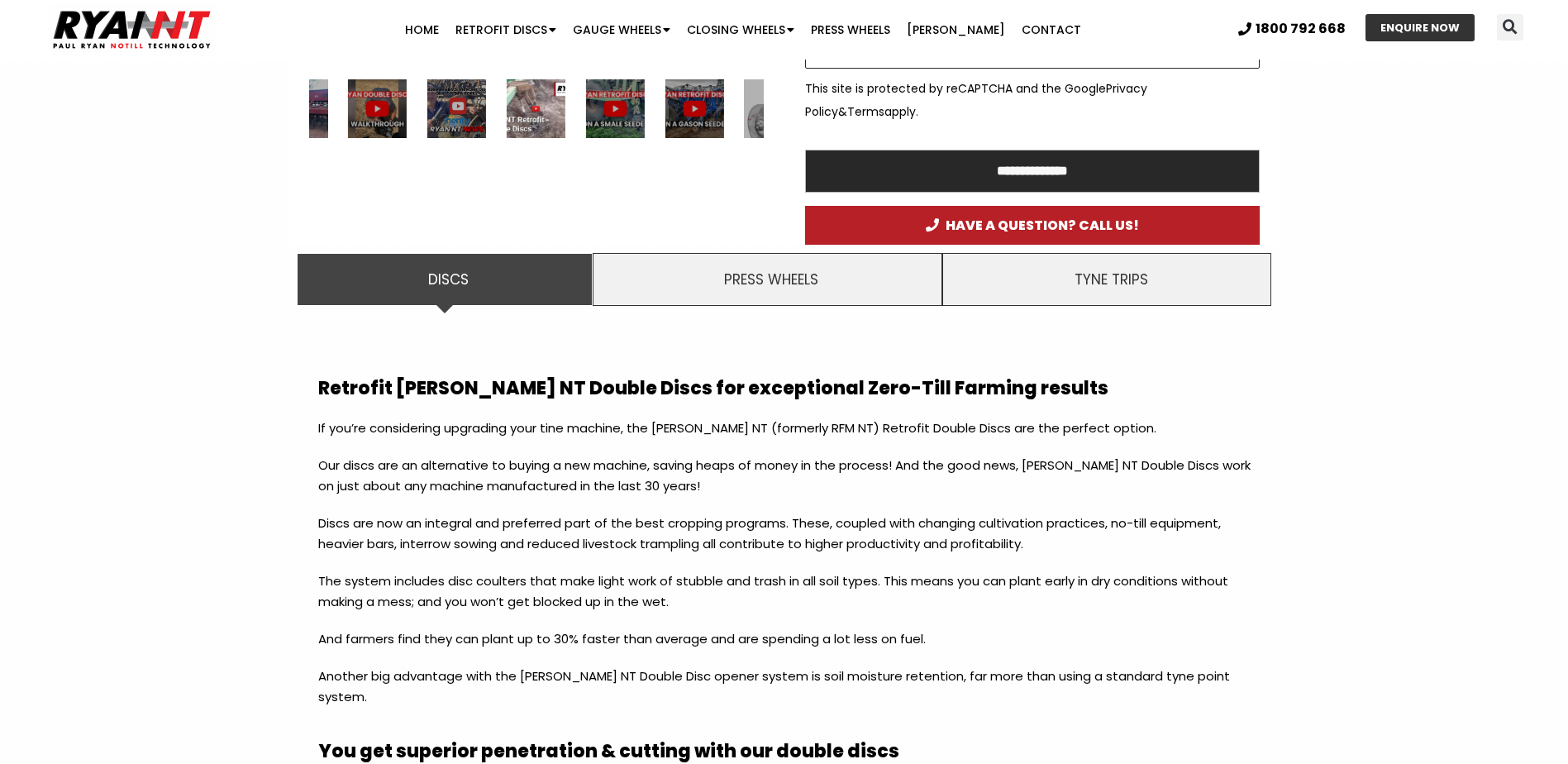
scroll to position [1323, 0]
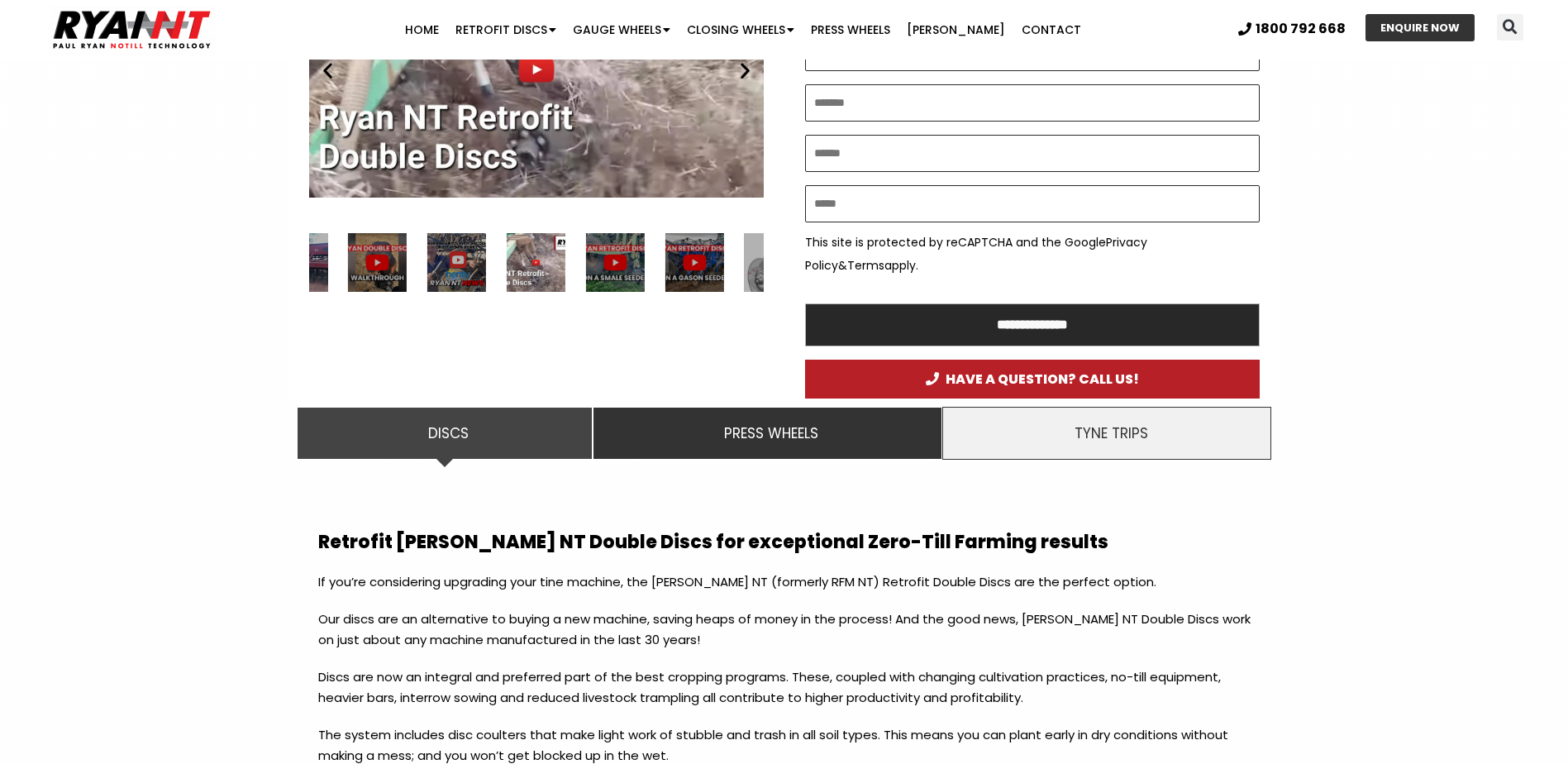
click at [755, 446] on li "Press Wheels" at bounding box center [767, 433] width 350 height 53
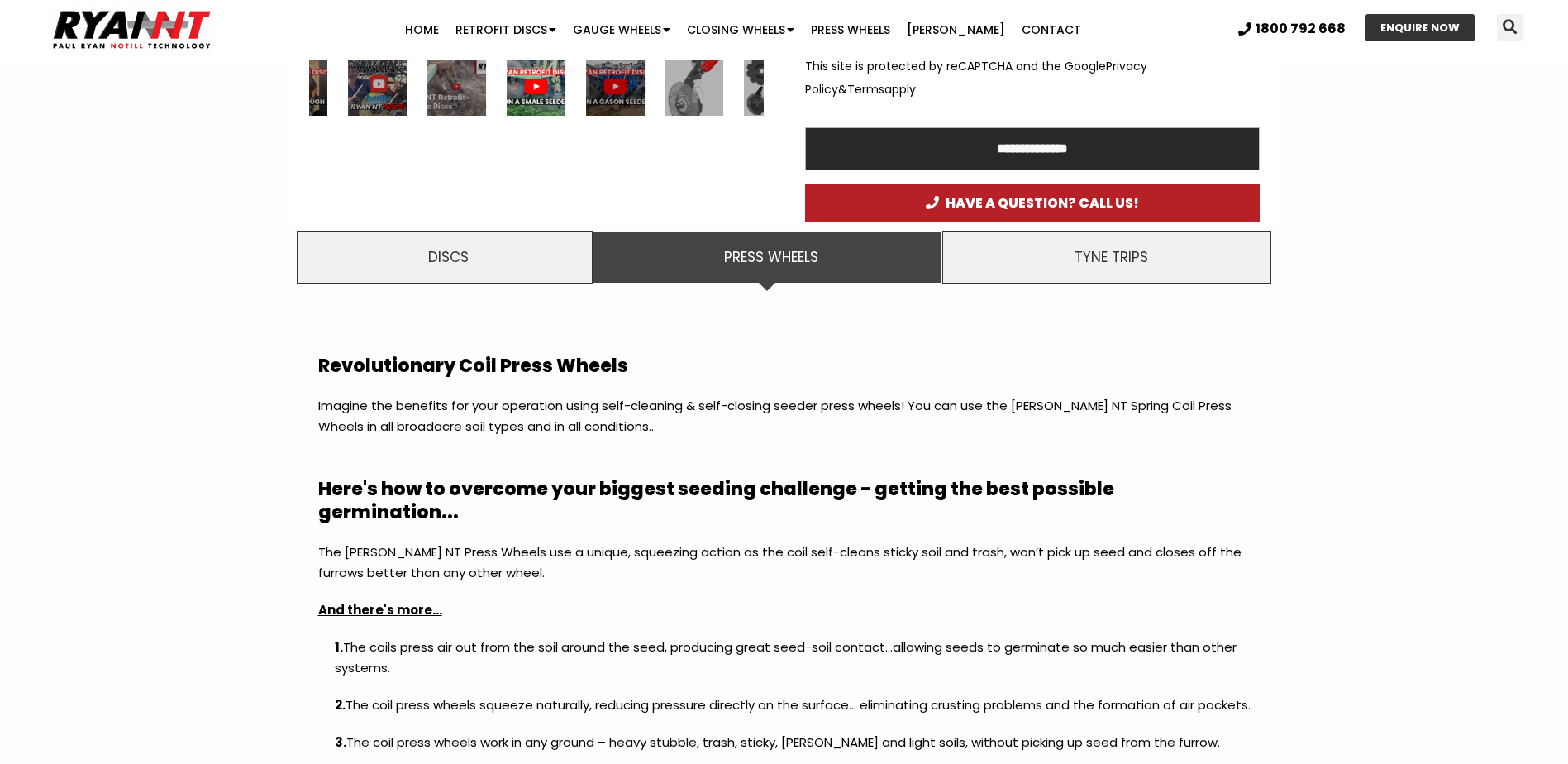
scroll to position [1157, 0]
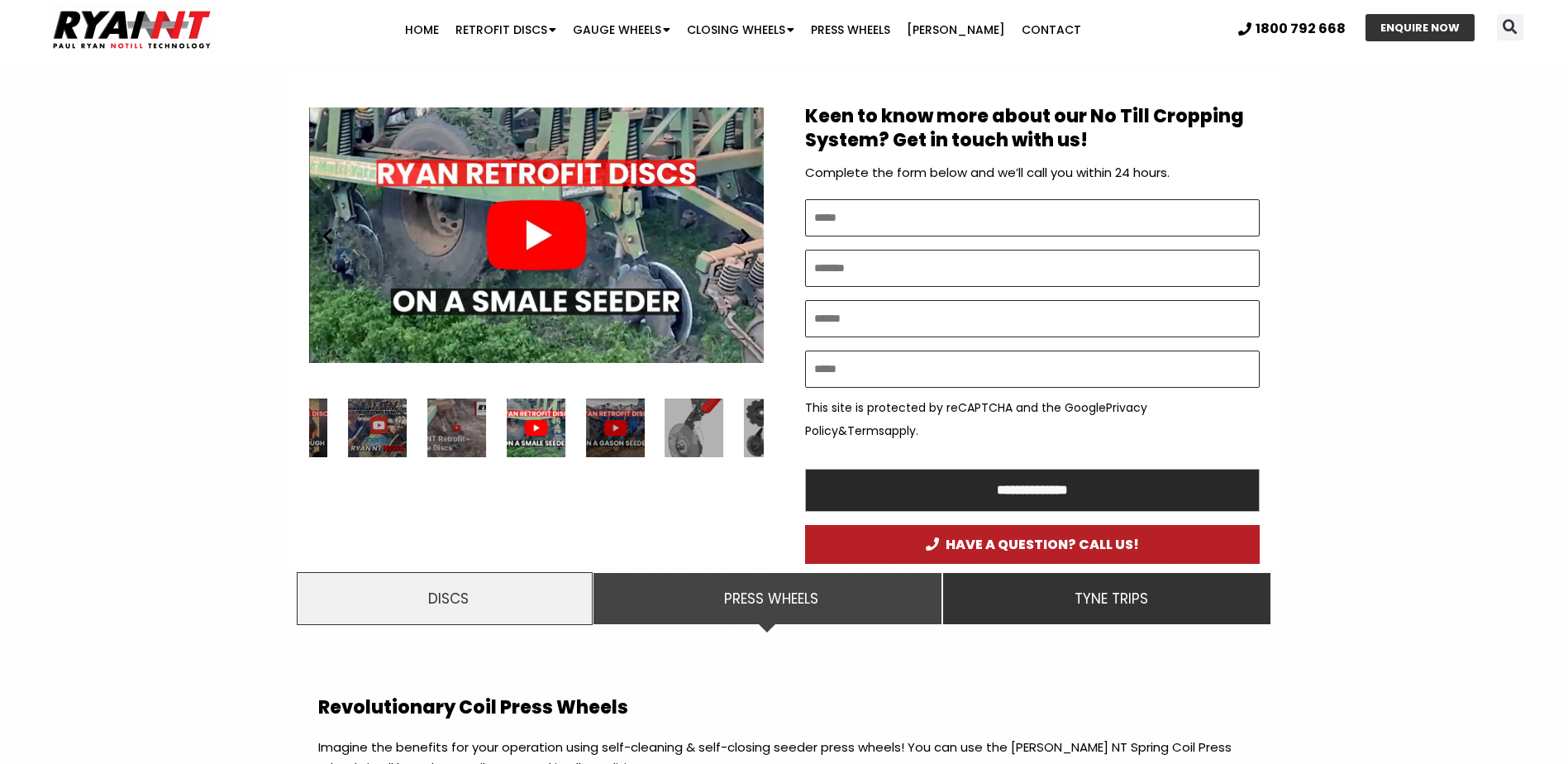
click at [1090, 595] on span "Tyne Trips" at bounding box center [1111, 598] width 73 height 24
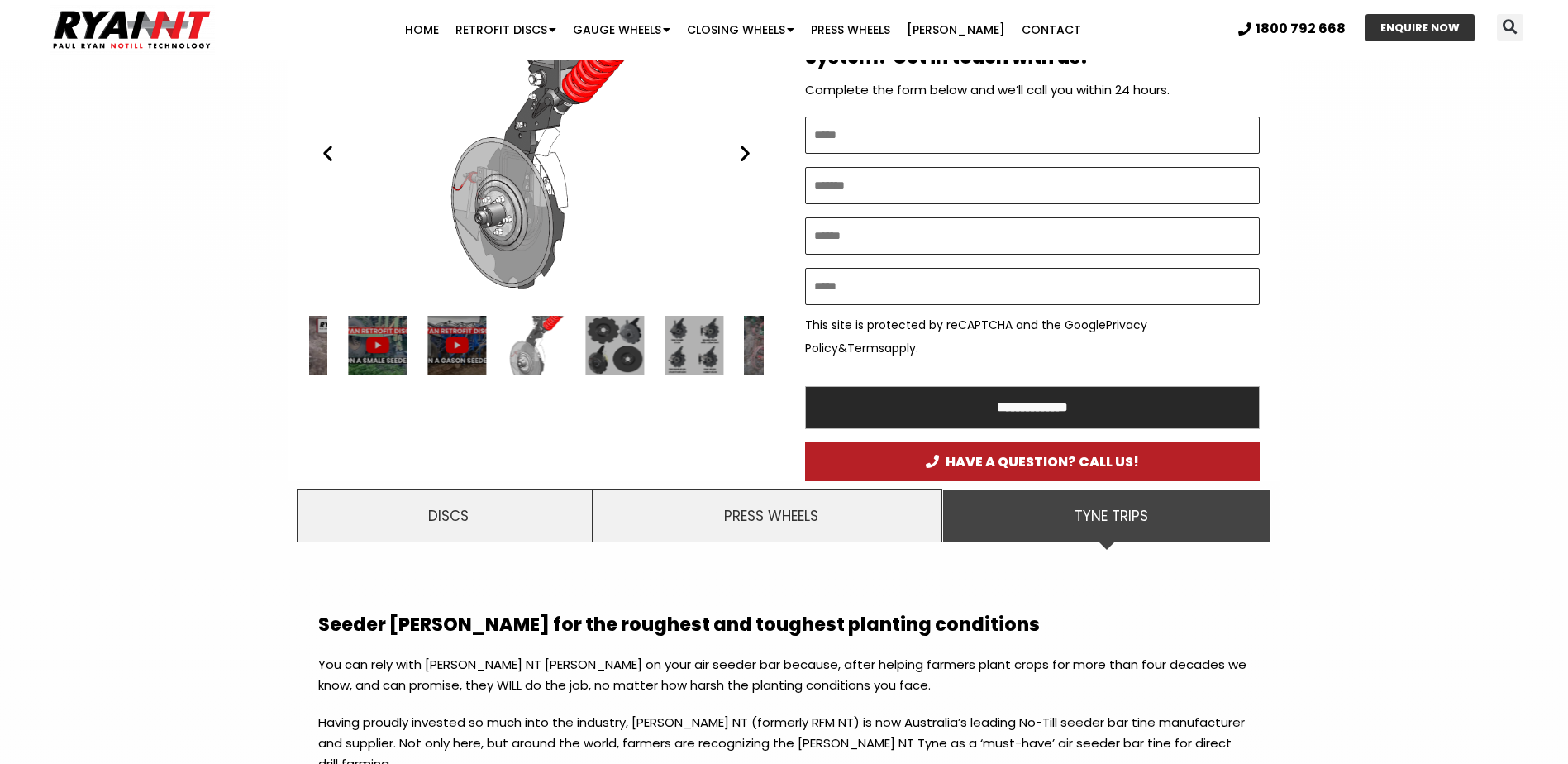
scroll to position [993, 0]
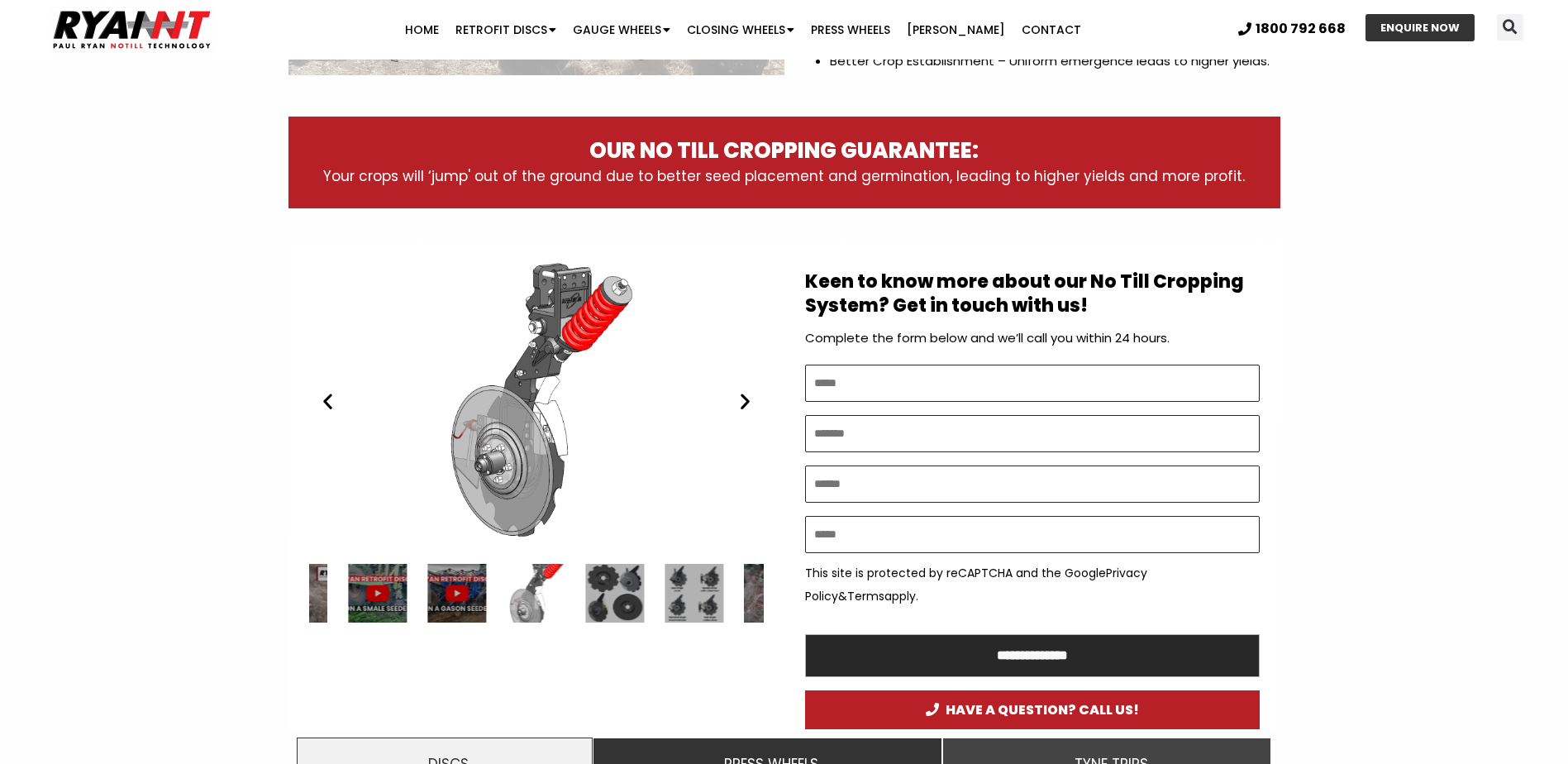
click at [752, 754] on span "Press Wheels" at bounding box center [771, 764] width 94 height 24
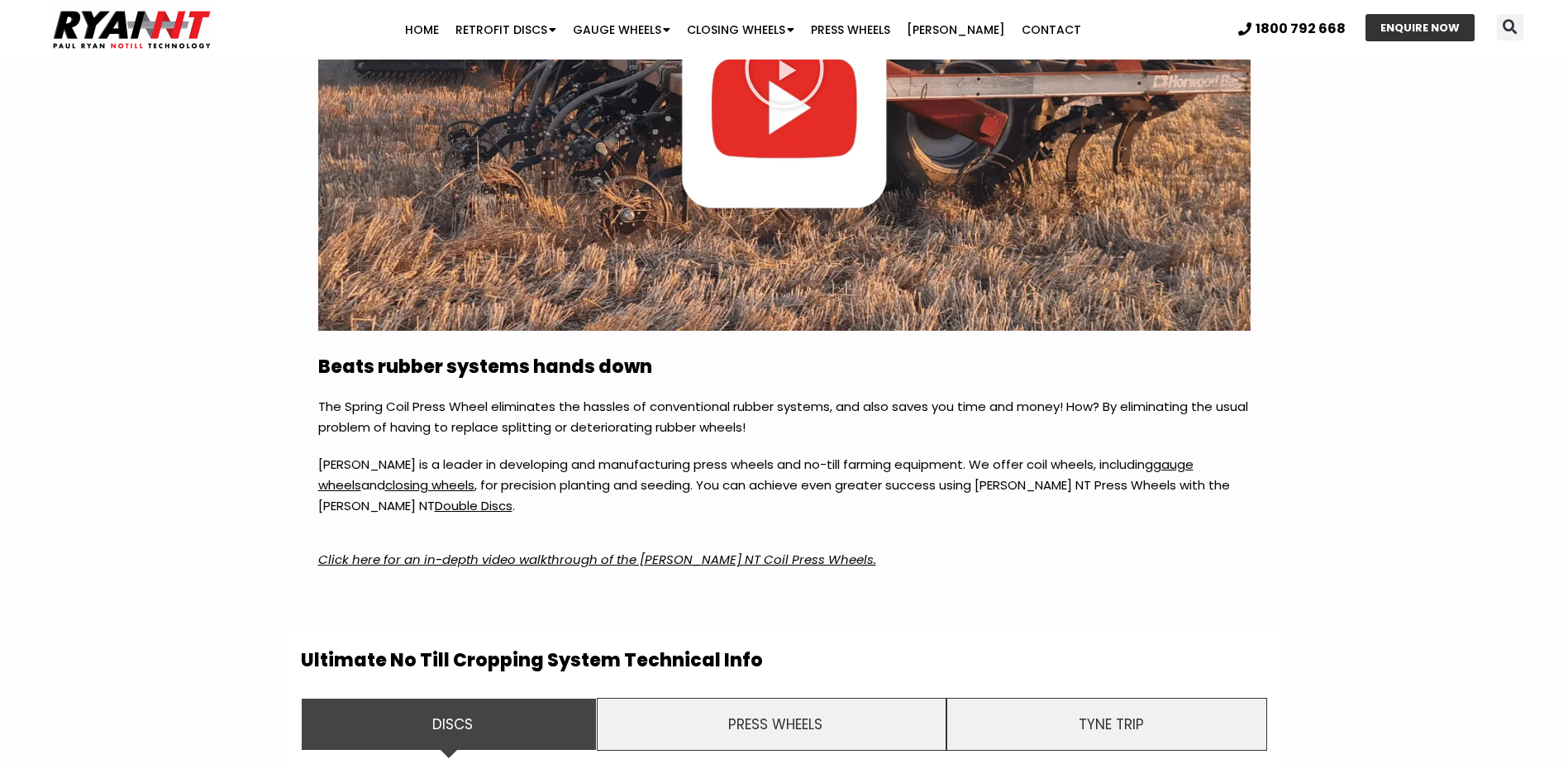
scroll to position [3390, 0]
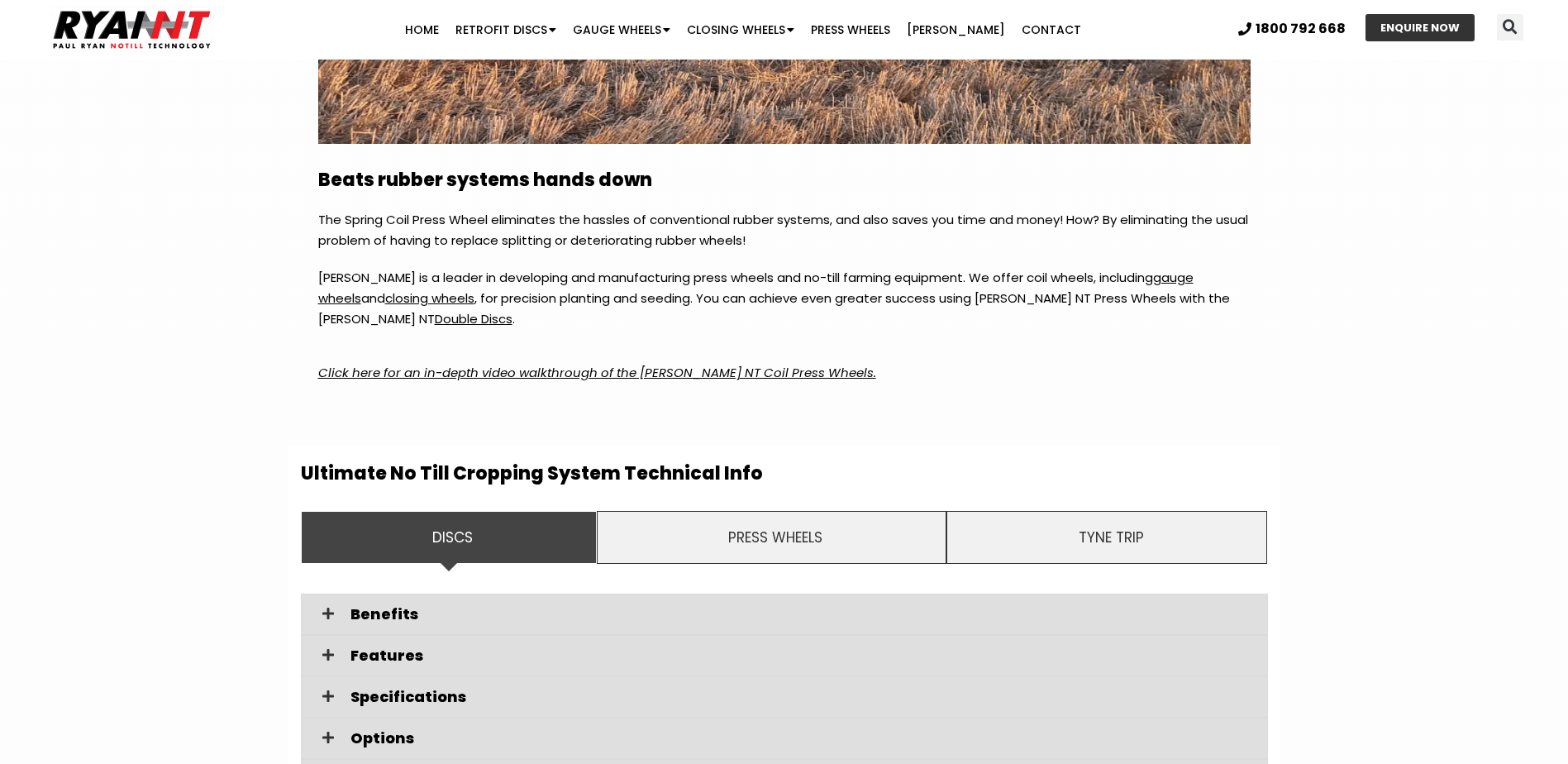
click at [482, 529] on li "Discs" at bounding box center [448, 537] width 296 height 53
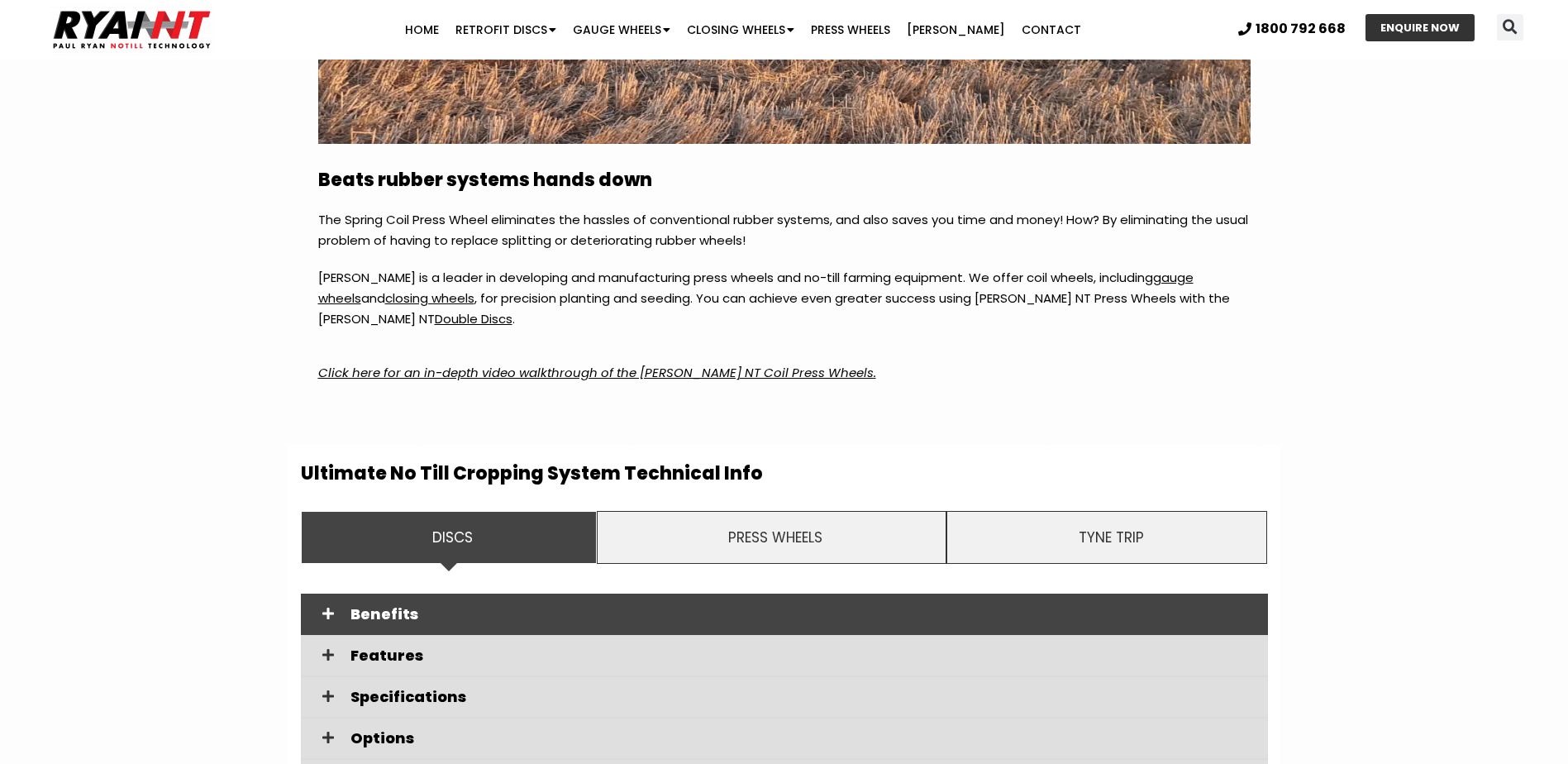
click at [435, 611] on span "Benefits" at bounding box center [802, 614] width 904 height 15
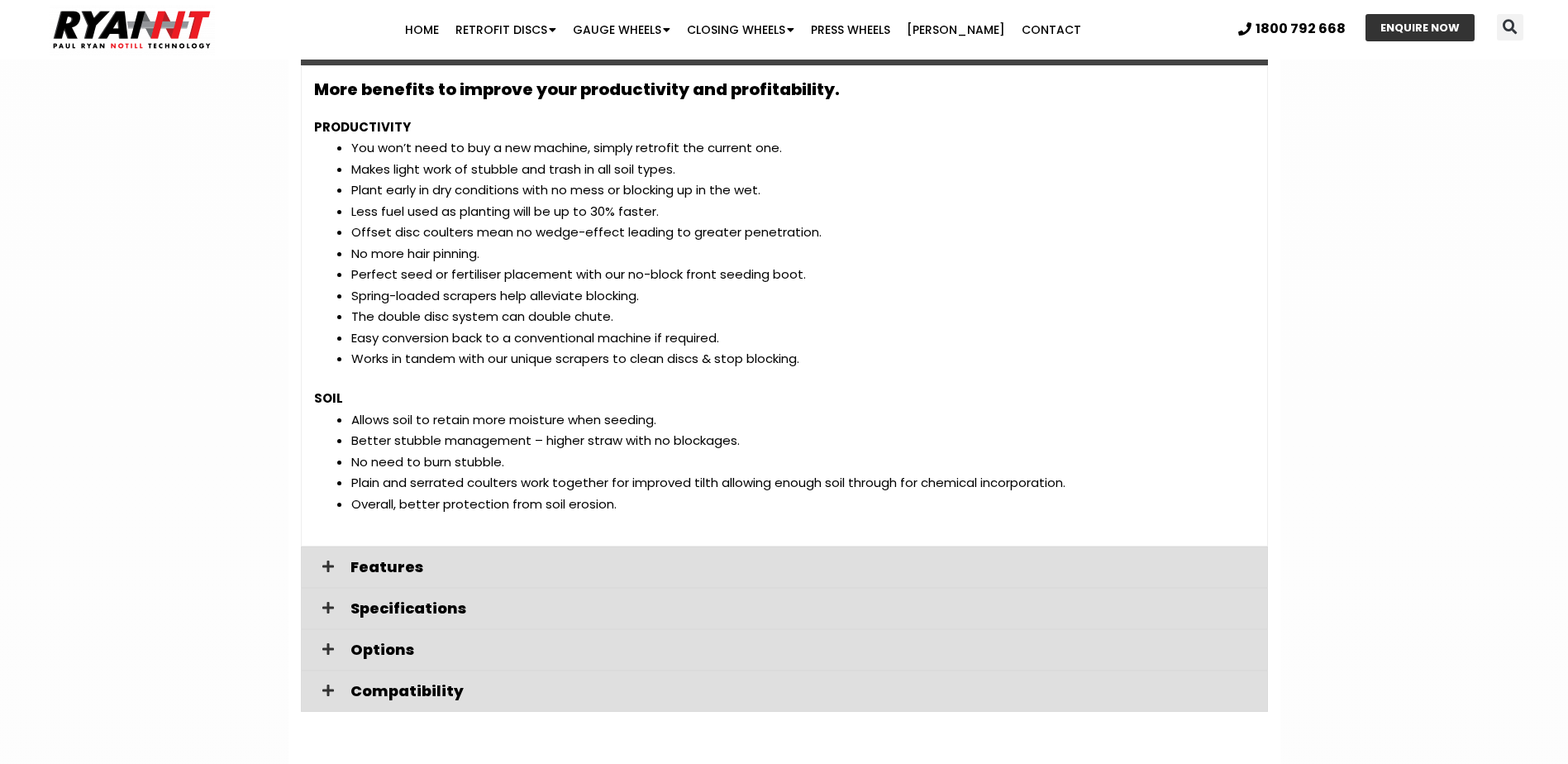
scroll to position [3968, 0]
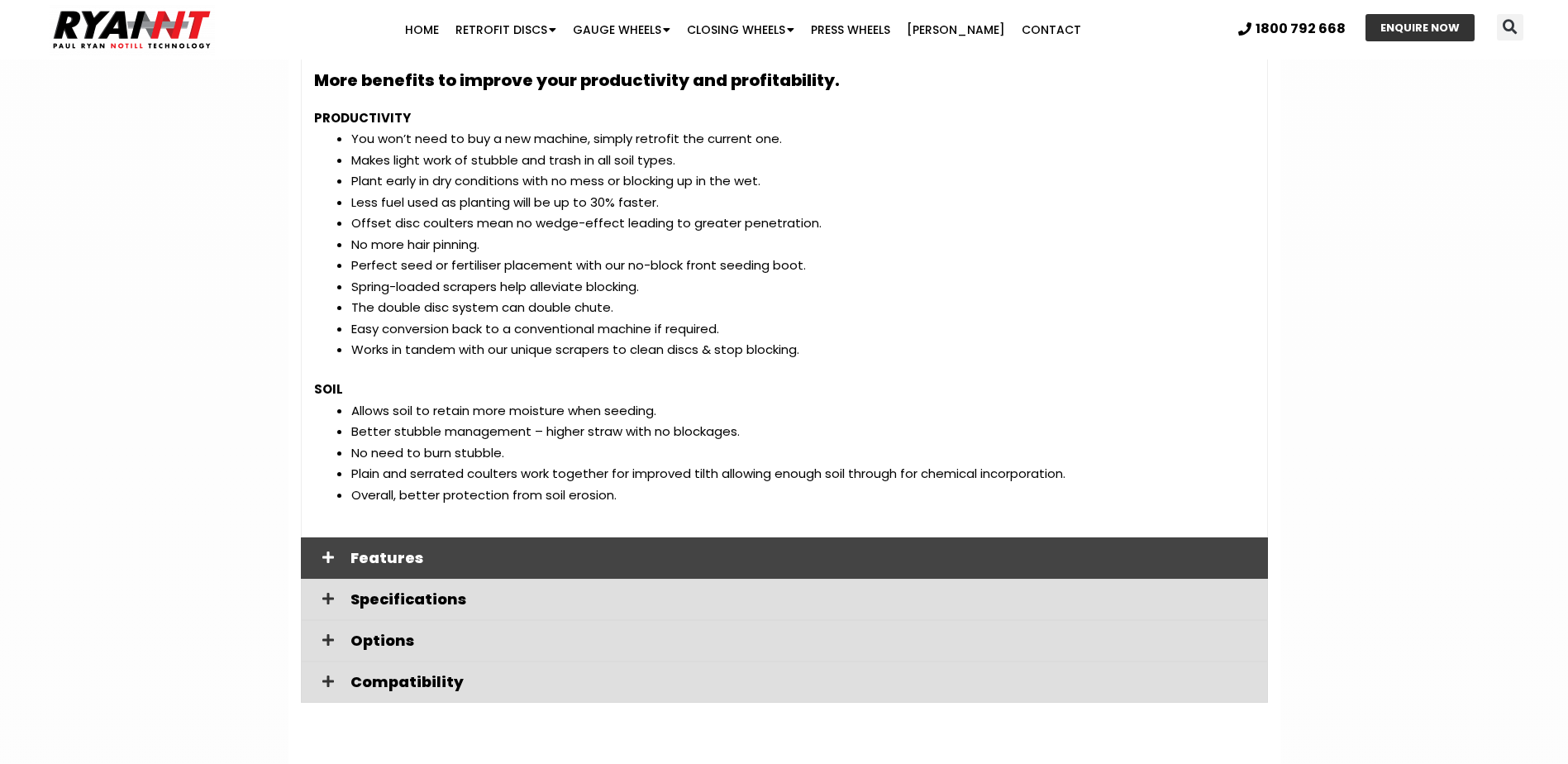
click at [430, 555] on span "Features" at bounding box center [802, 557] width 904 height 15
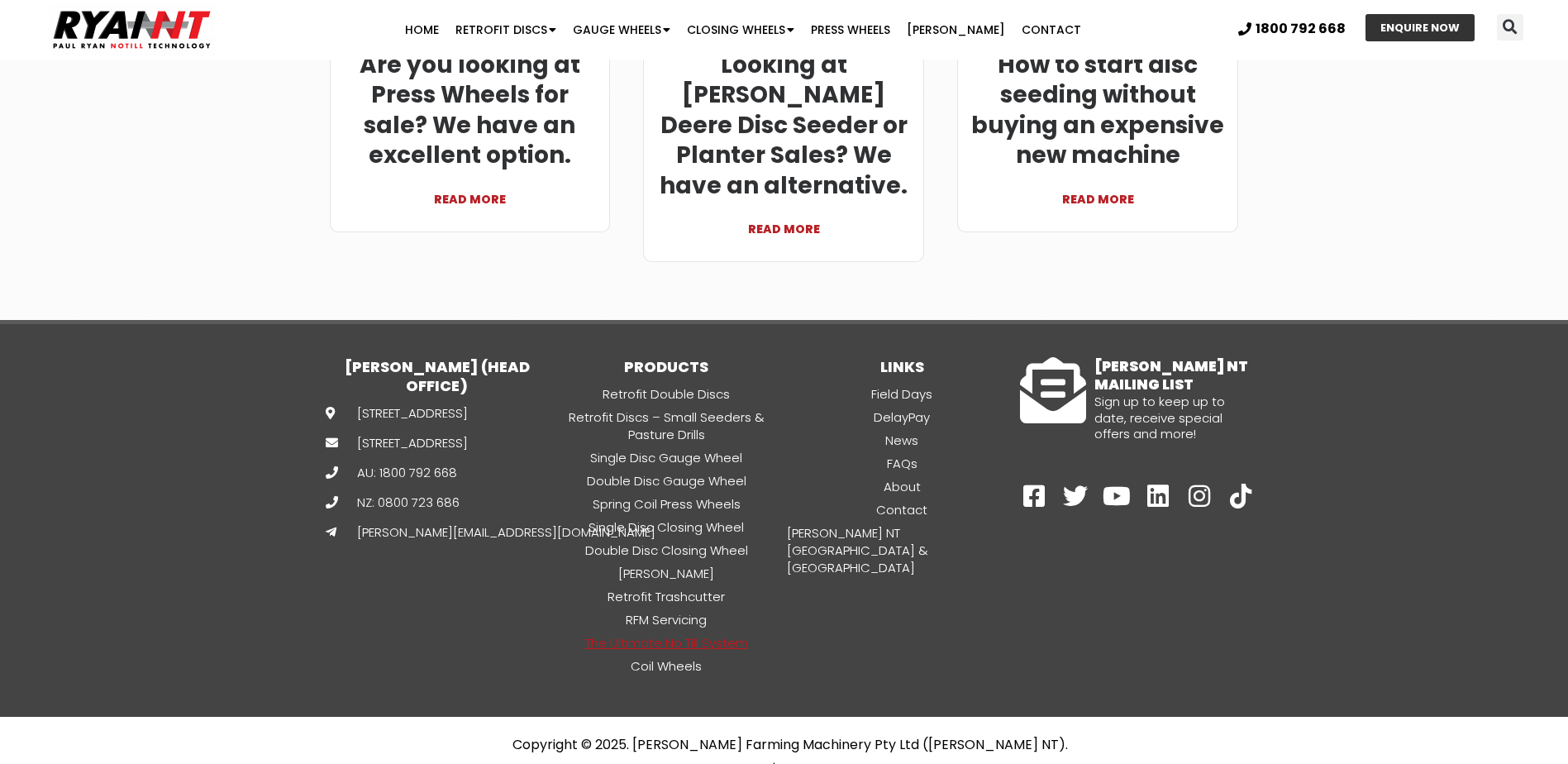
scroll to position [9093, 0]
